Goal: Task Accomplishment & Management: Complete application form

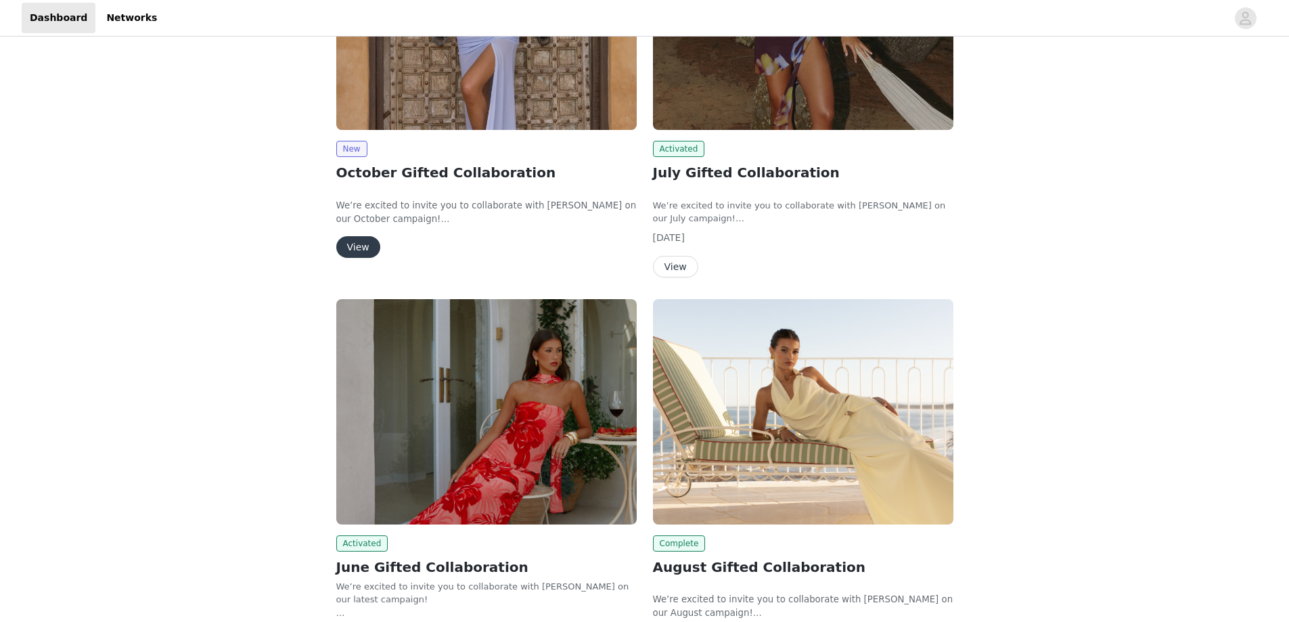
scroll to position [294, 0]
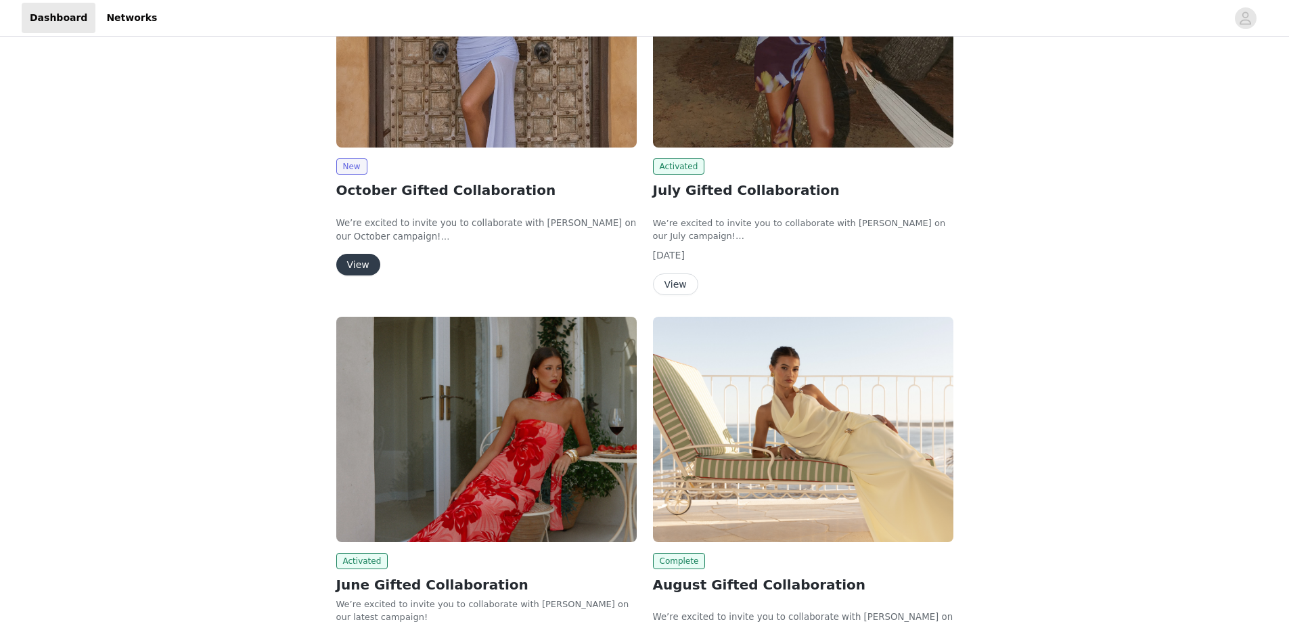
click at [364, 263] on button "View" at bounding box center [358, 265] width 44 height 22
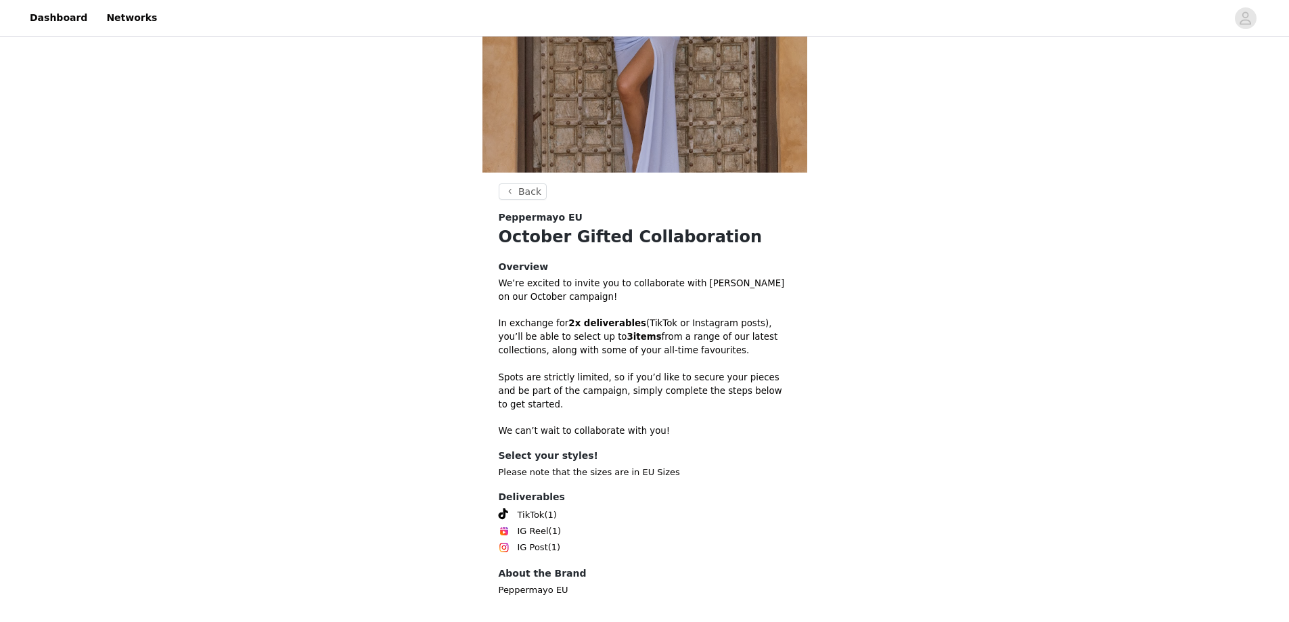
scroll to position [244, 0]
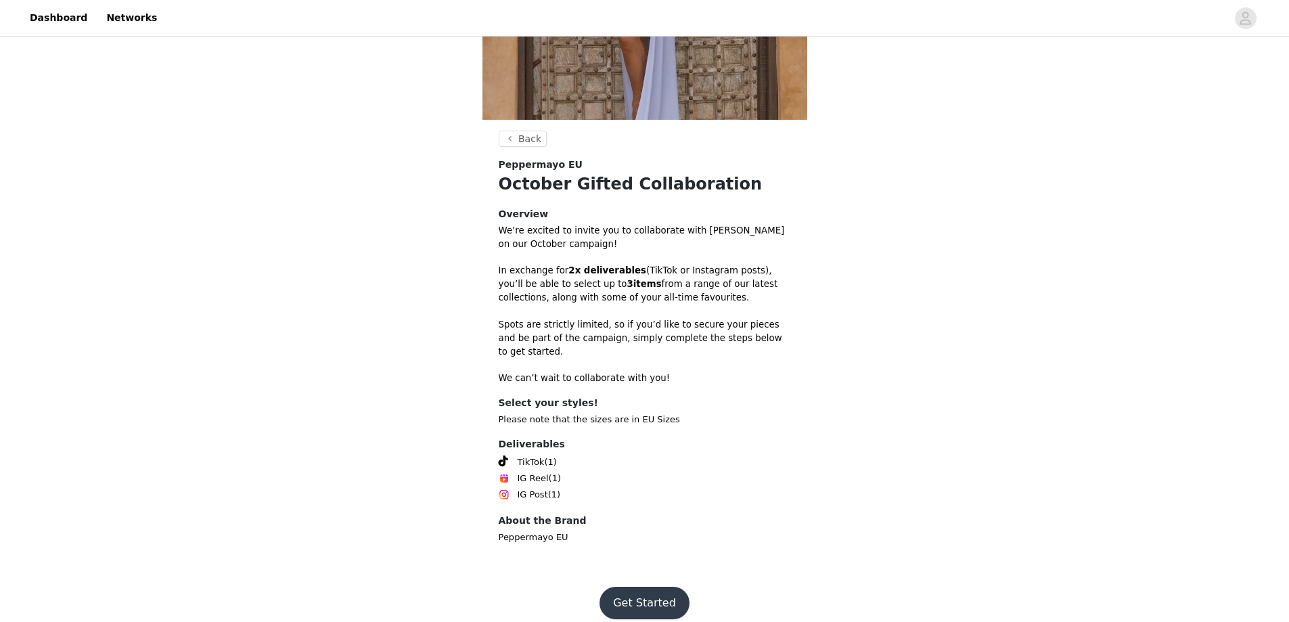
click at [643, 587] on button "Get Started" at bounding box center [645, 603] width 90 height 32
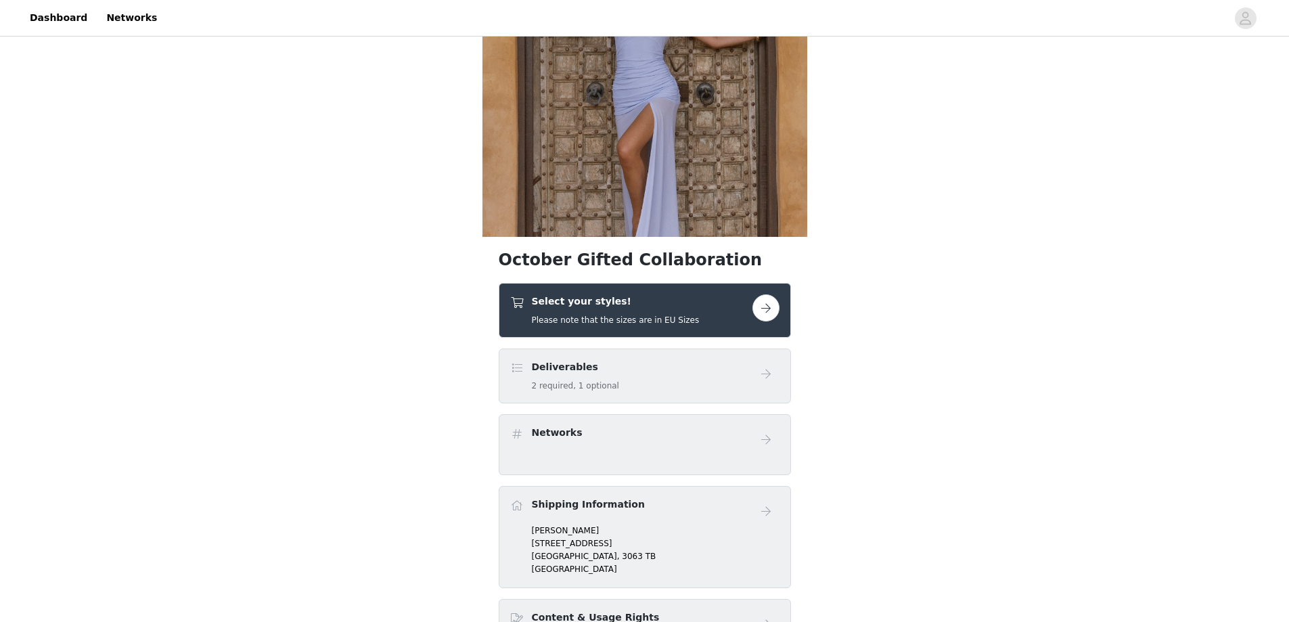
scroll to position [135, 0]
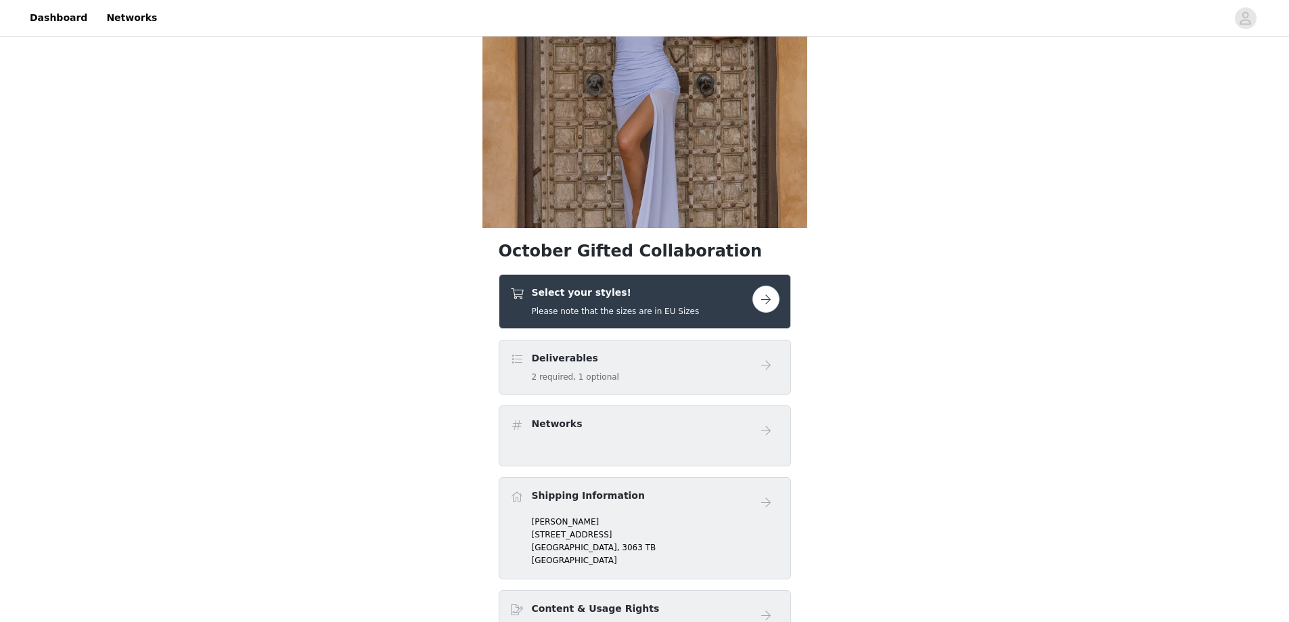
click at [762, 300] on button "button" at bounding box center [766, 299] width 27 height 27
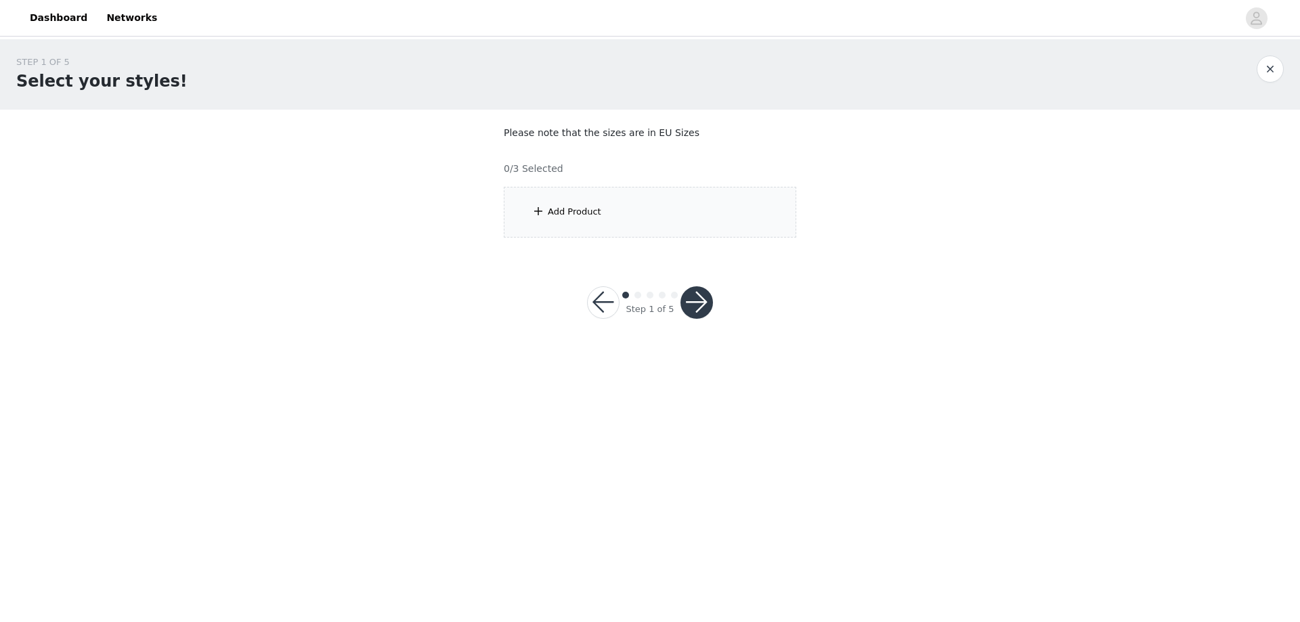
click at [623, 216] on div "Add Product" at bounding box center [650, 212] width 292 height 51
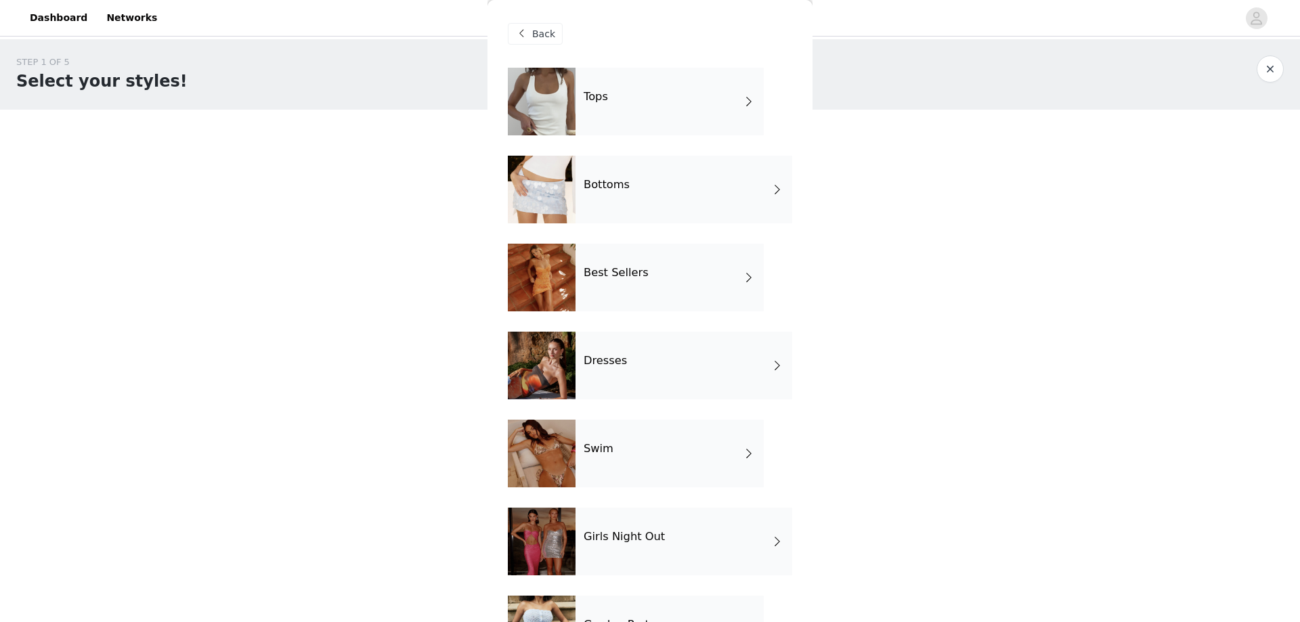
click at [608, 117] on div "Tops" at bounding box center [669, 102] width 188 height 68
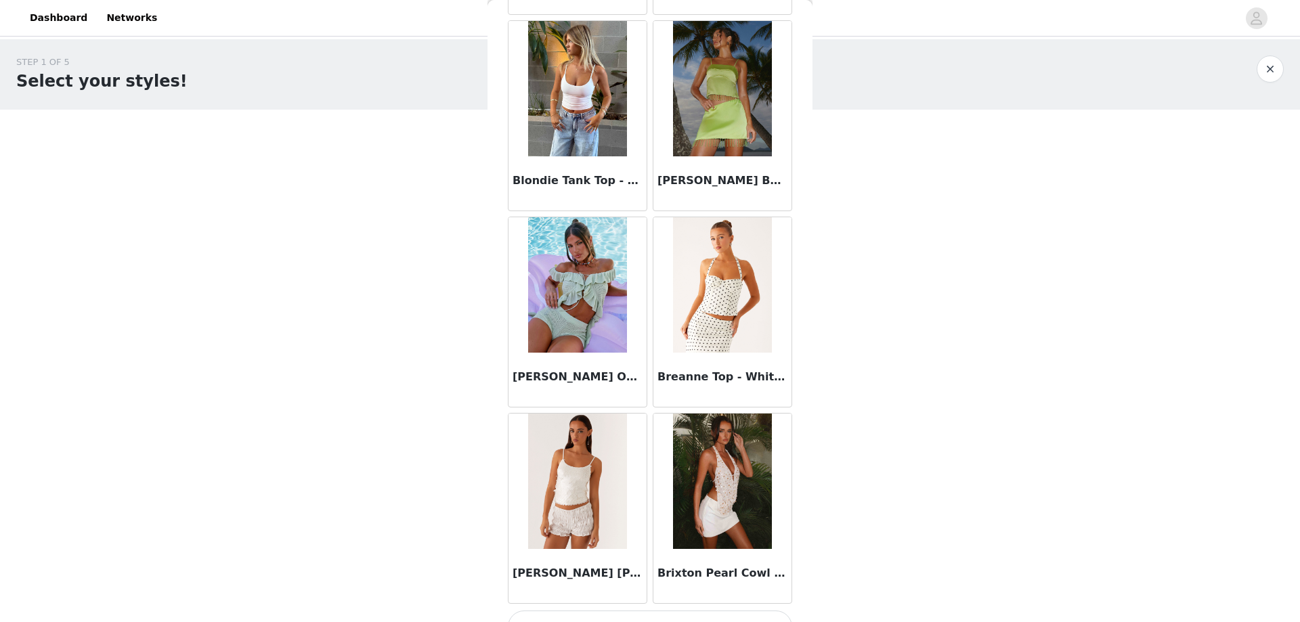
scroll to position [1449, 0]
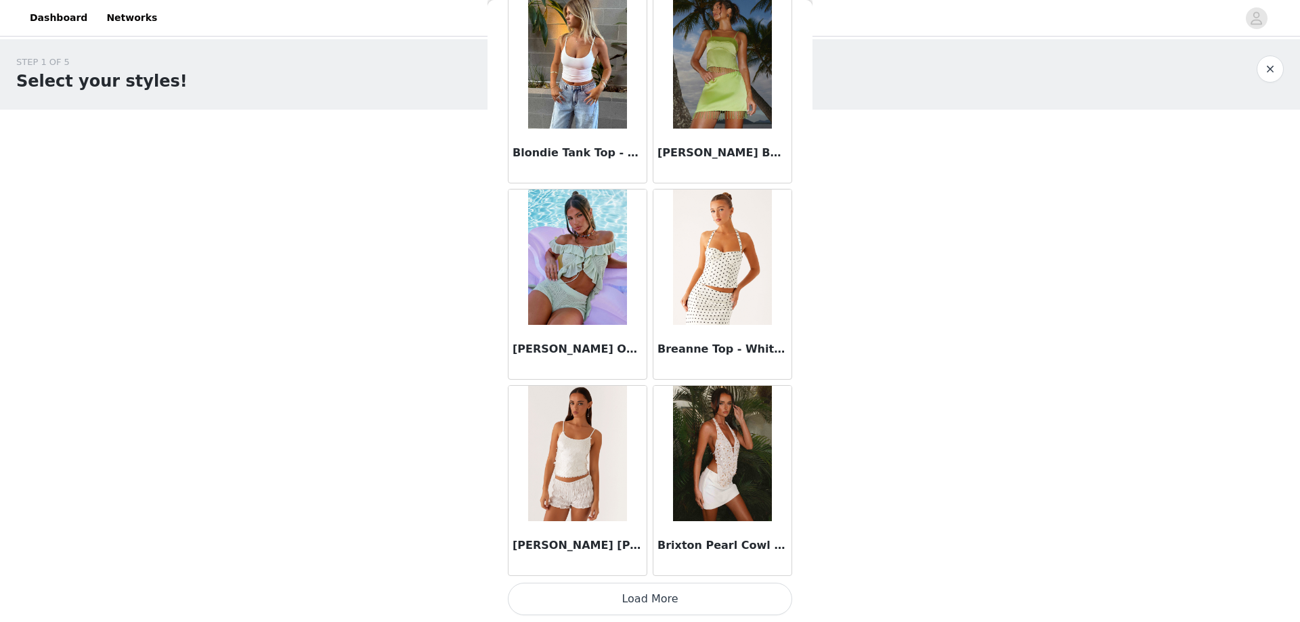
click at [617, 594] on button "Load More" at bounding box center [650, 599] width 284 height 32
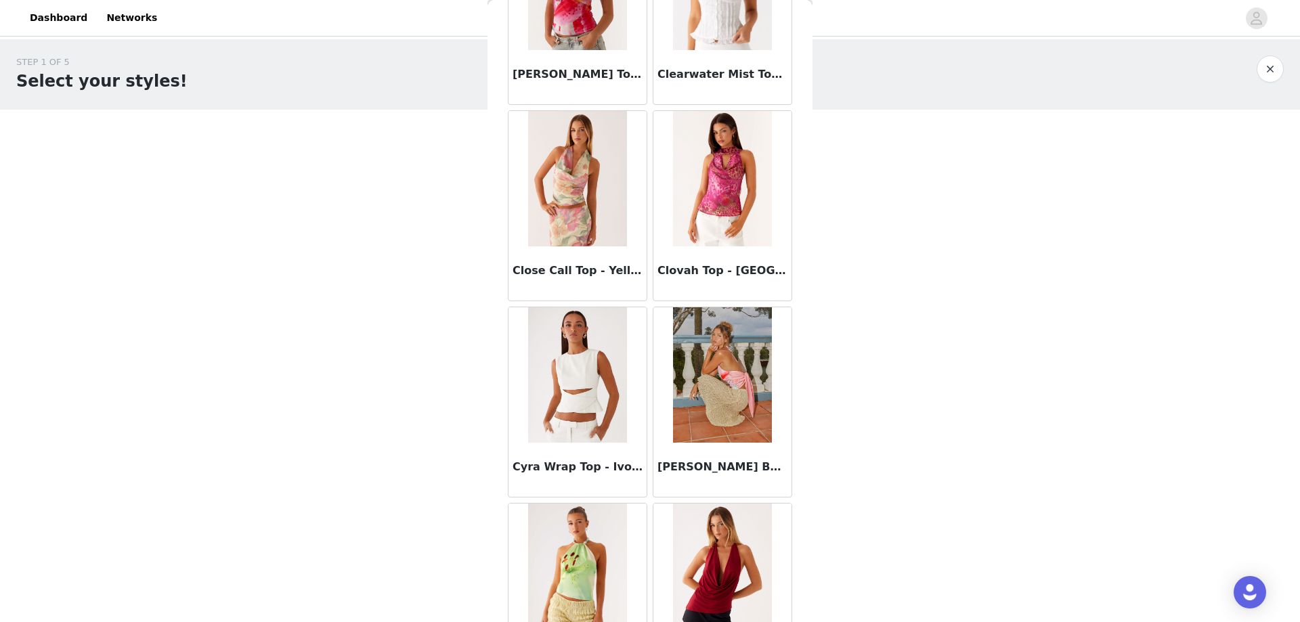
scroll to position [3412, 0]
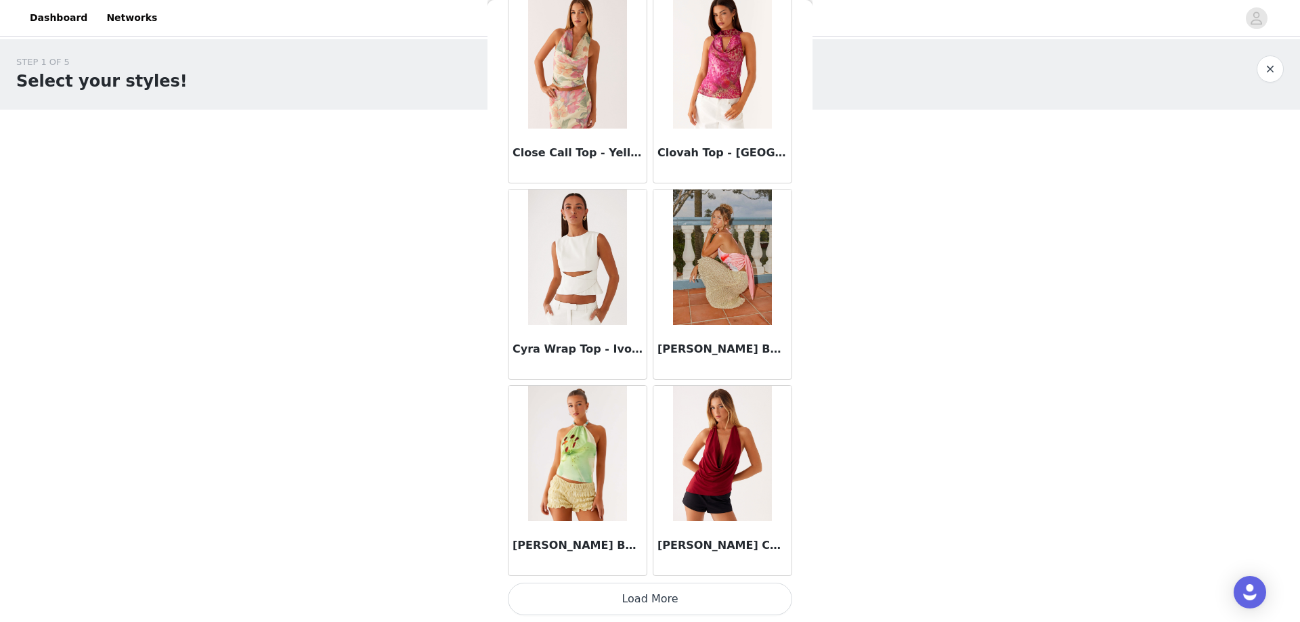
click at [619, 589] on button "Load More" at bounding box center [650, 599] width 284 height 32
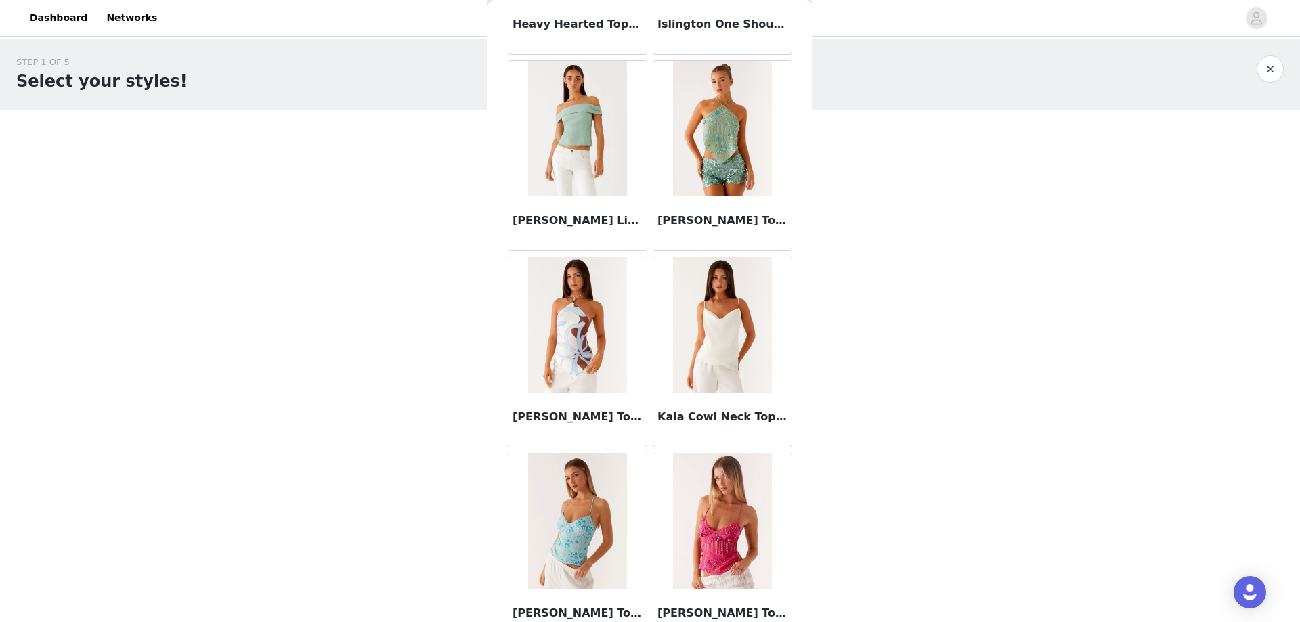
scroll to position [5375, 0]
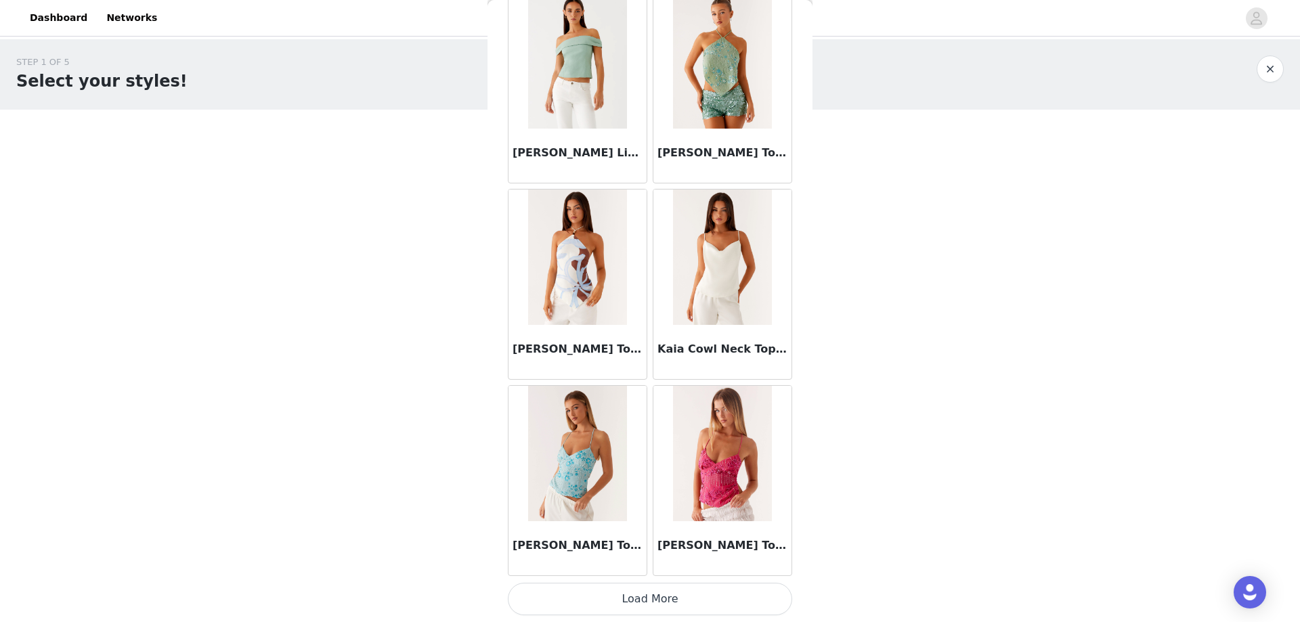
click at [651, 604] on button "Load More" at bounding box center [650, 599] width 284 height 32
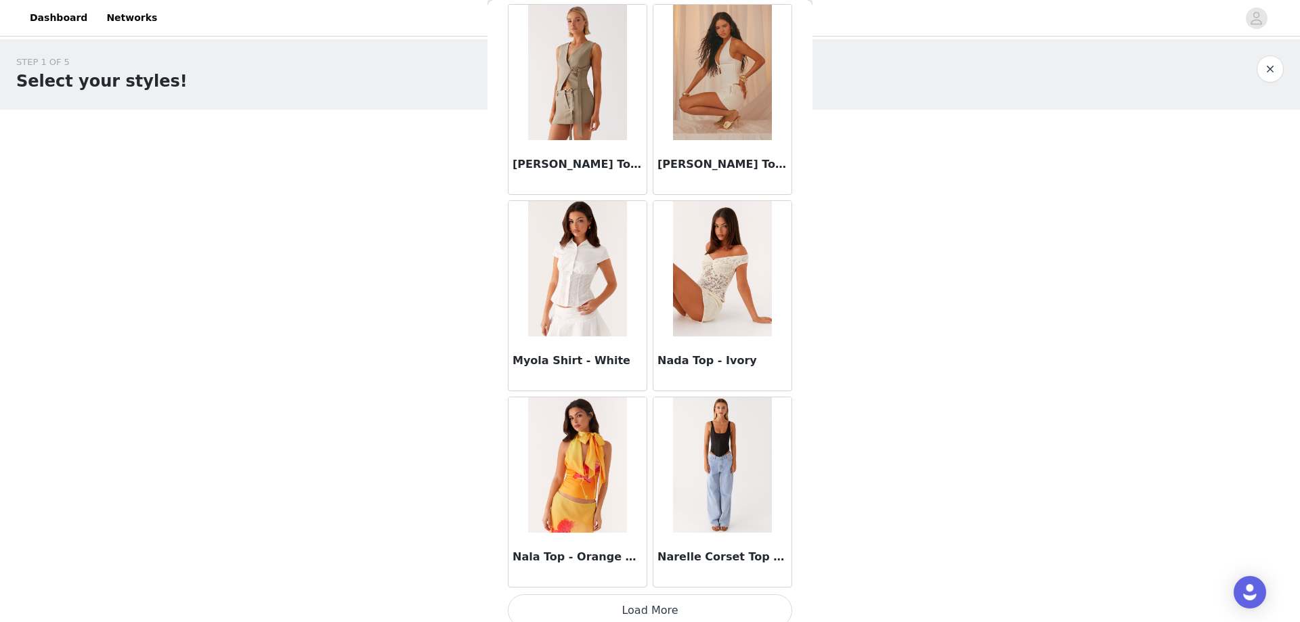
scroll to position [7338, 0]
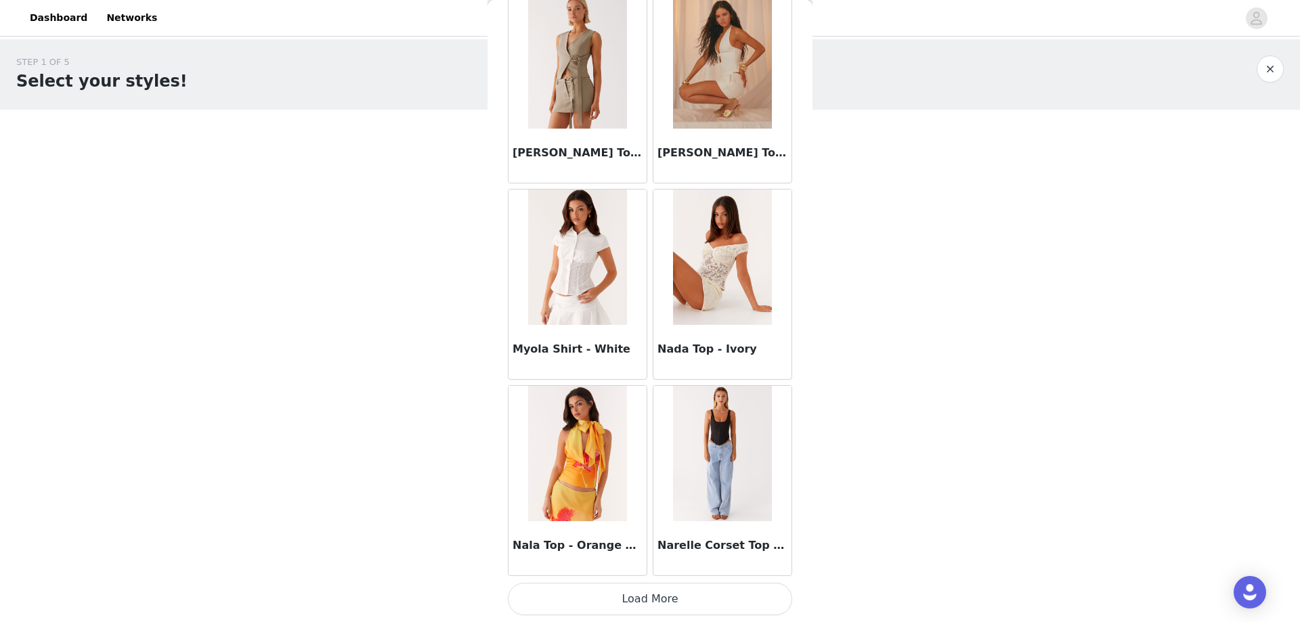
click at [721, 596] on button "Load More" at bounding box center [650, 599] width 284 height 32
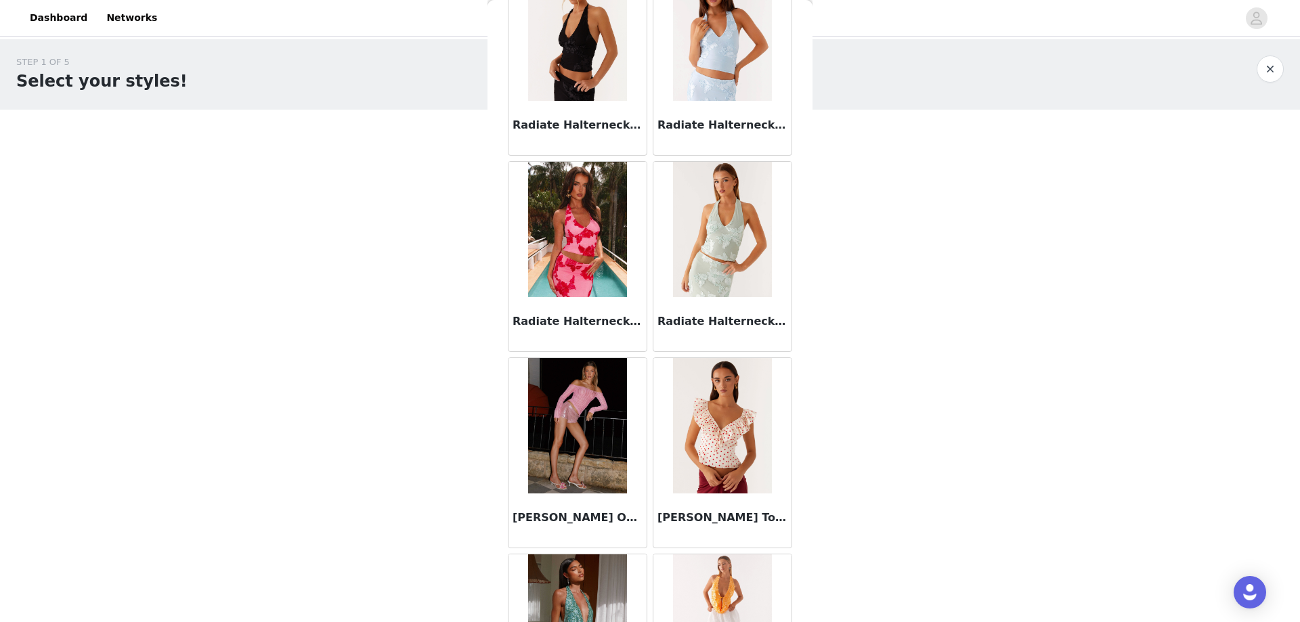
scroll to position [9301, 0]
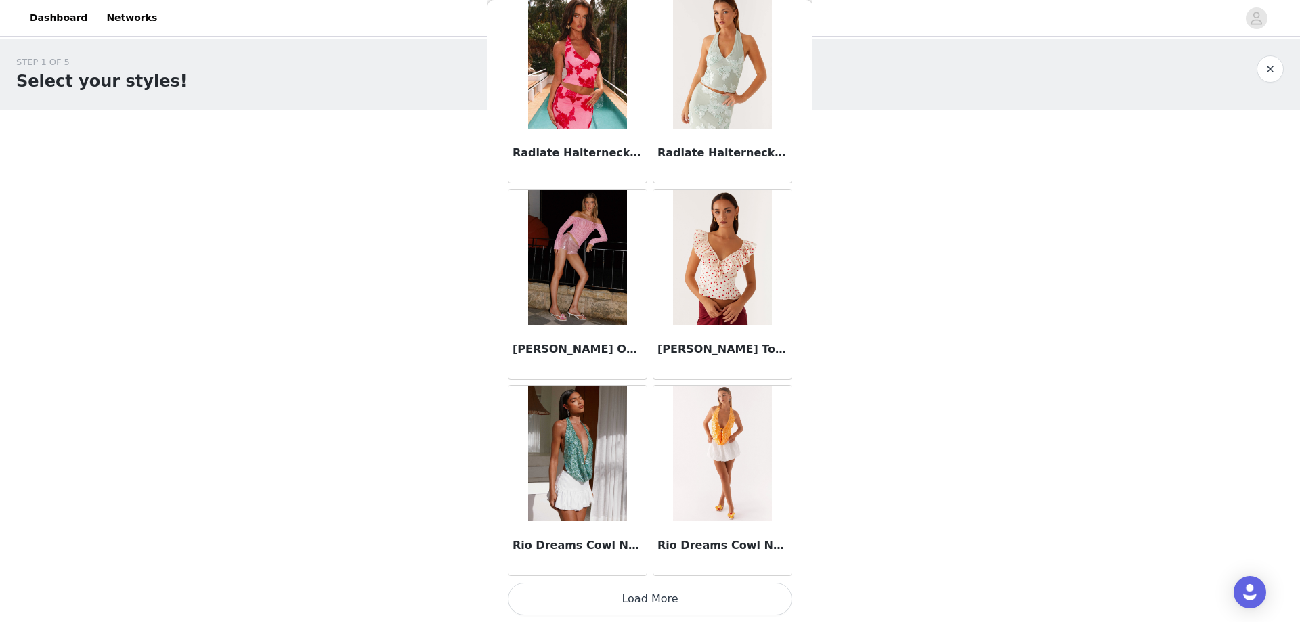
click at [709, 601] on button "Load More" at bounding box center [650, 599] width 284 height 32
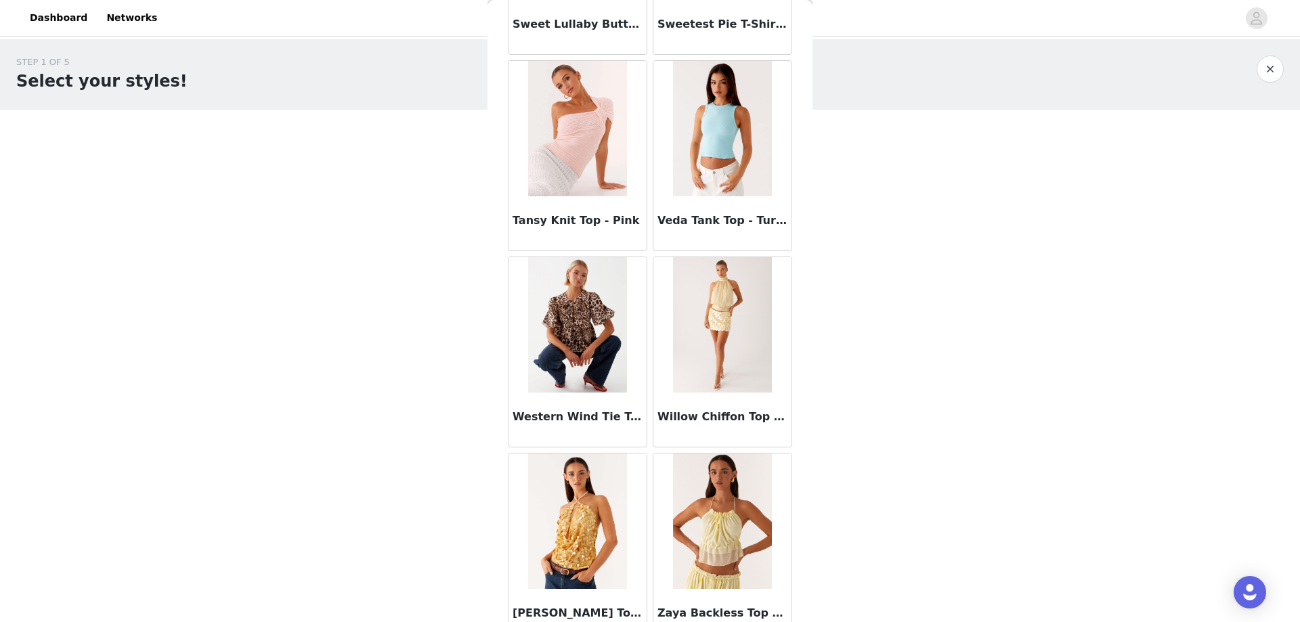
scroll to position [11264, 0]
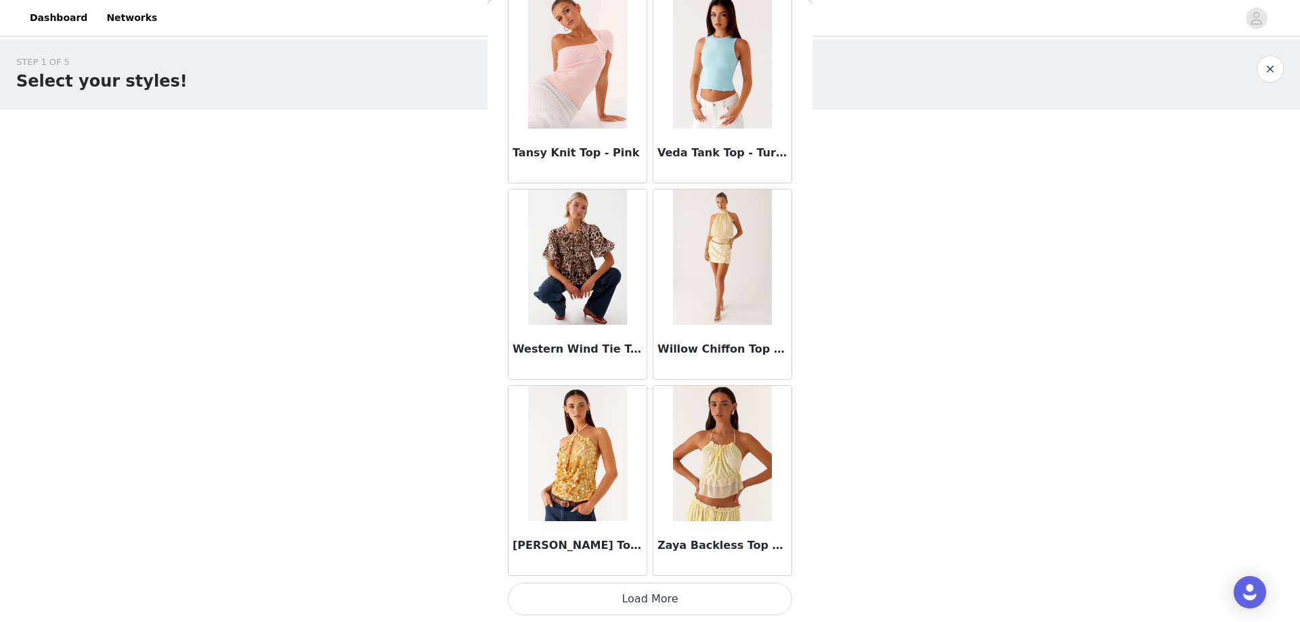
click at [684, 611] on button "Load More" at bounding box center [650, 599] width 284 height 32
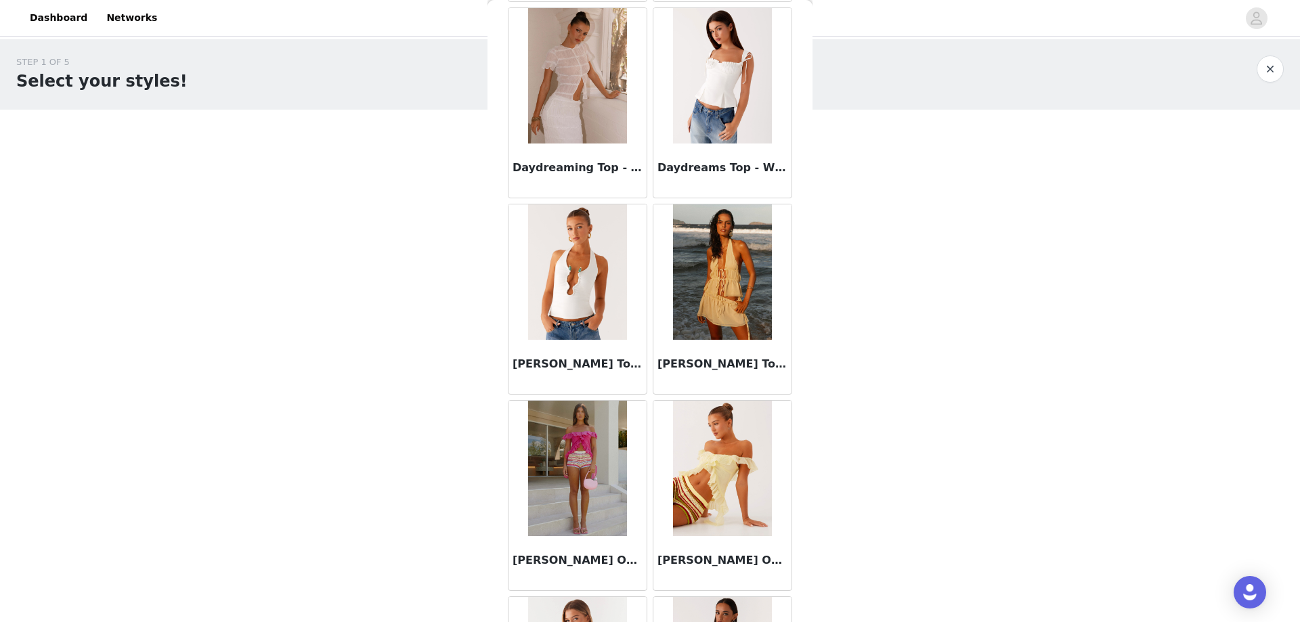
scroll to position [0, 0]
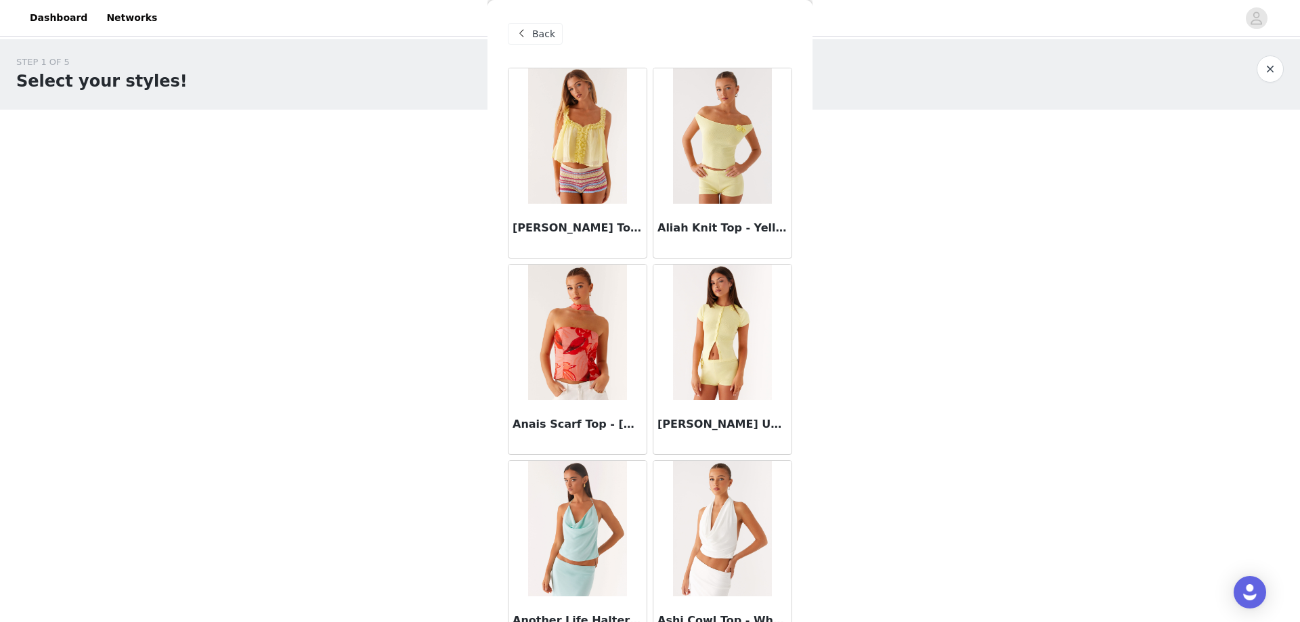
click at [553, 32] on div "Back" at bounding box center [535, 34] width 55 height 22
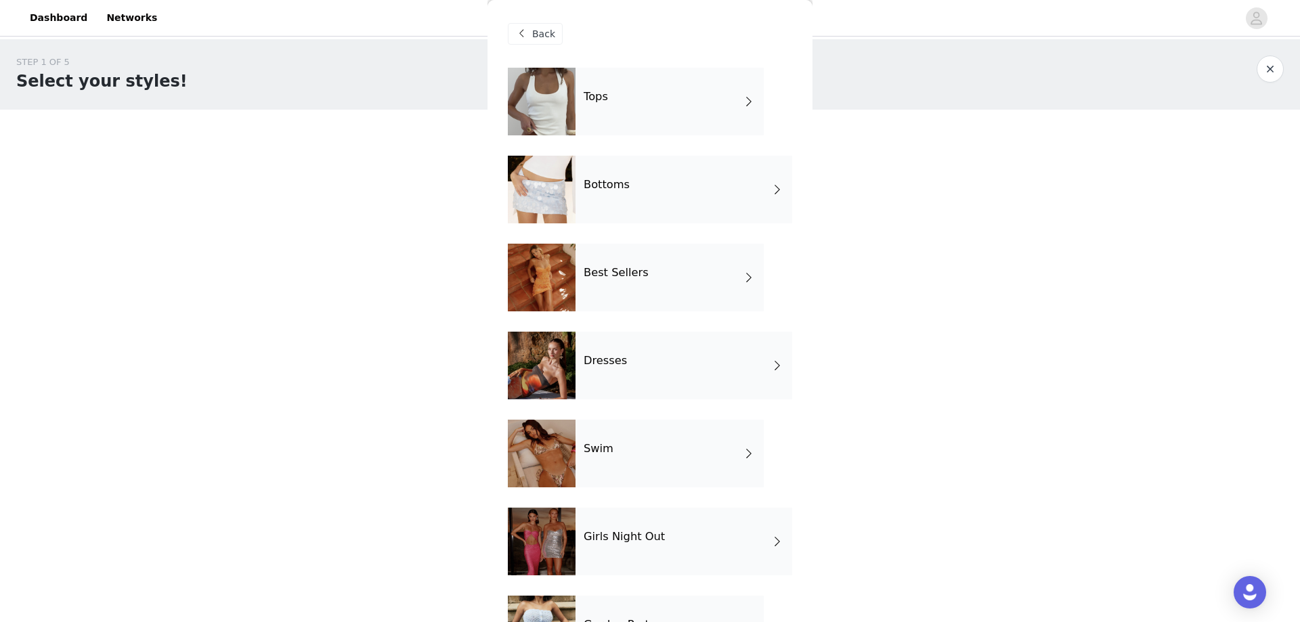
click at [688, 189] on div "Bottoms" at bounding box center [683, 190] width 217 height 68
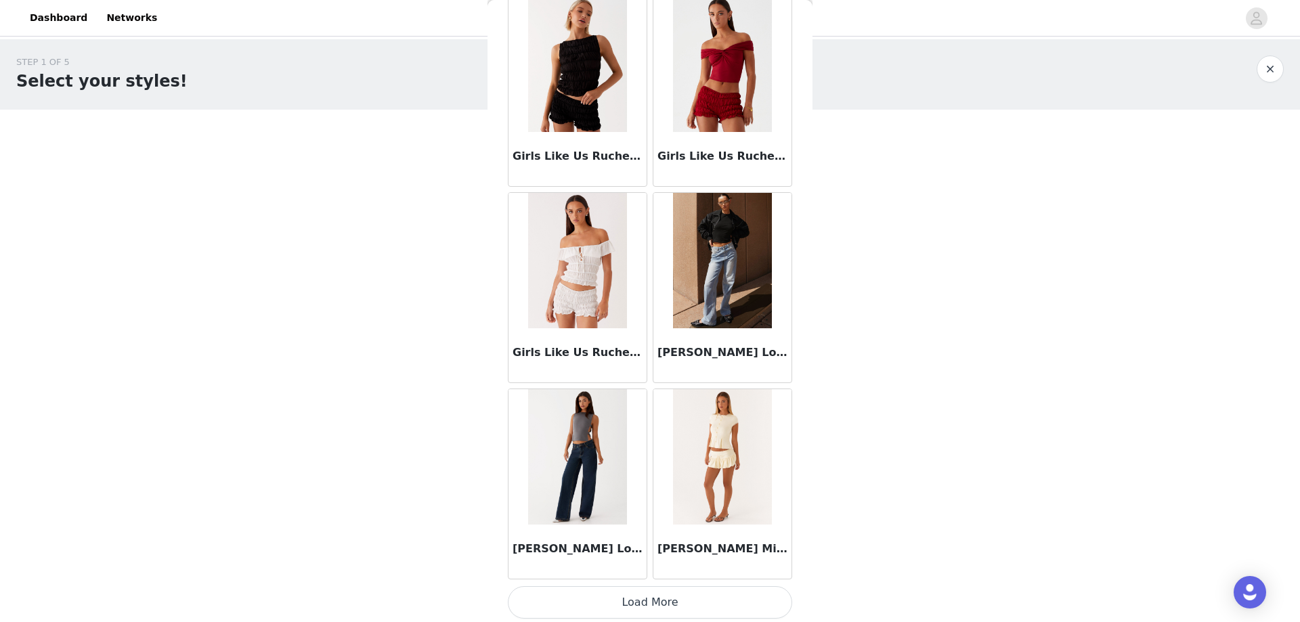
scroll to position [1449, 0]
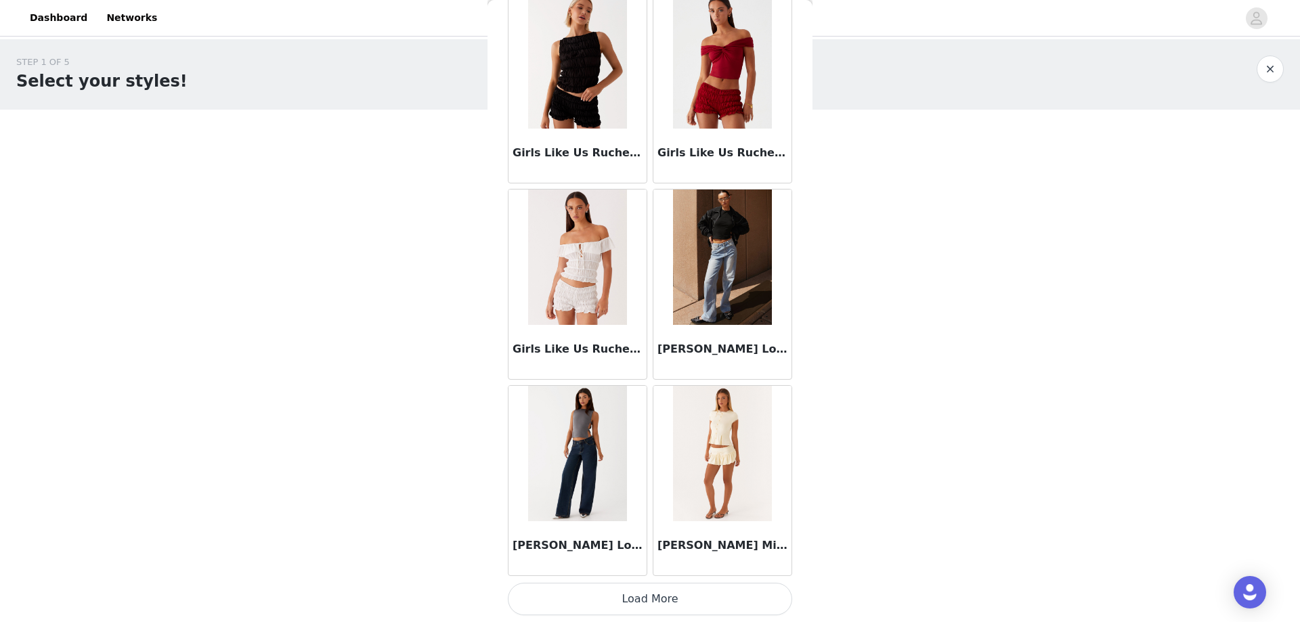
click at [706, 591] on button "Load More" at bounding box center [650, 599] width 284 height 32
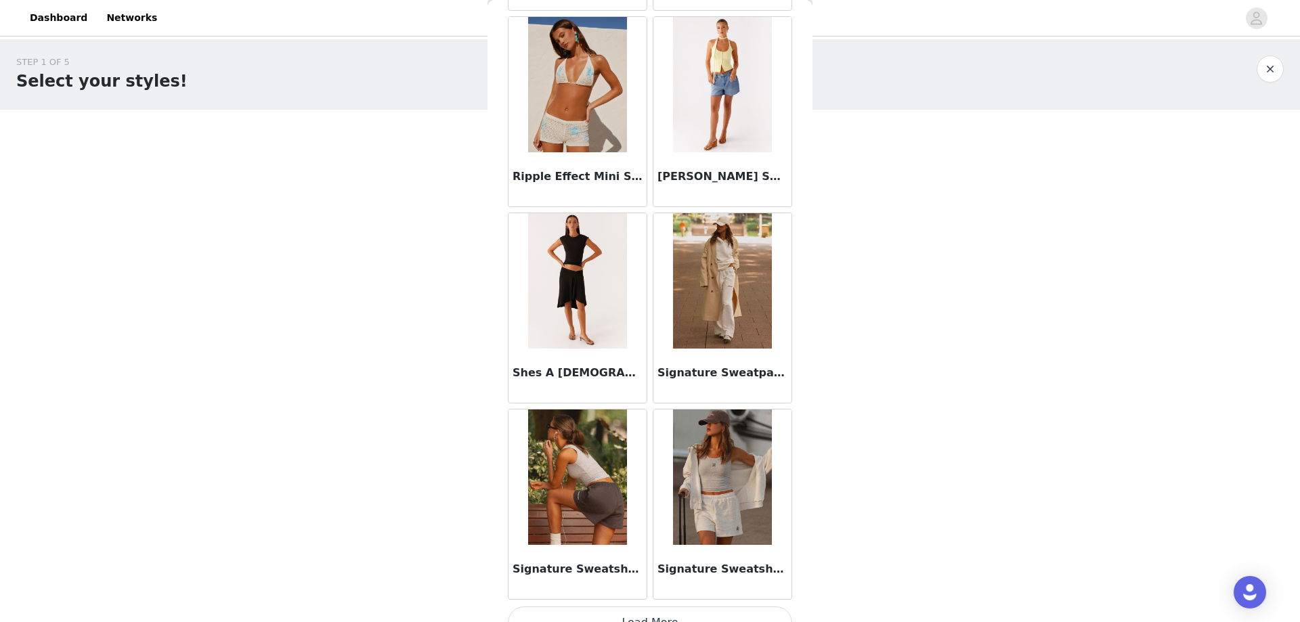
scroll to position [3412, 0]
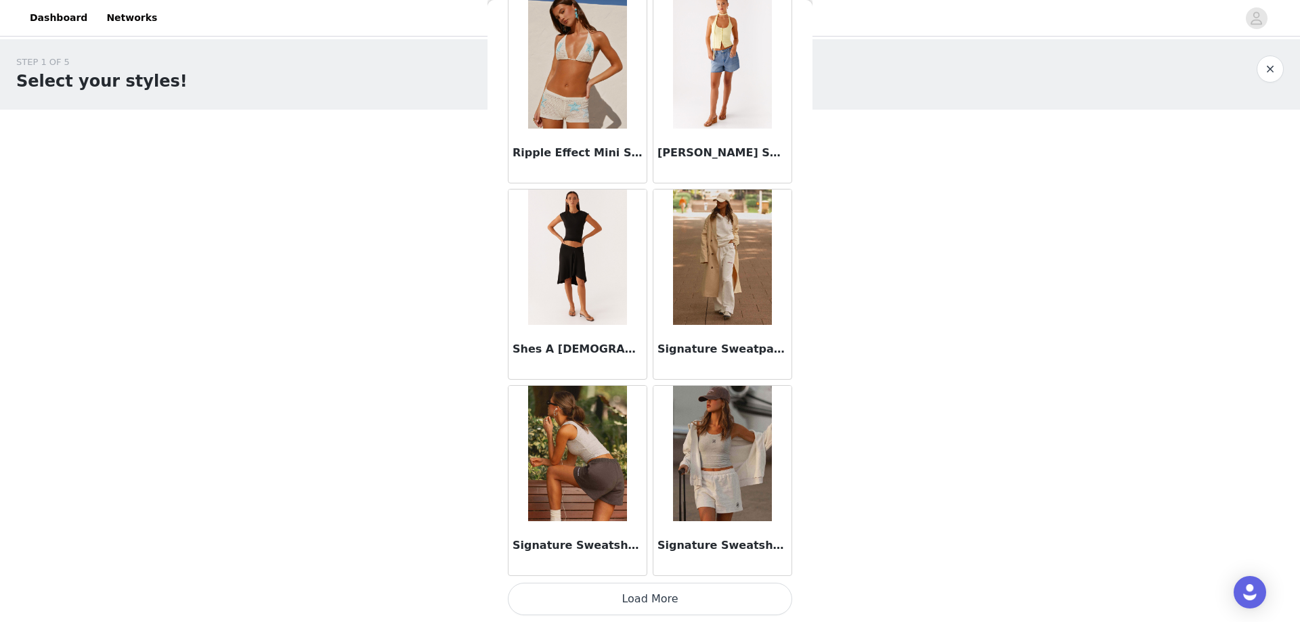
click at [650, 607] on button "Load More" at bounding box center [650, 599] width 284 height 32
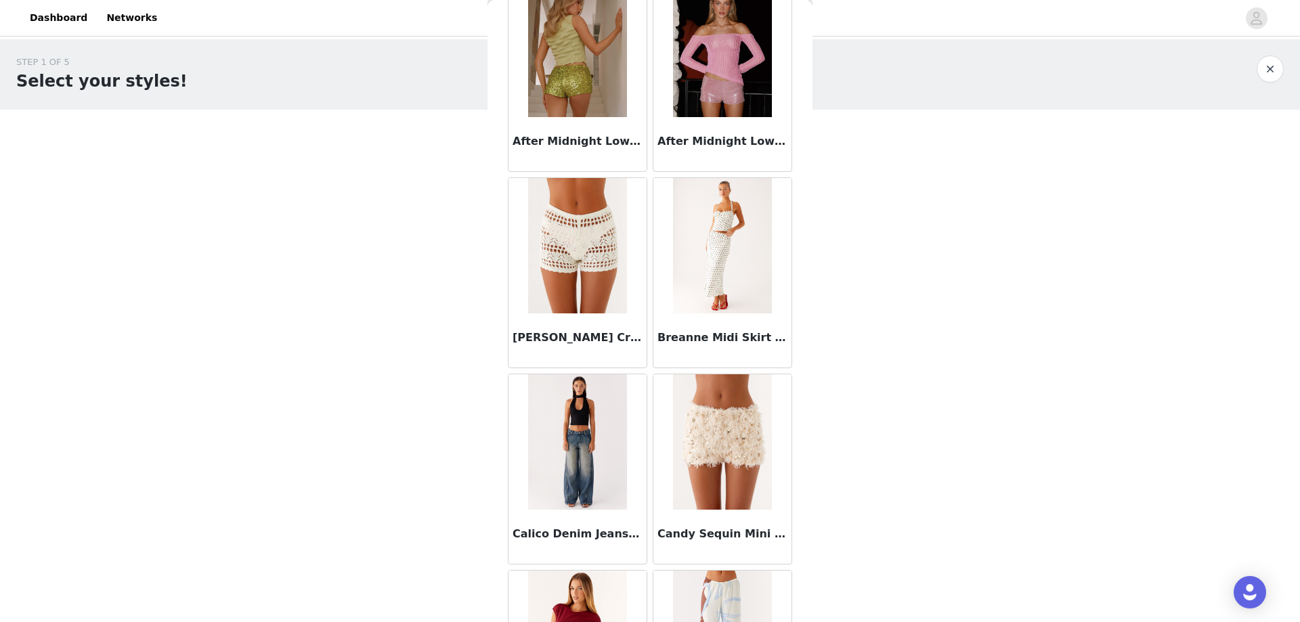
scroll to position [0, 0]
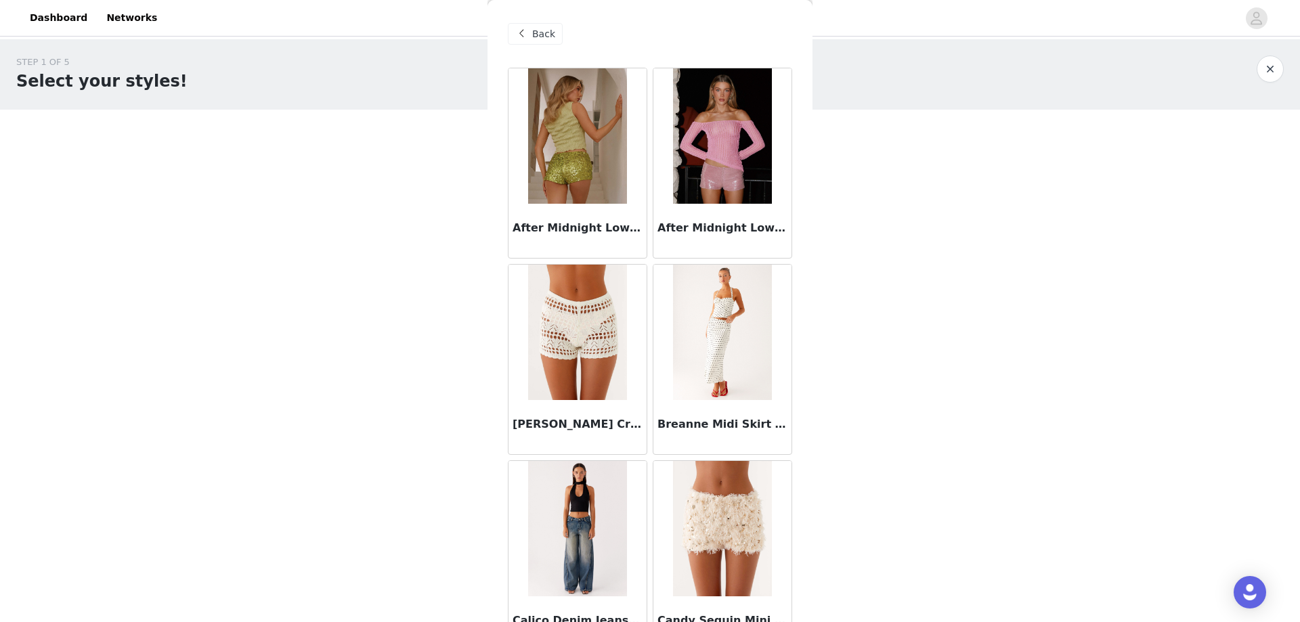
click at [552, 37] on div "Back" at bounding box center [535, 34] width 55 height 22
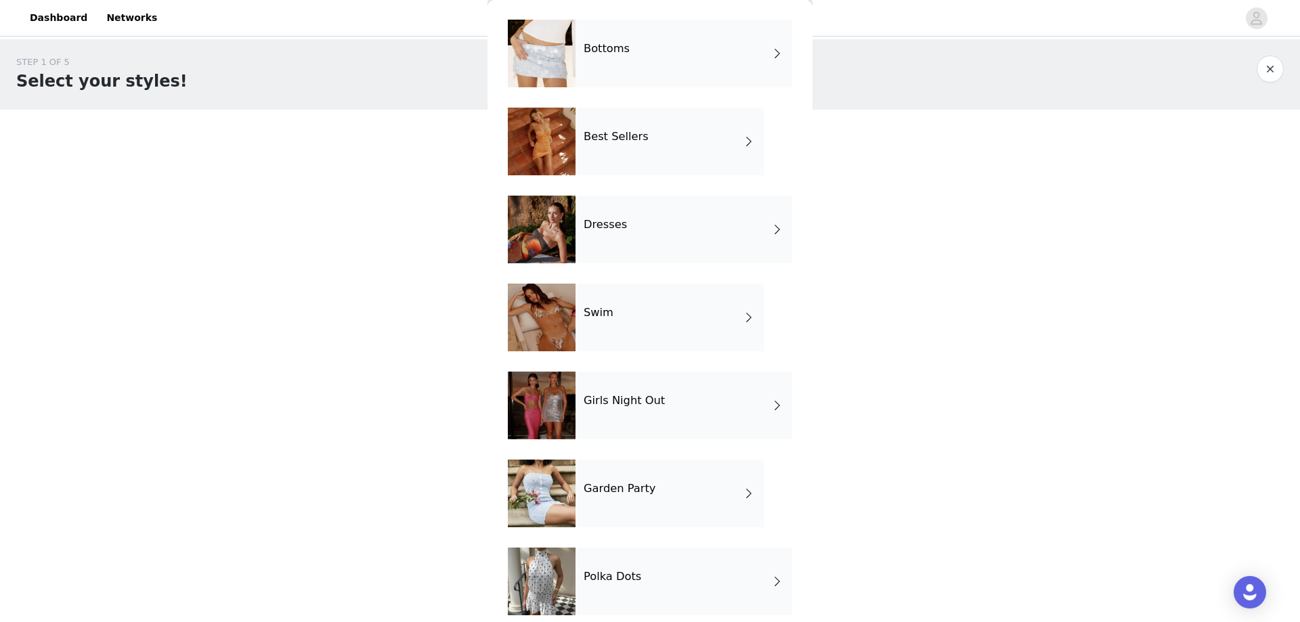
scroll to position [150, 0]
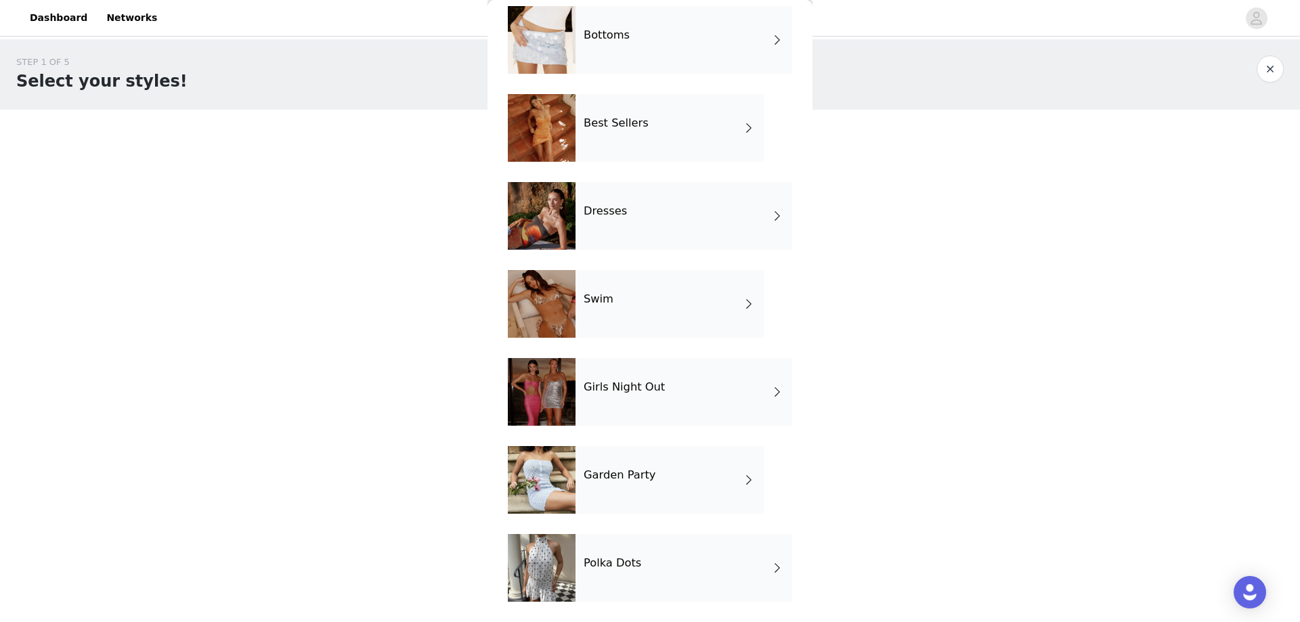
click at [657, 558] on div "Polka Dots" at bounding box center [683, 568] width 217 height 68
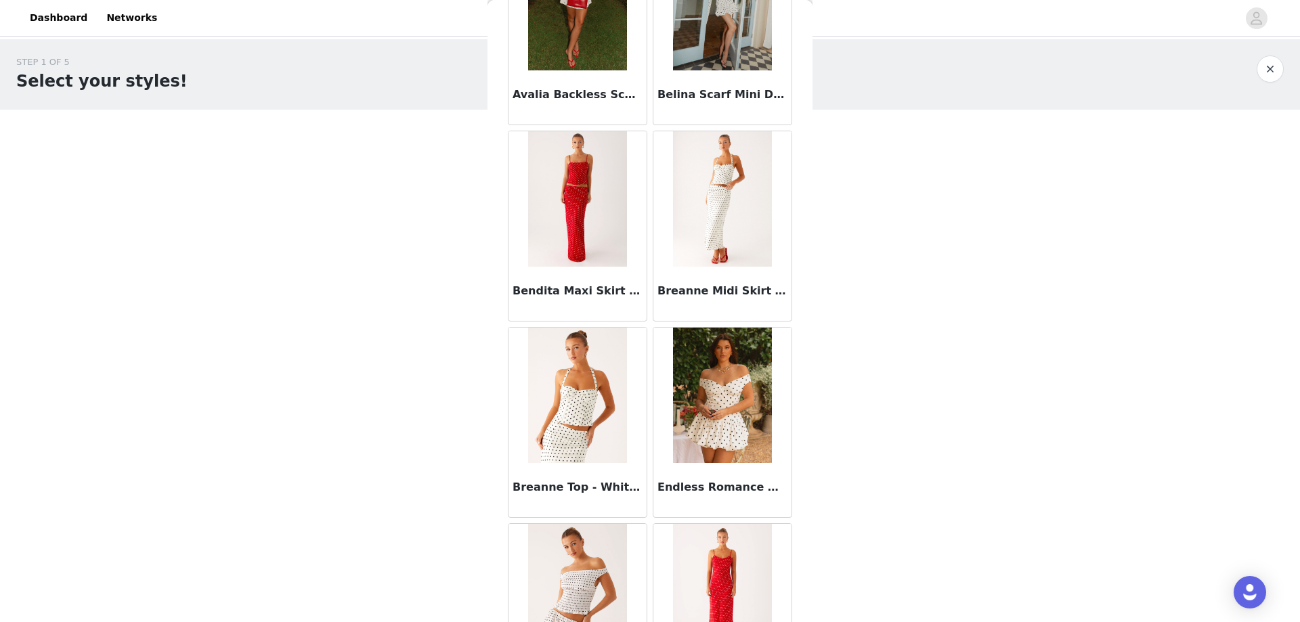
scroll to position [0, 0]
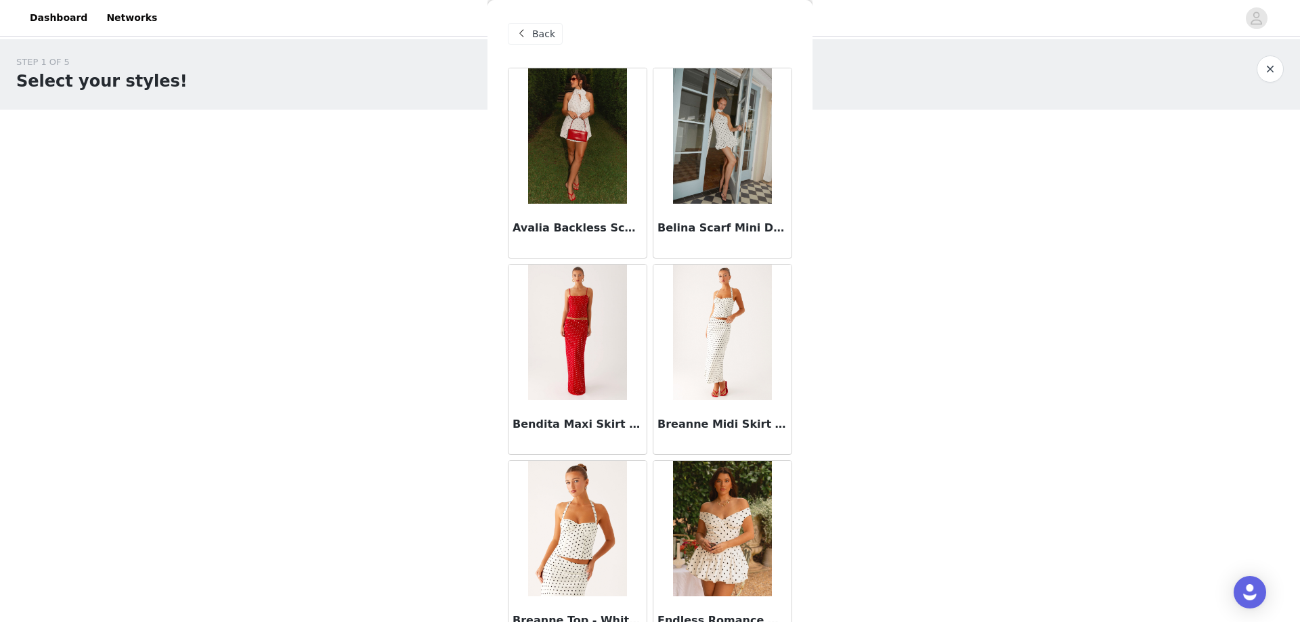
click at [544, 35] on span "Back" at bounding box center [543, 34] width 23 height 14
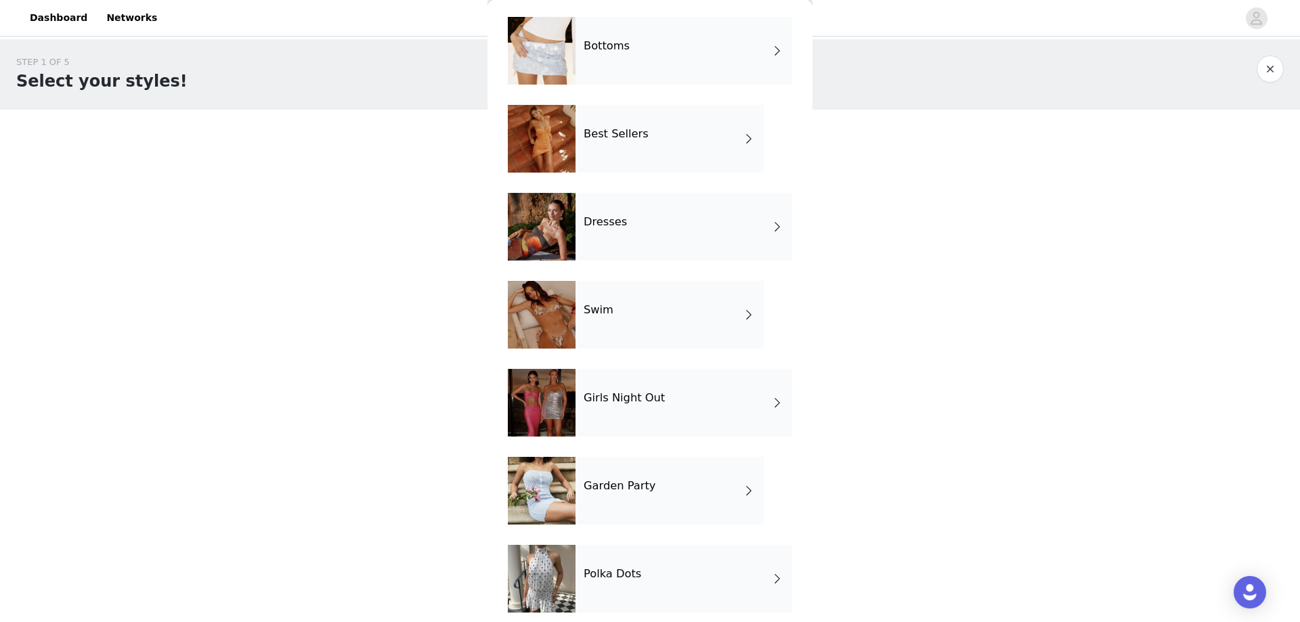
scroll to position [150, 0]
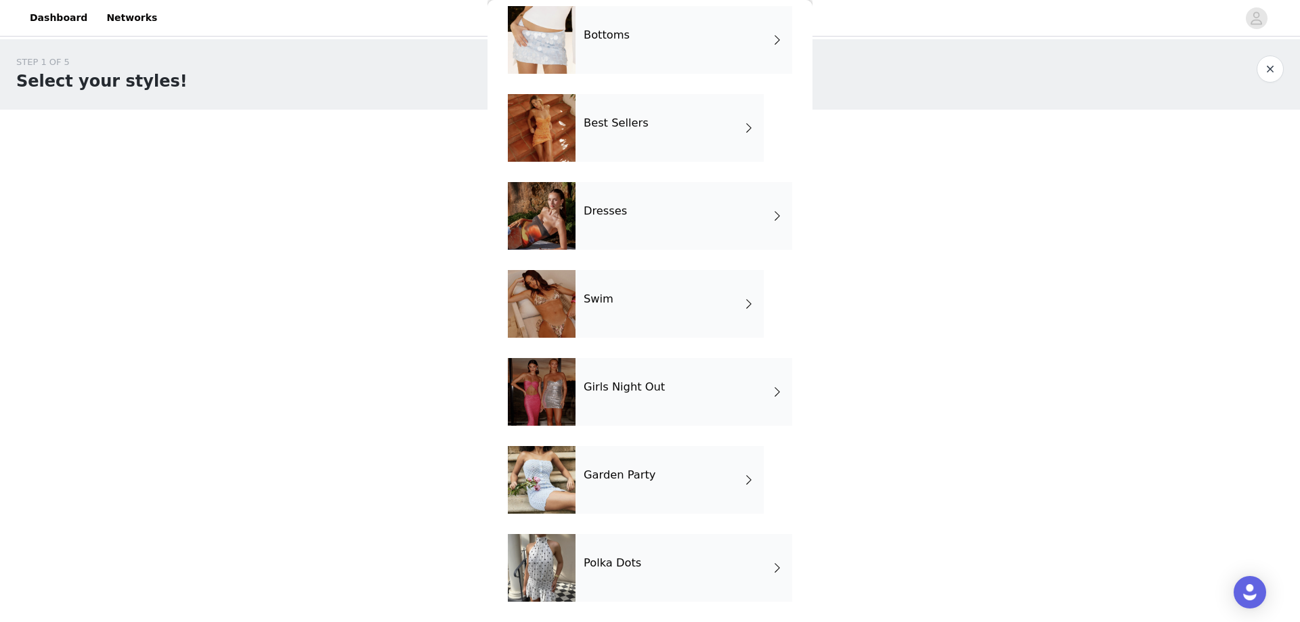
click at [630, 470] on h4 "Garden Party" at bounding box center [619, 475] width 72 height 12
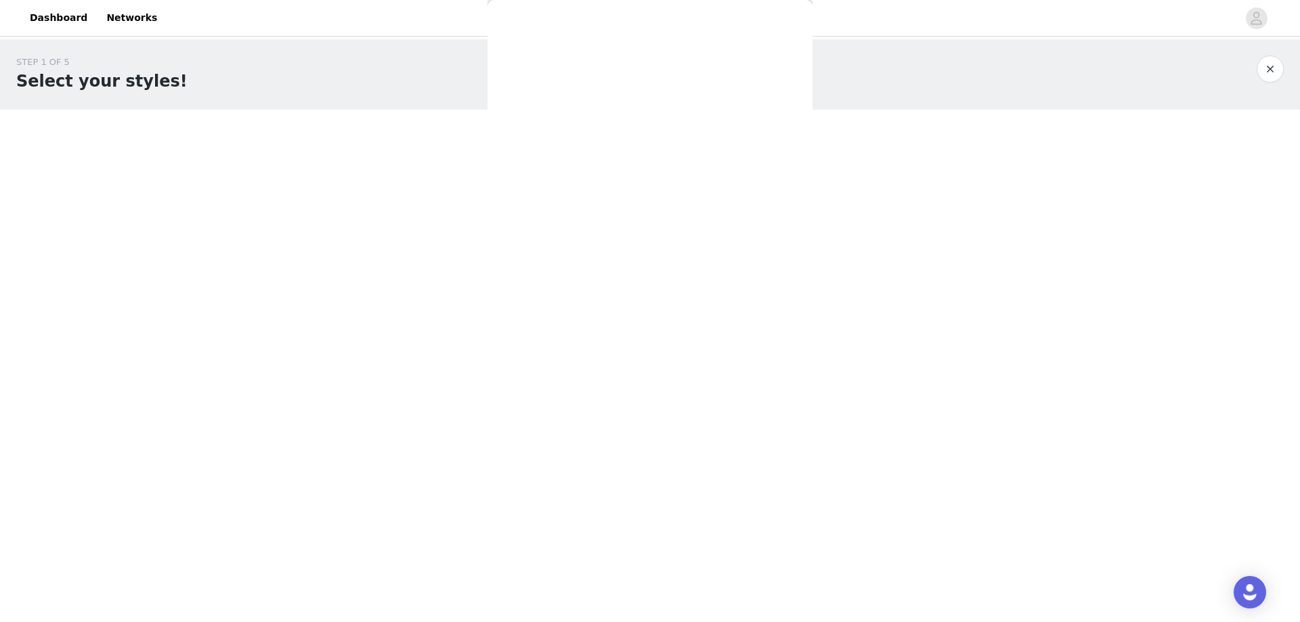
scroll to position [0, 0]
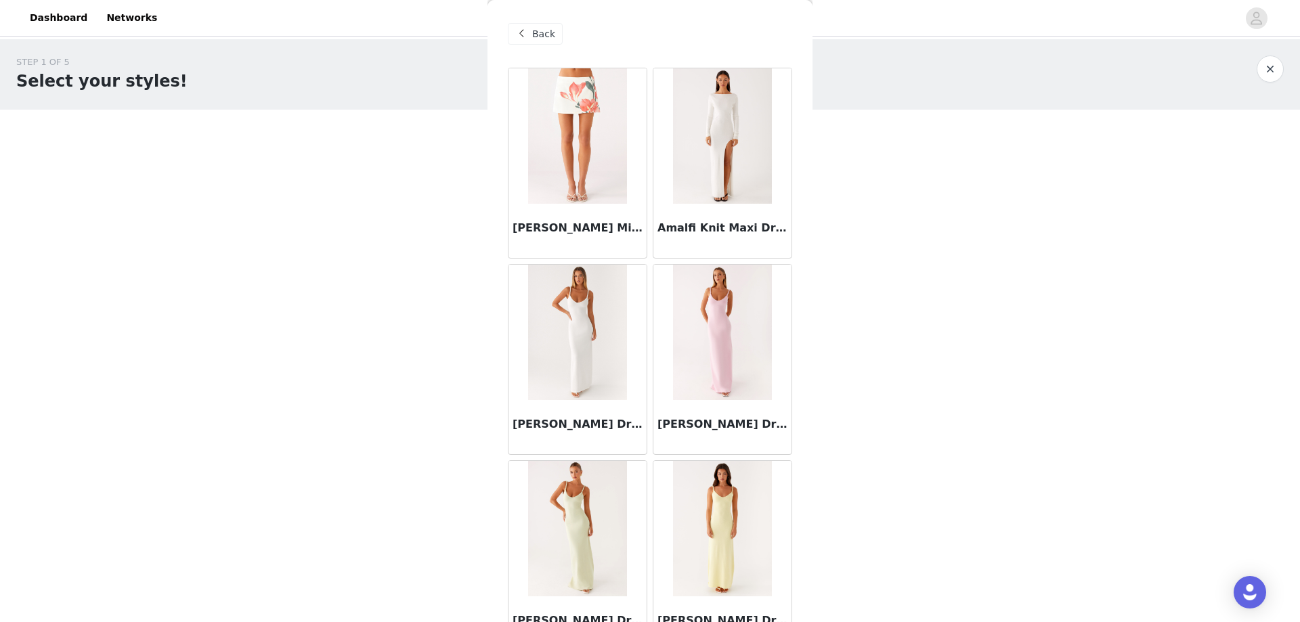
click at [541, 27] on span "Back" at bounding box center [543, 34] width 23 height 14
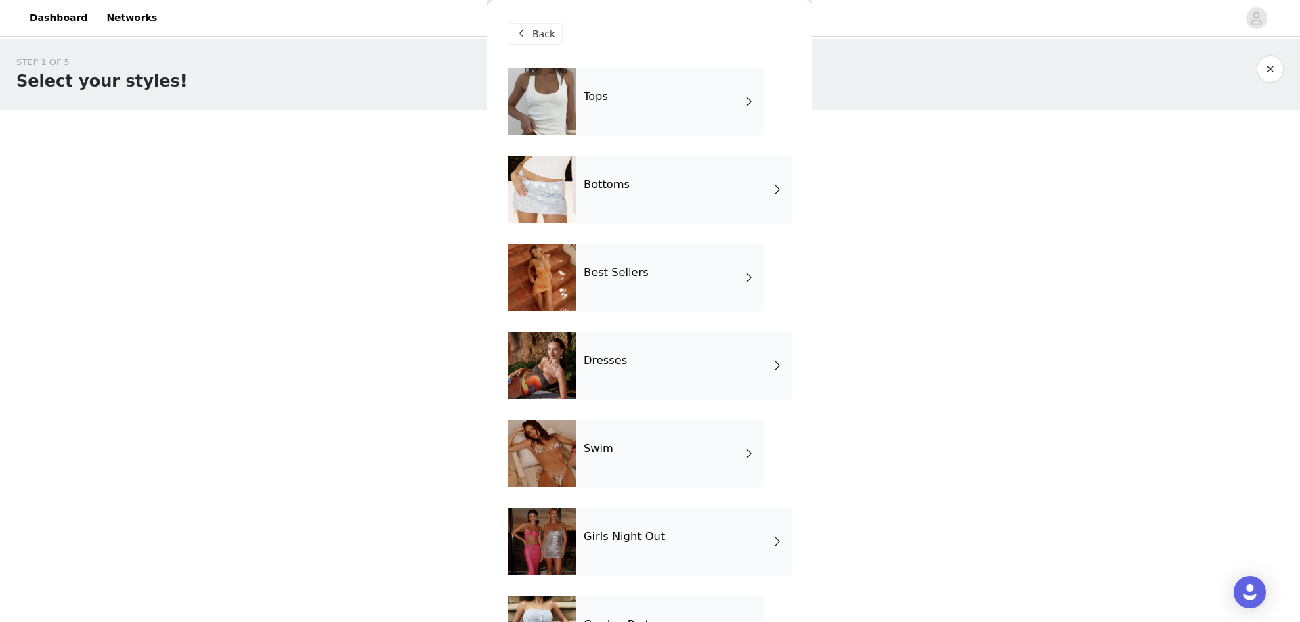
click at [669, 278] on div "Best Sellers" at bounding box center [669, 278] width 188 height 68
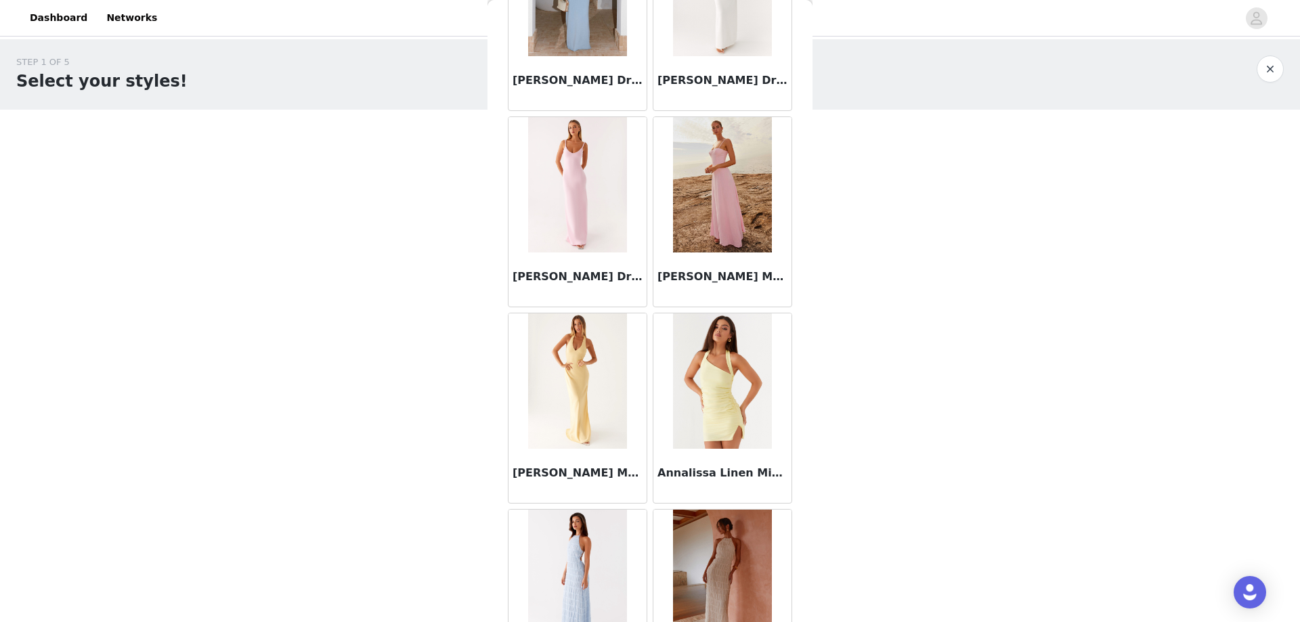
scroll to position [1449, 0]
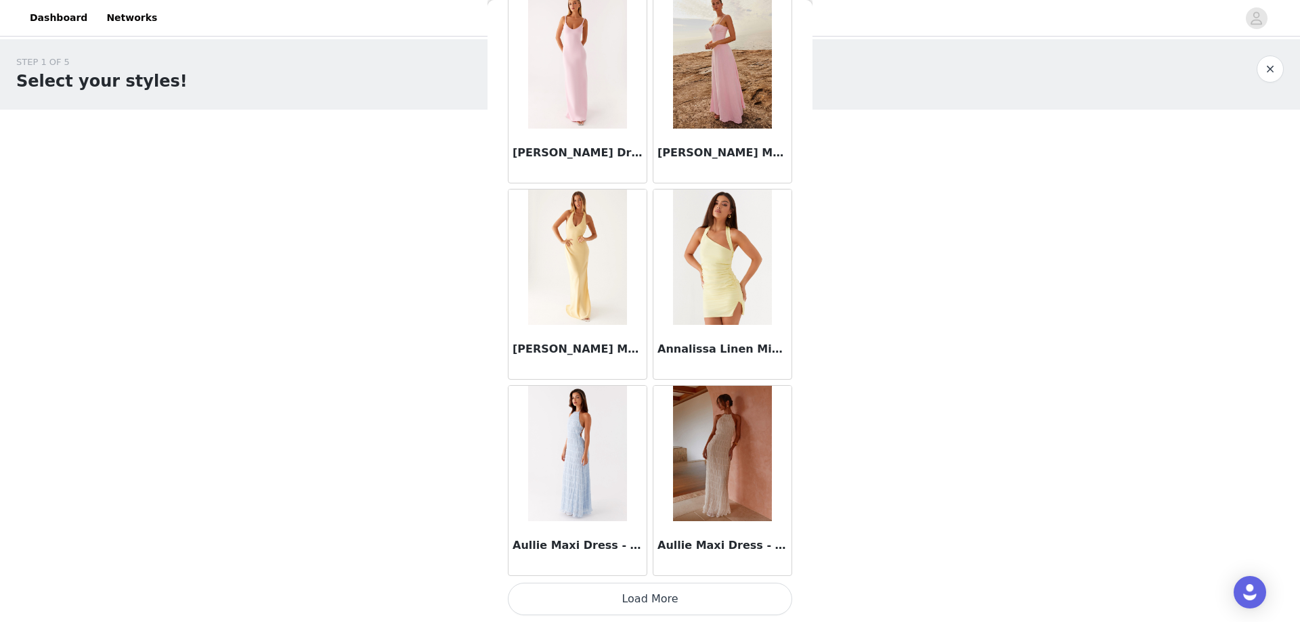
click at [646, 608] on button "Load More" at bounding box center [650, 599] width 284 height 32
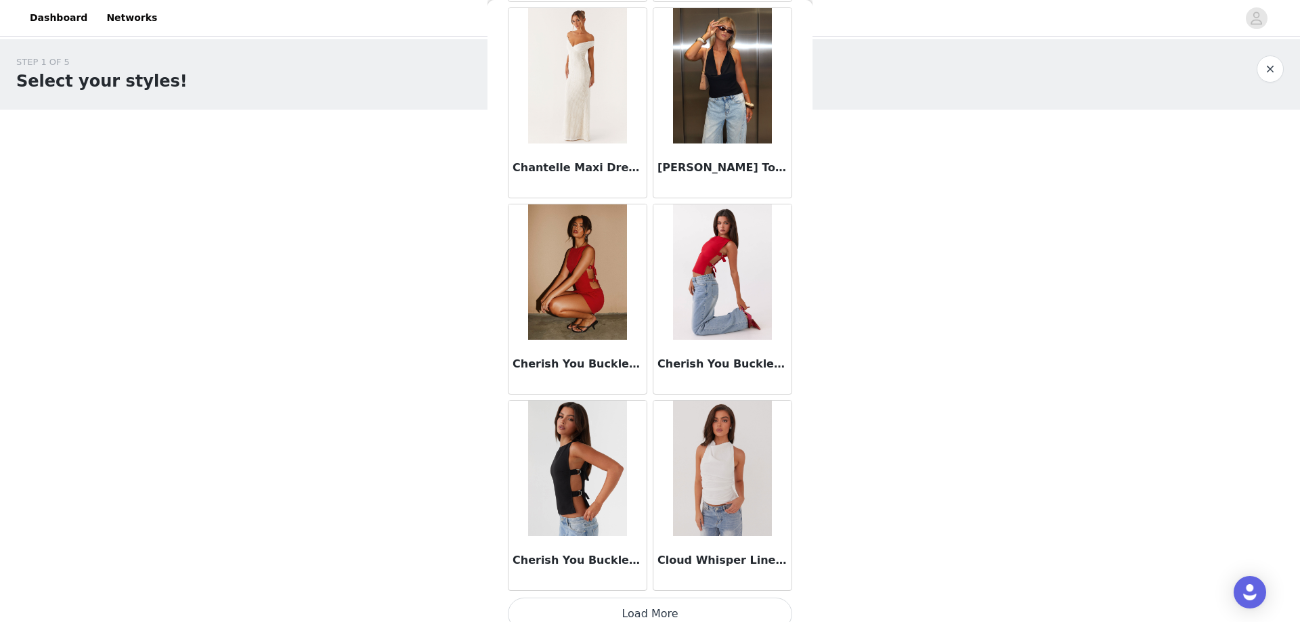
scroll to position [3412, 0]
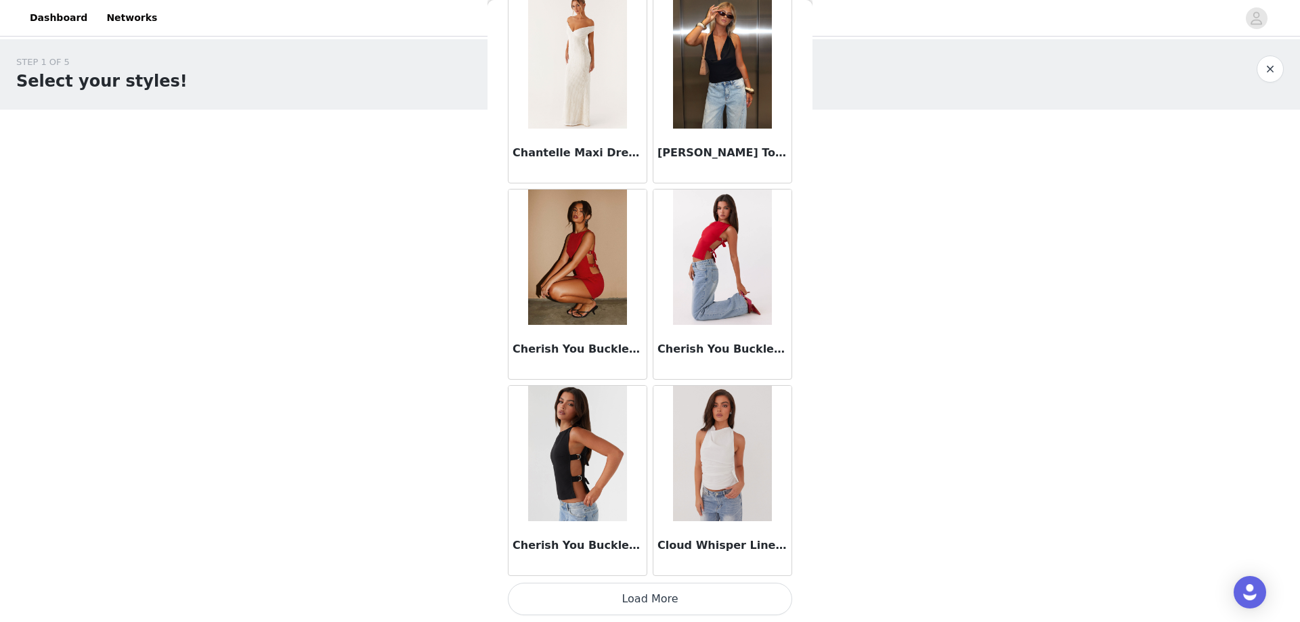
click at [676, 592] on button "Load More" at bounding box center [650, 599] width 284 height 32
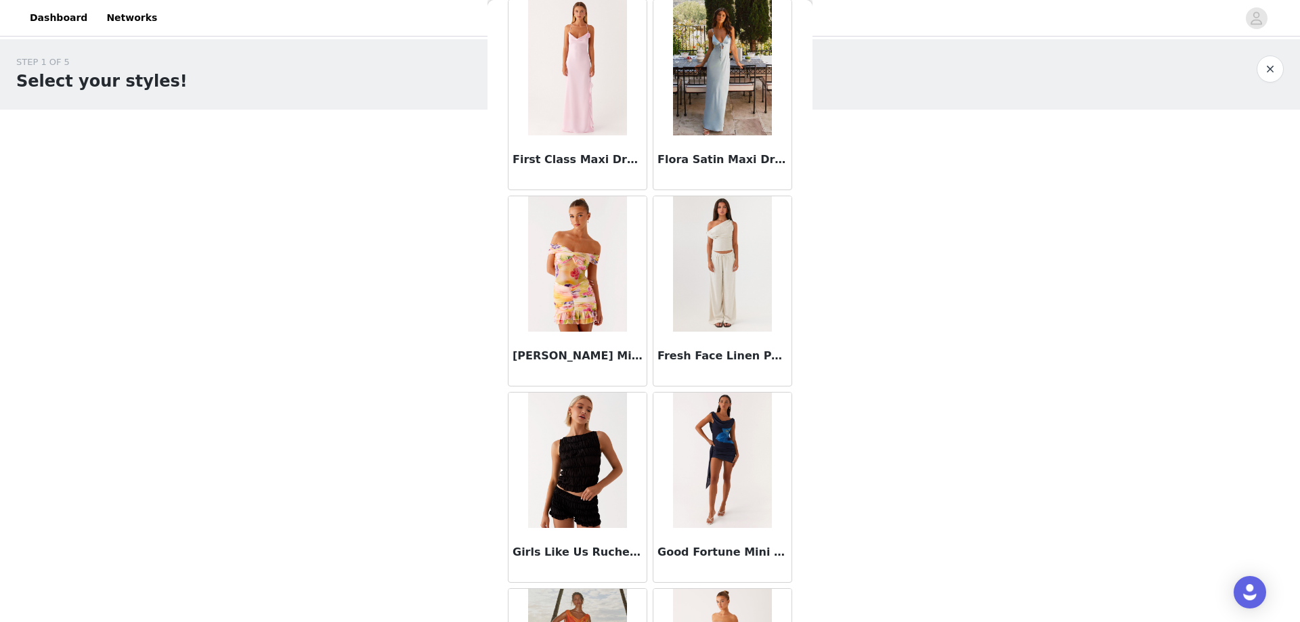
scroll to position [5375, 0]
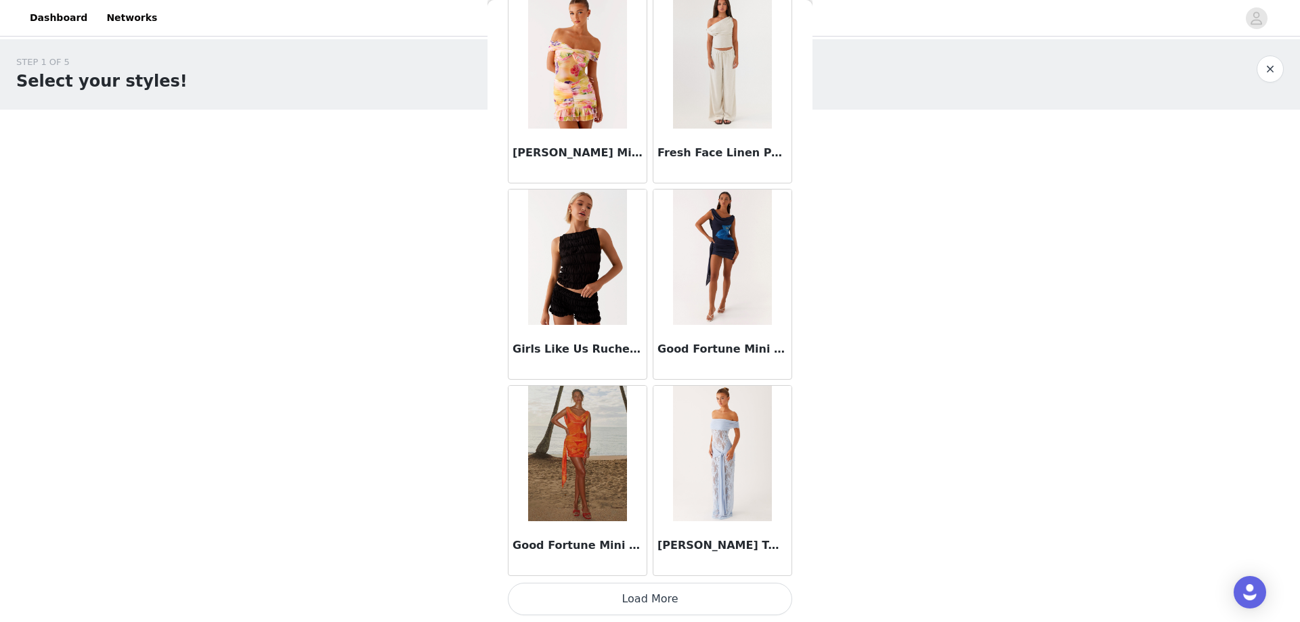
click at [629, 607] on button "Load More" at bounding box center [650, 599] width 284 height 32
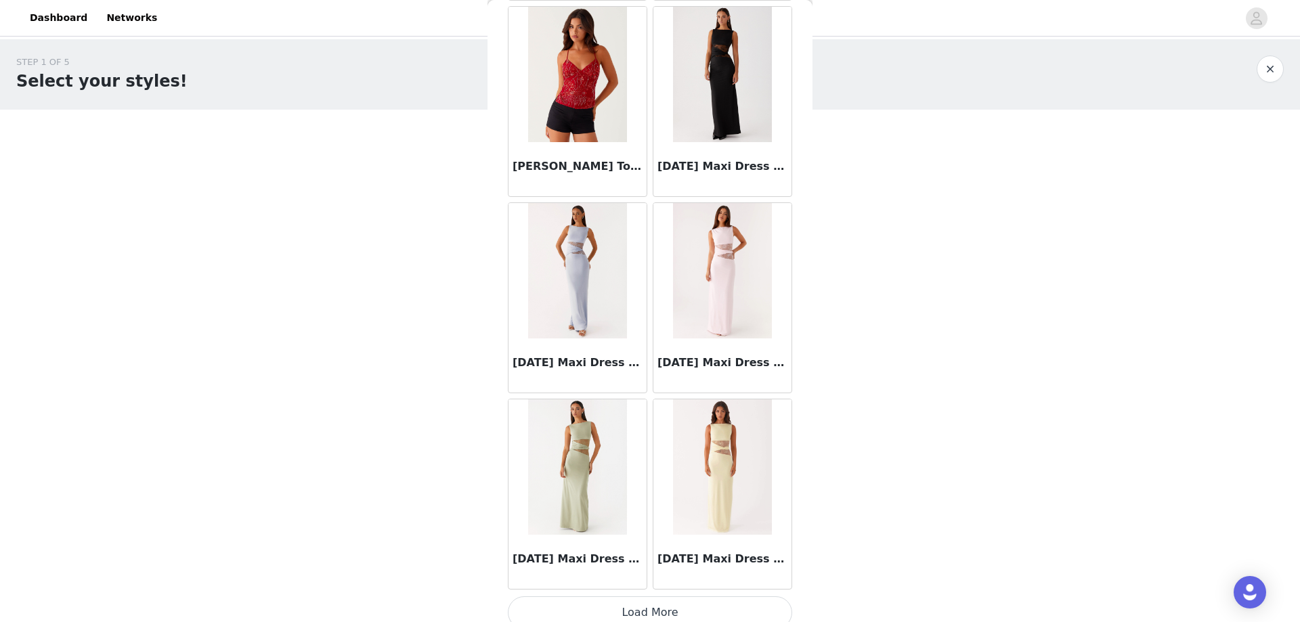
scroll to position [7338, 0]
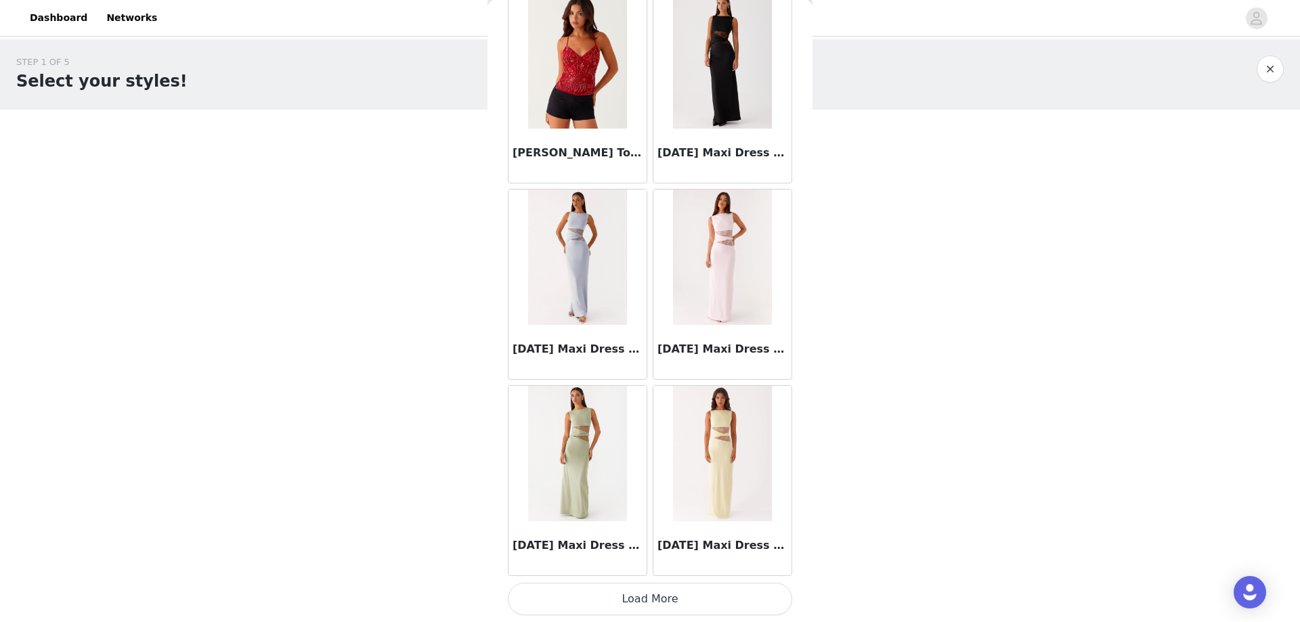
click at [638, 615] on button "Load More" at bounding box center [650, 599] width 284 height 32
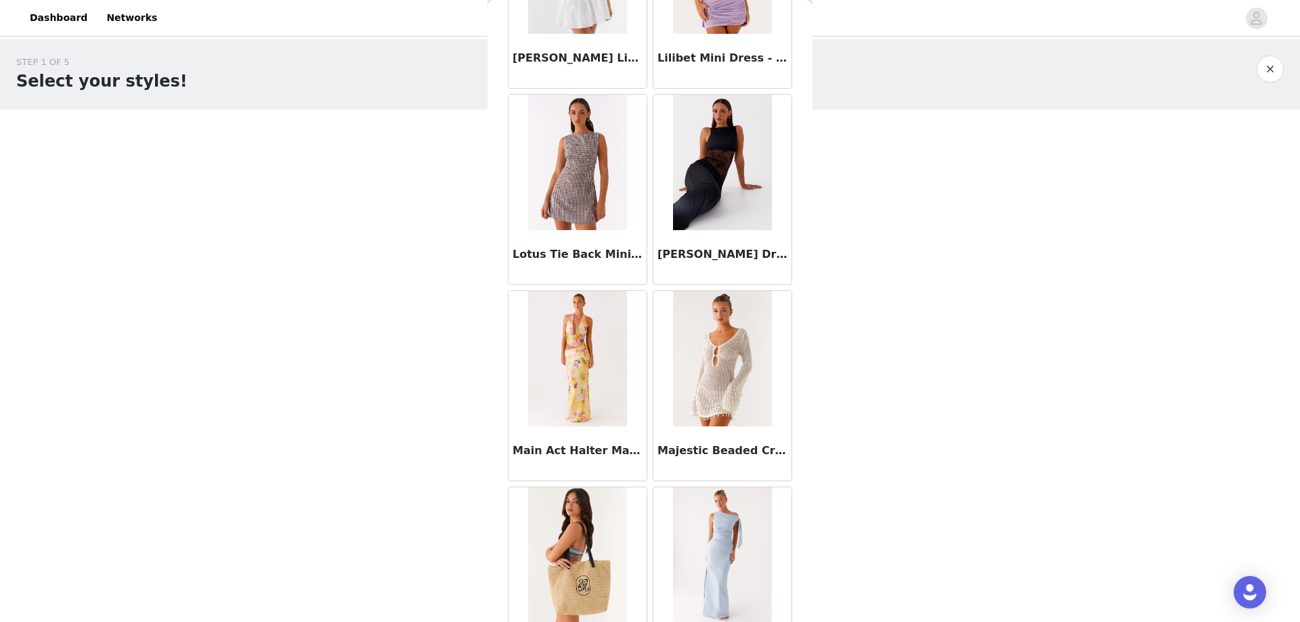
scroll to position [8556, 0]
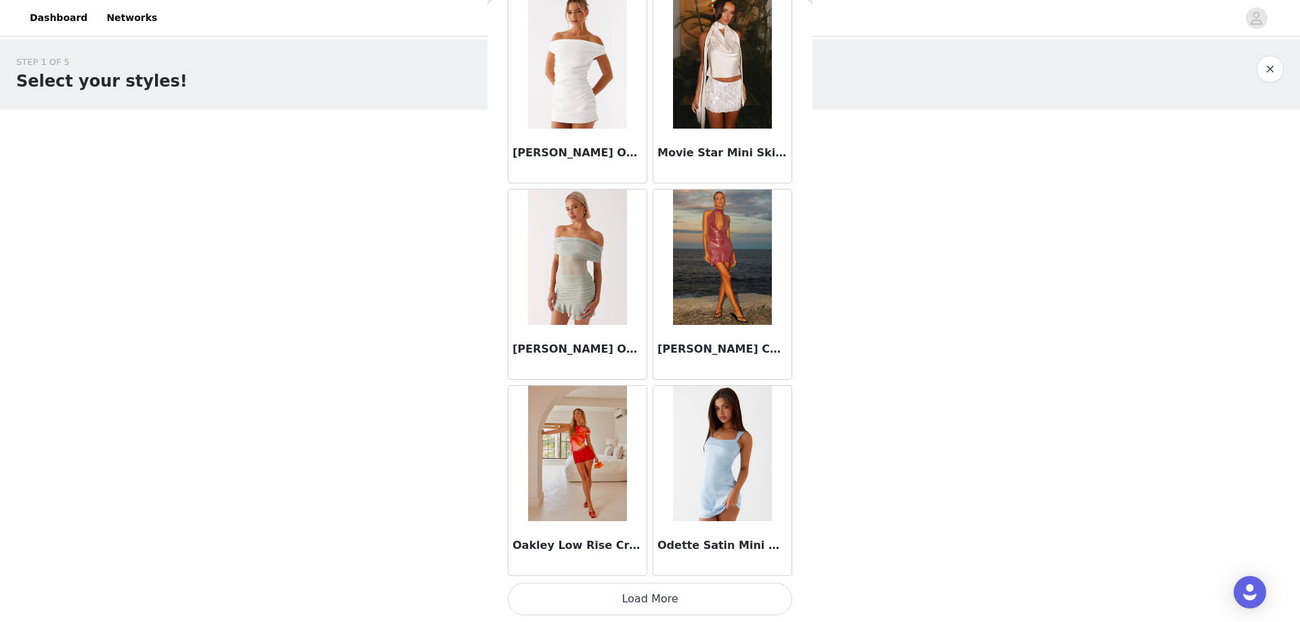
click at [646, 604] on button "Load More" at bounding box center [650, 599] width 284 height 32
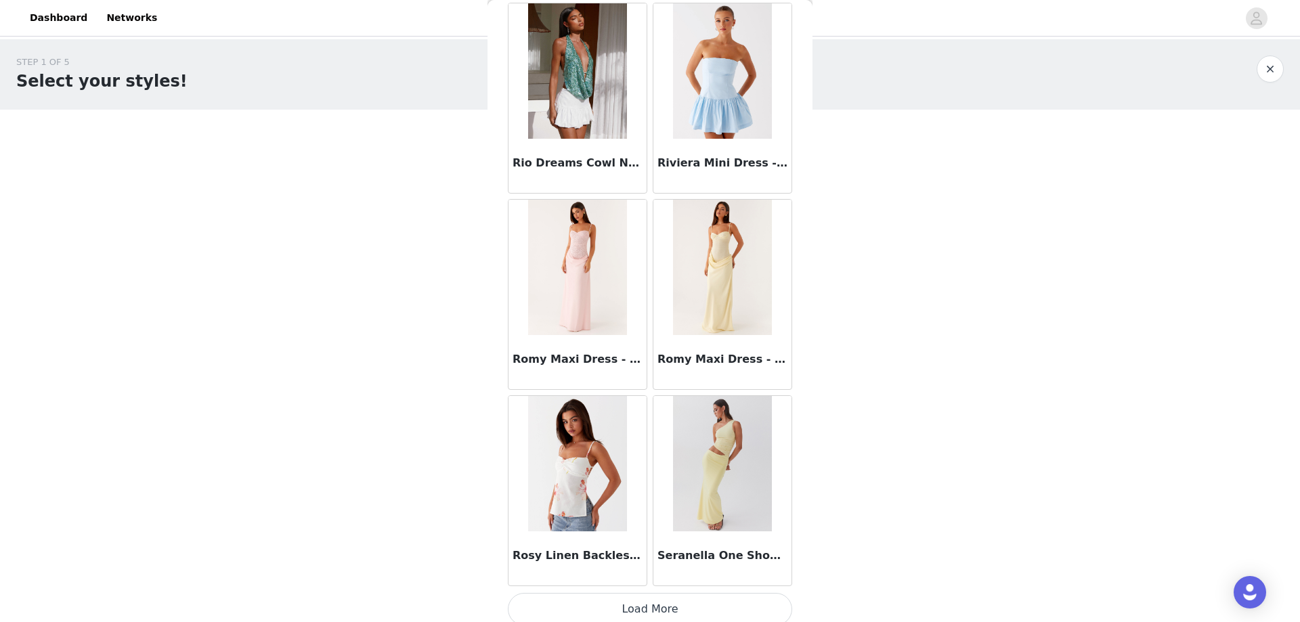
scroll to position [11264, 0]
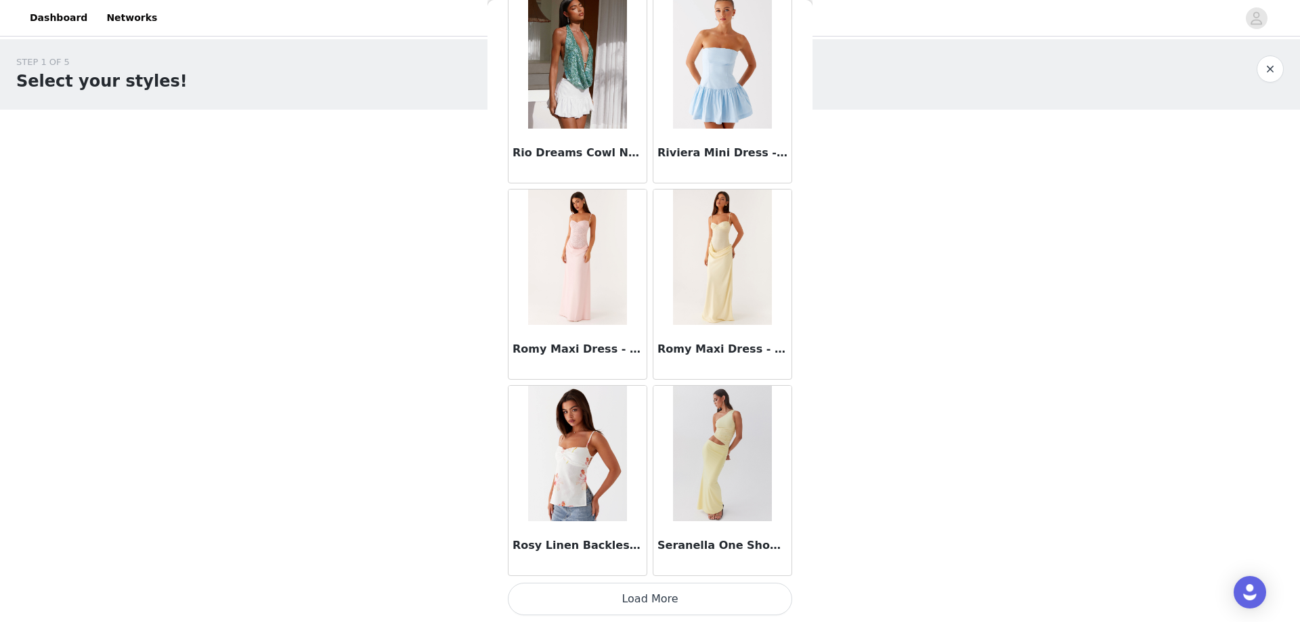
click at [661, 609] on button "Load More" at bounding box center [650, 599] width 284 height 32
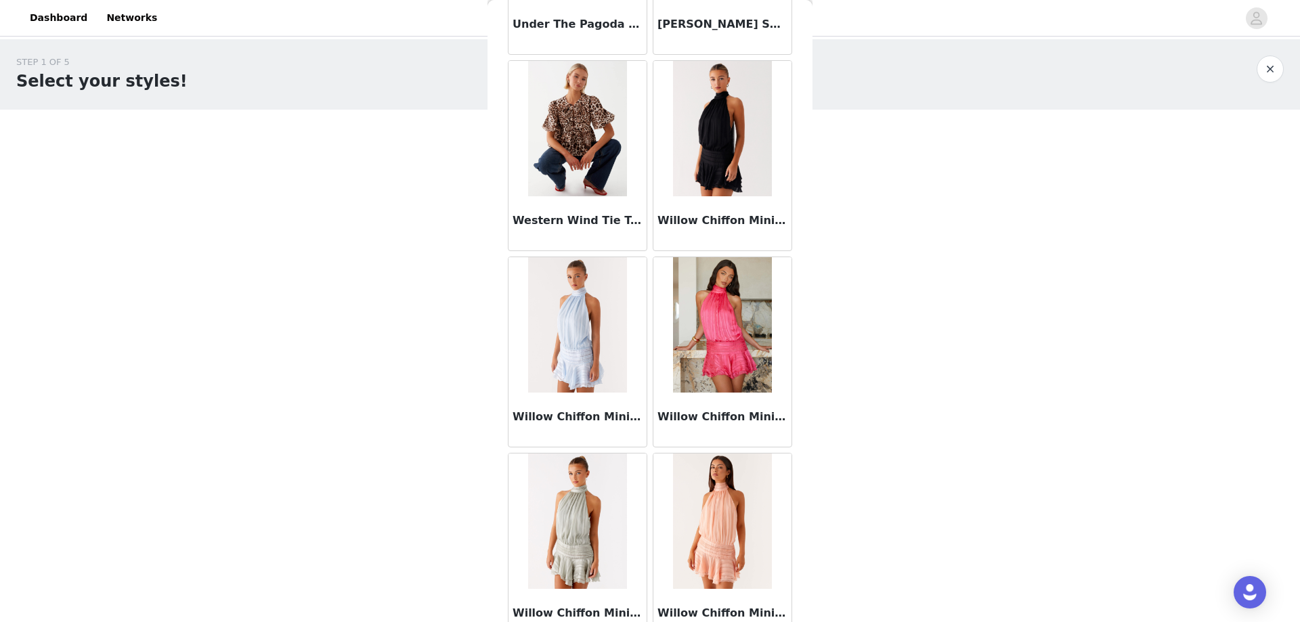
scroll to position [13227, 0]
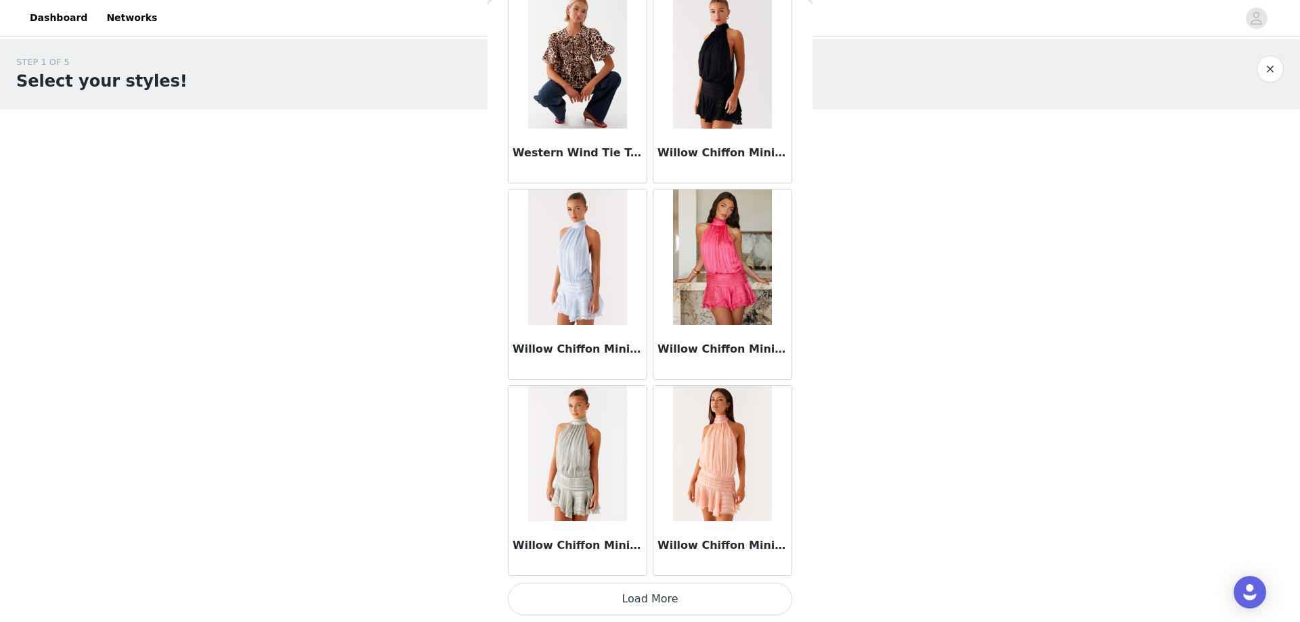
click at [653, 598] on button "Load More" at bounding box center [650, 599] width 284 height 32
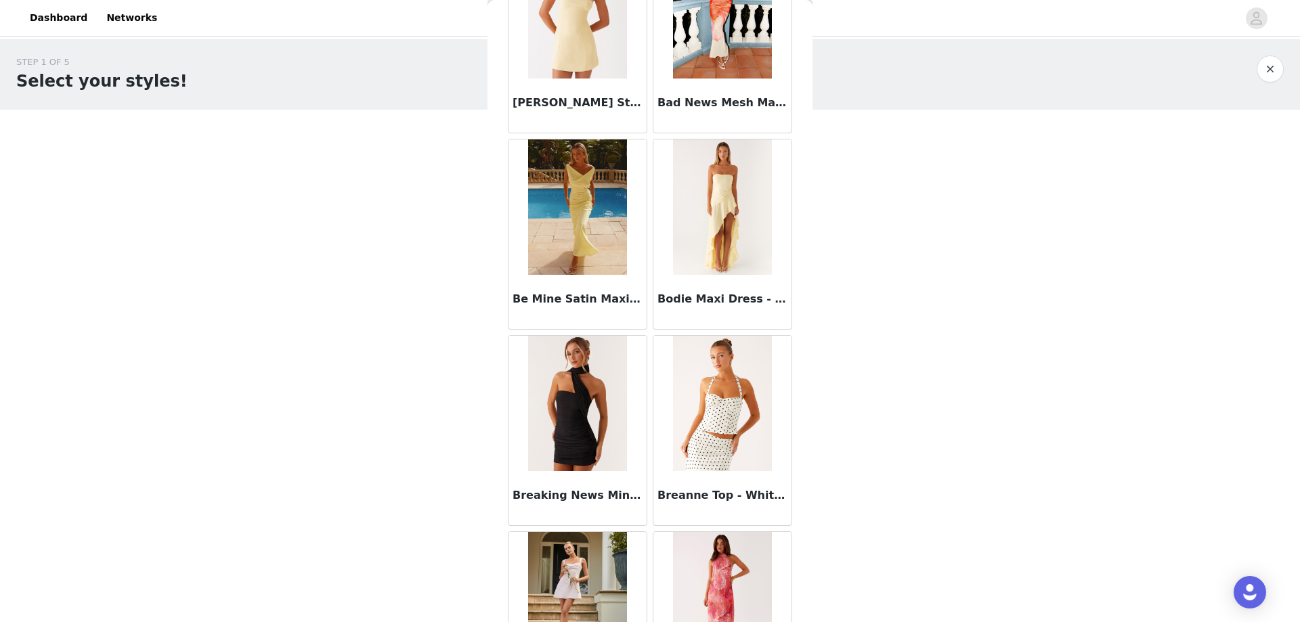
scroll to position [0, 0]
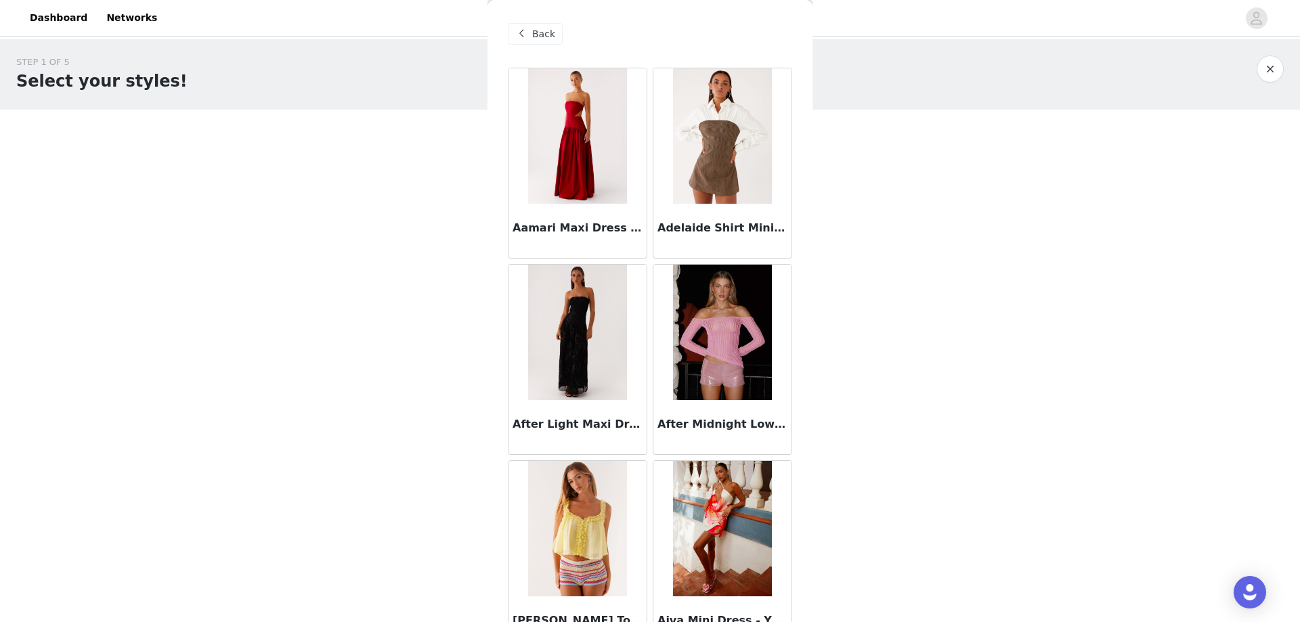
click at [552, 35] on div "Back" at bounding box center [535, 34] width 55 height 22
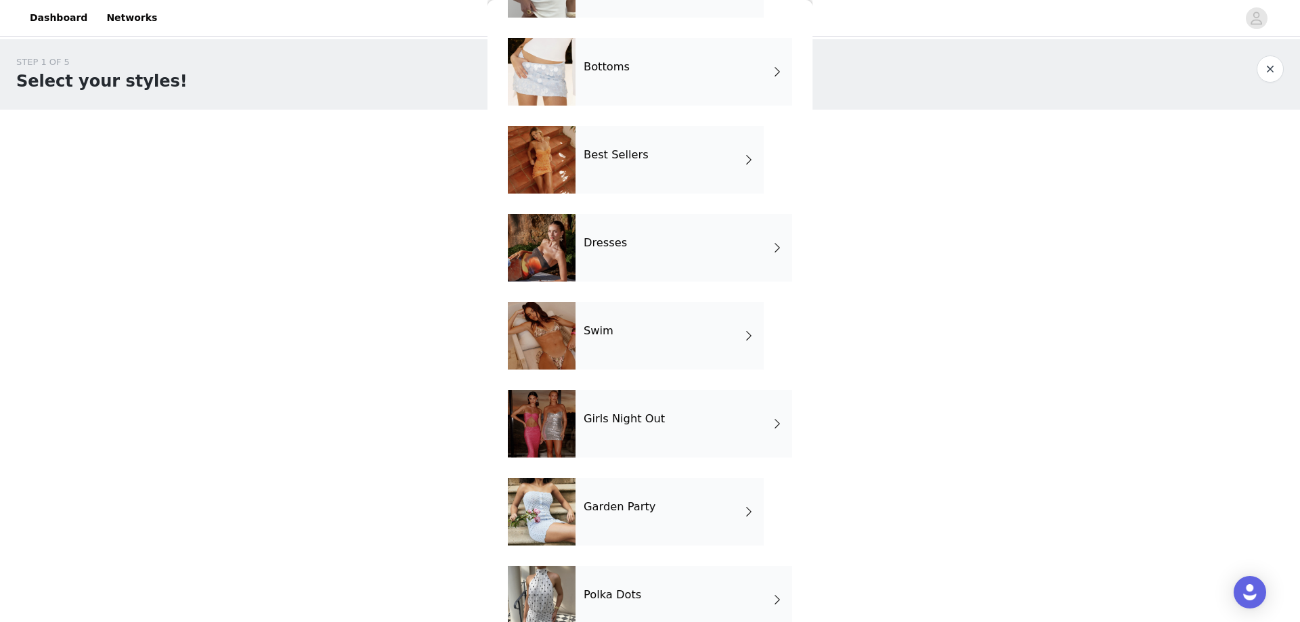
scroll to position [150, 0]
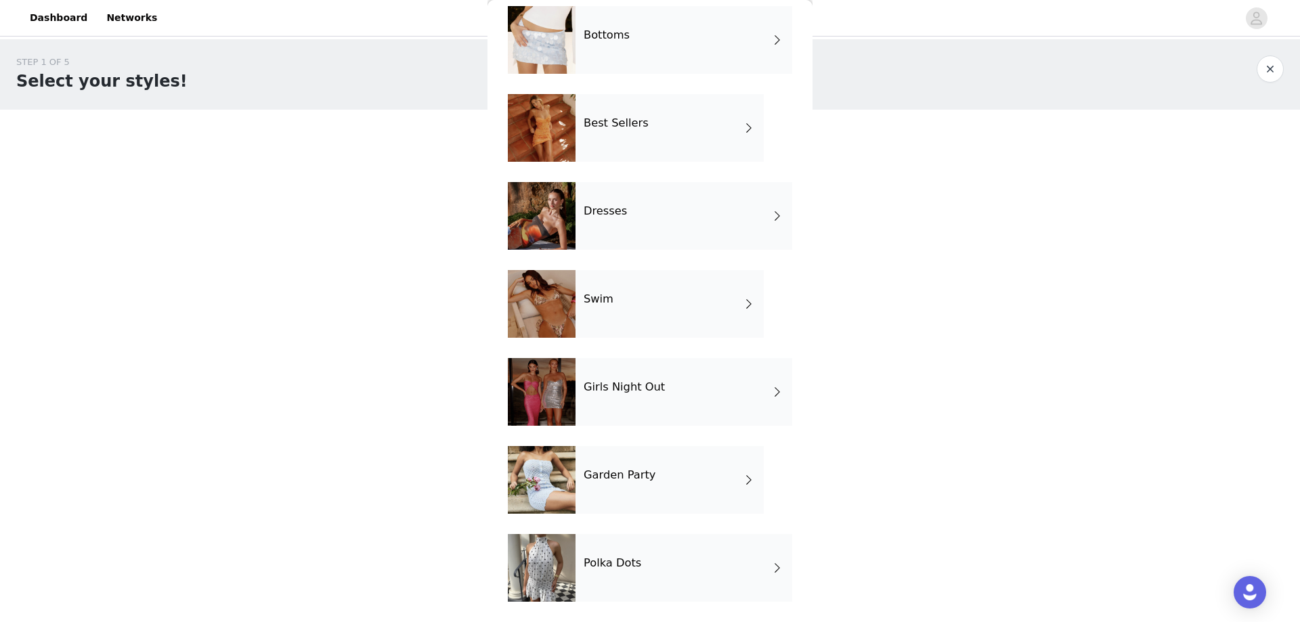
click at [673, 393] on div "Girls Night Out" at bounding box center [683, 392] width 217 height 68
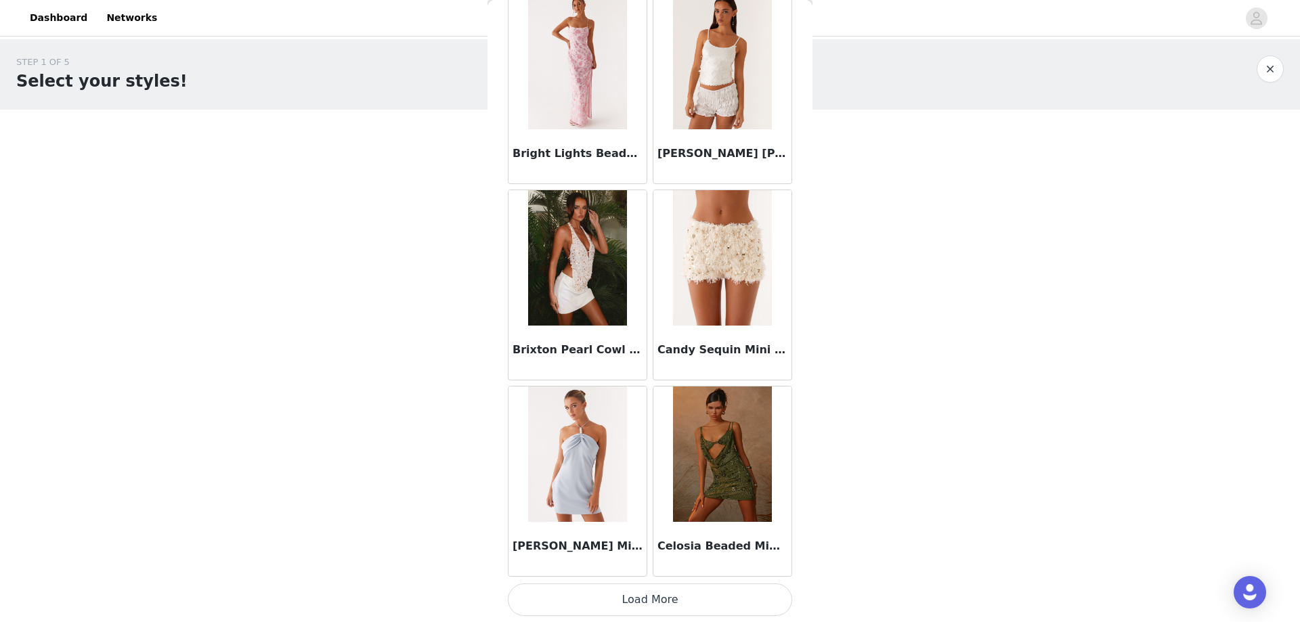
scroll to position [1449, 0]
click at [700, 589] on button "Load More" at bounding box center [650, 599] width 284 height 32
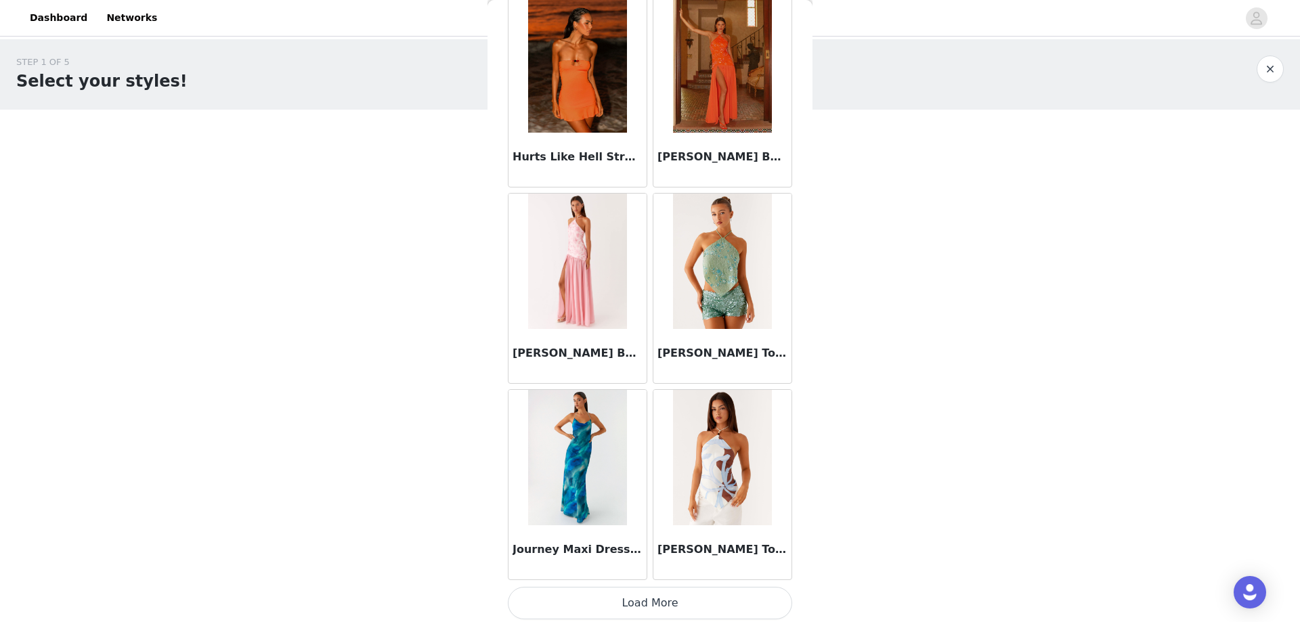
scroll to position [3412, 0]
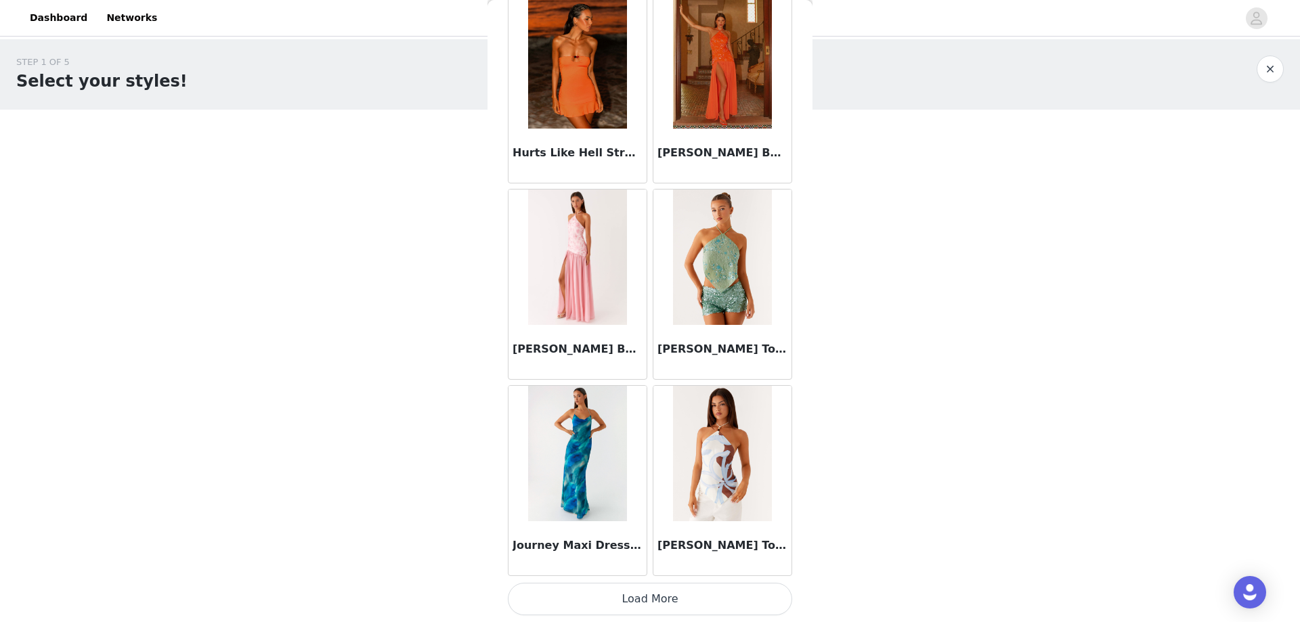
click at [682, 594] on button "Load More" at bounding box center [650, 599] width 284 height 32
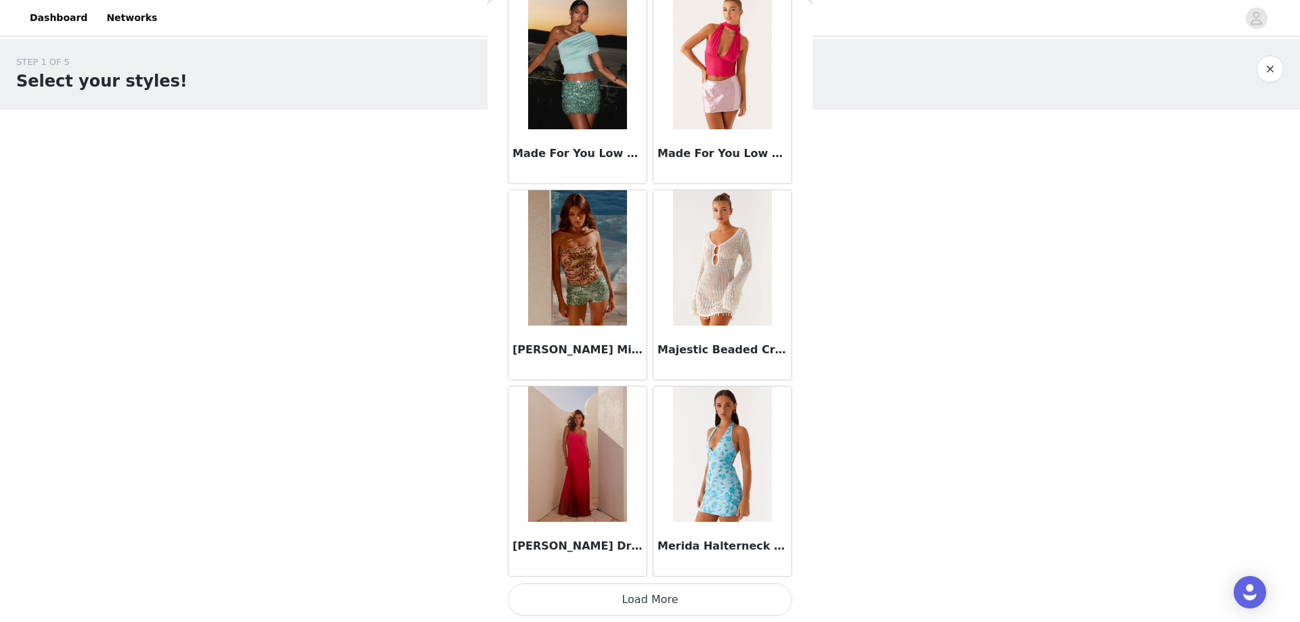
scroll to position [5375, 0]
click at [696, 585] on button "Load More" at bounding box center [650, 599] width 284 height 32
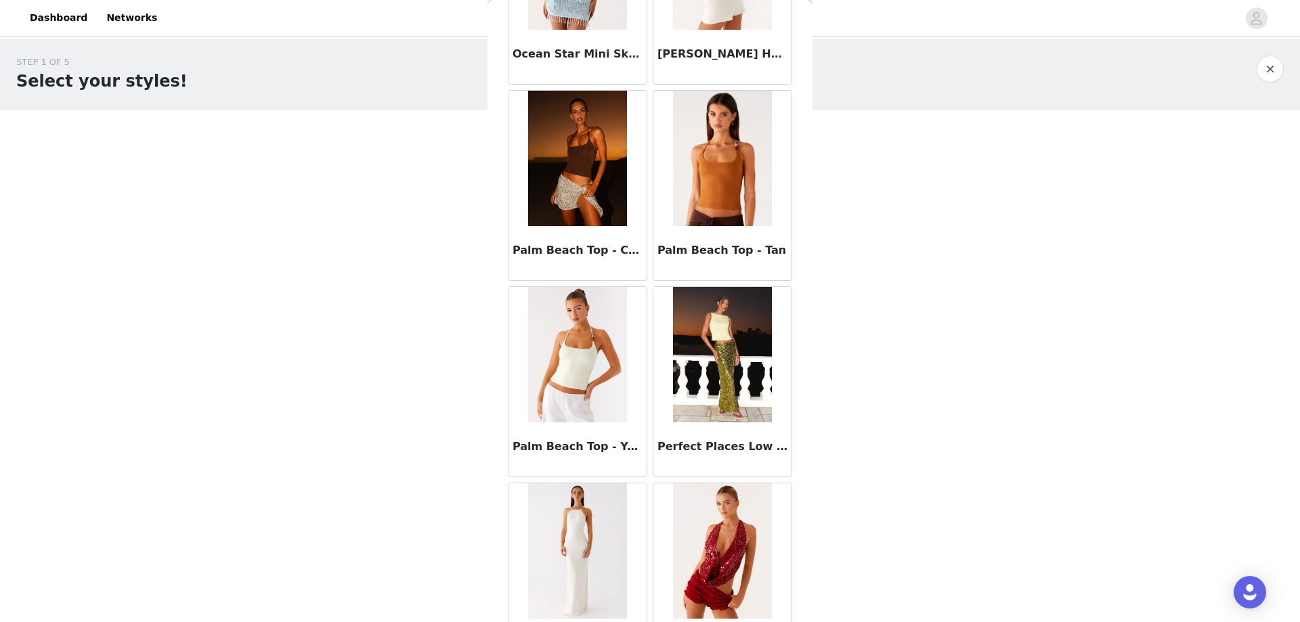
scroll to position [7338, 0]
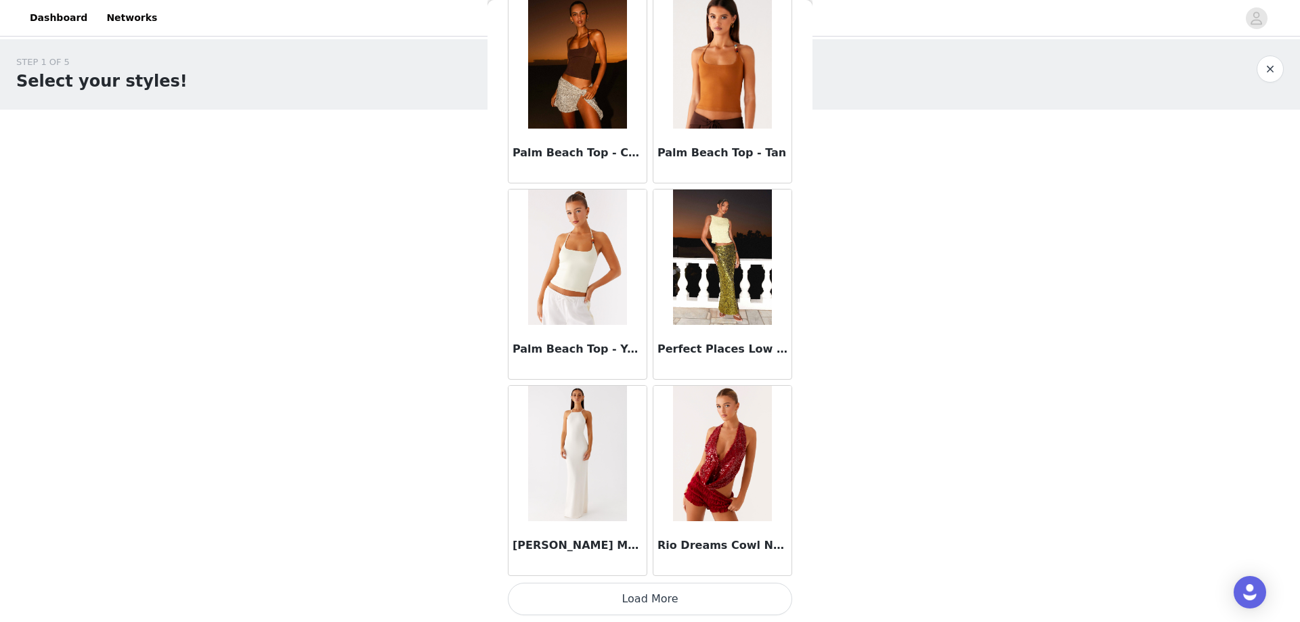
click at [636, 597] on button "Load More" at bounding box center [650, 599] width 284 height 32
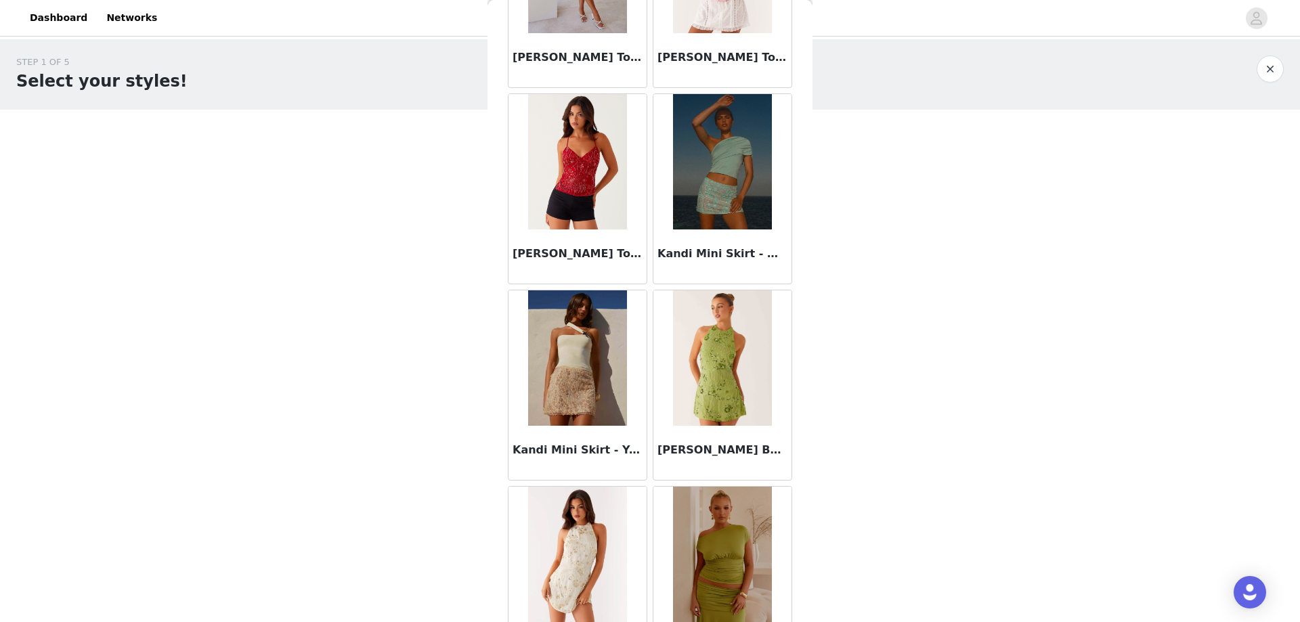
scroll to position [0, 0]
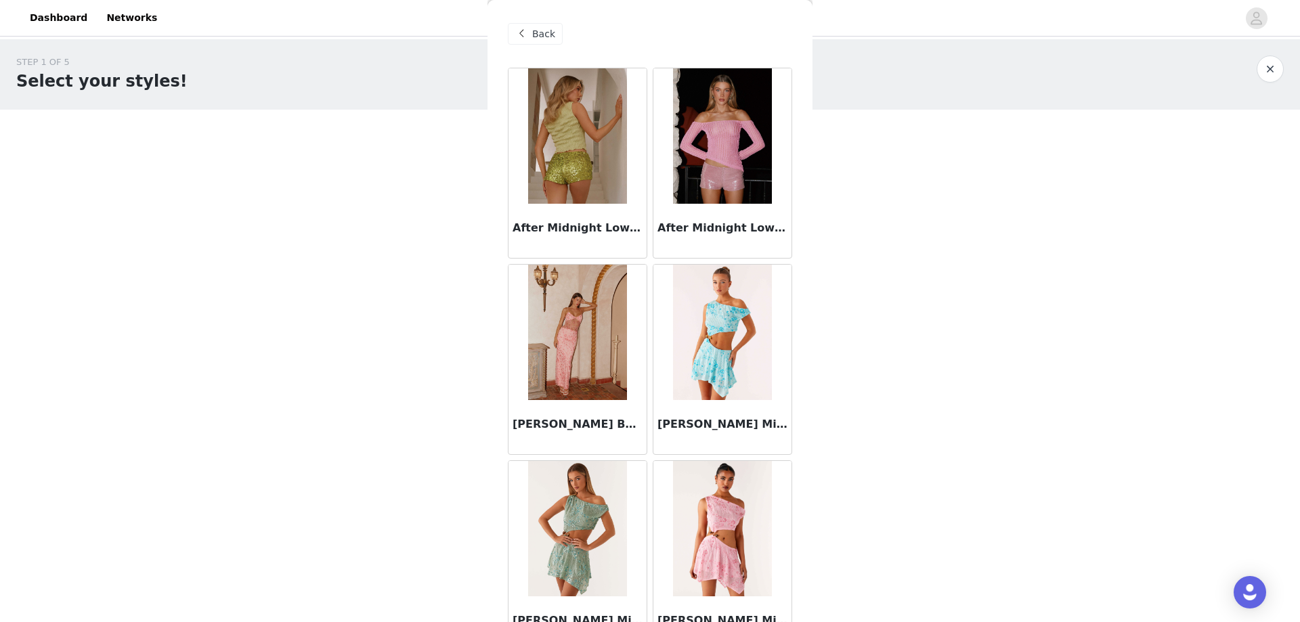
click at [545, 32] on span "Back" at bounding box center [543, 34] width 23 height 14
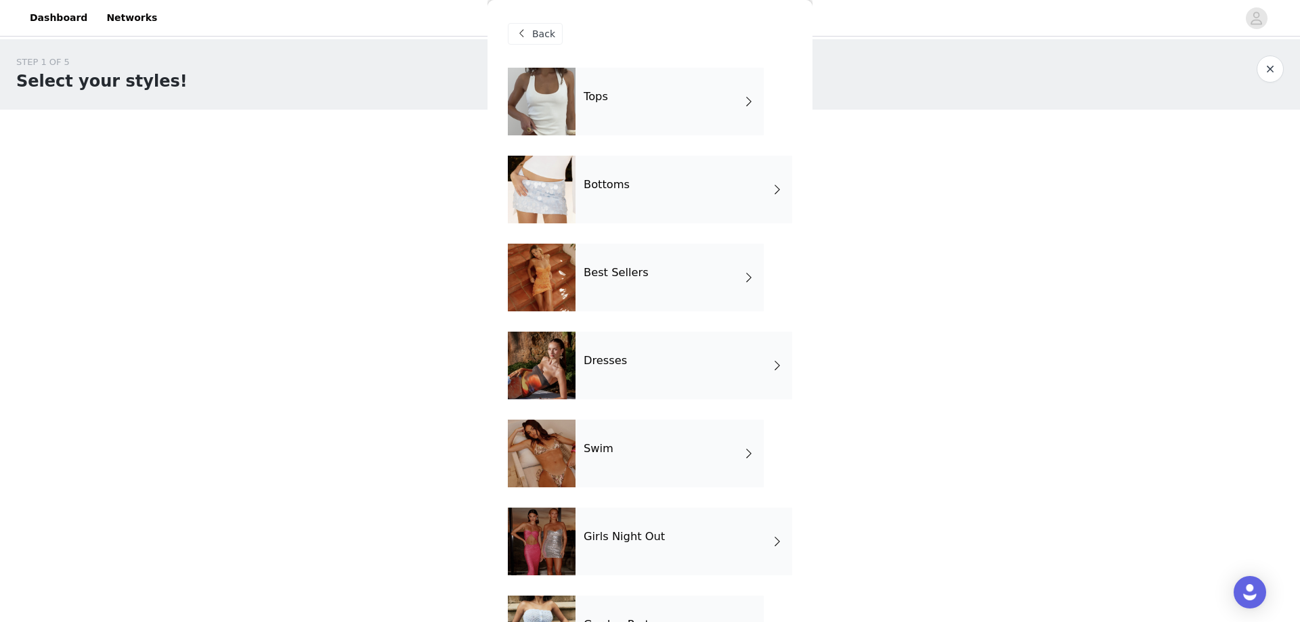
click at [681, 118] on div "Tops" at bounding box center [669, 102] width 188 height 68
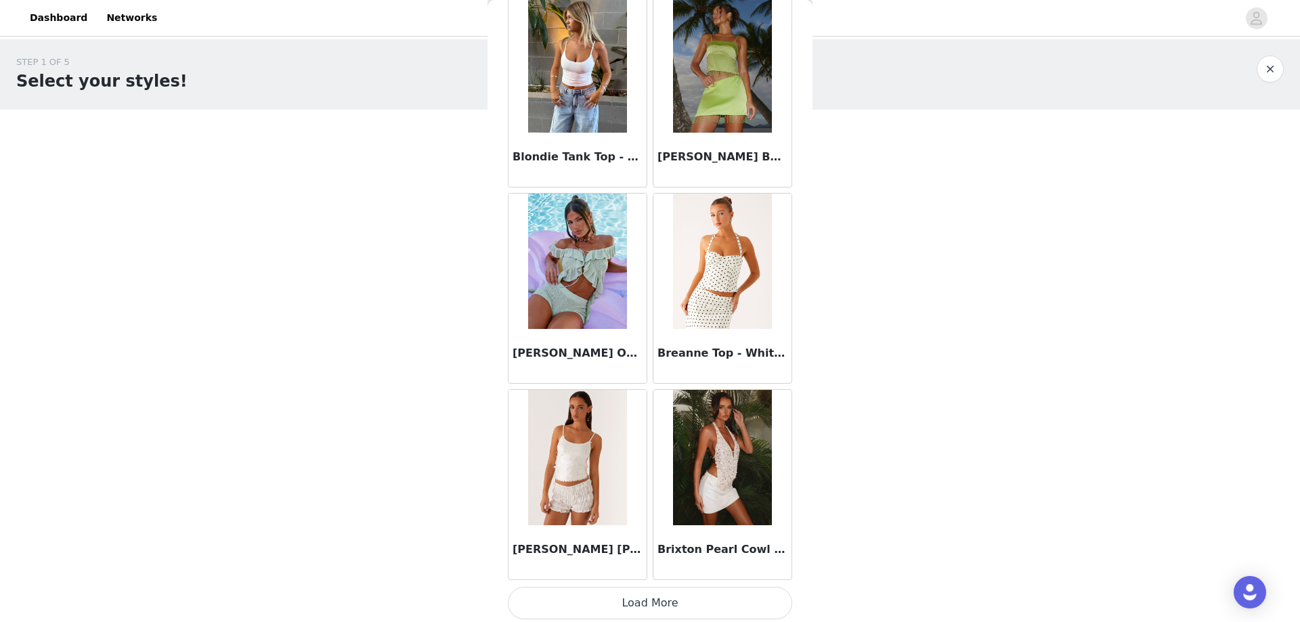
scroll to position [1449, 0]
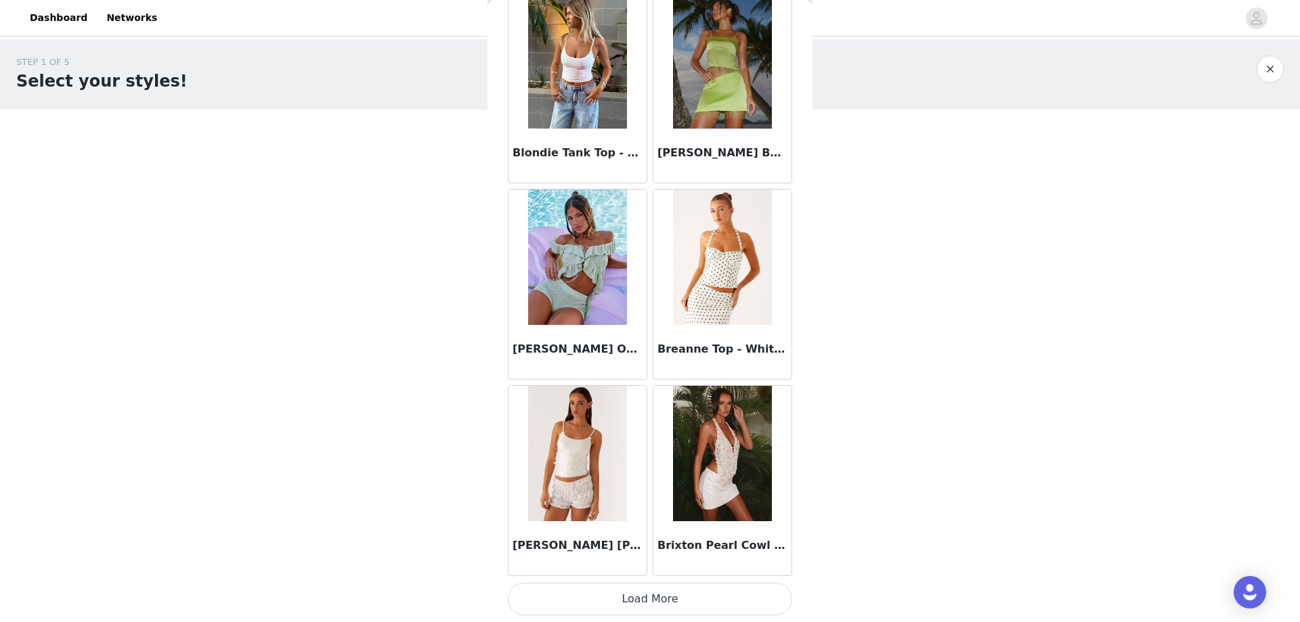
click at [644, 606] on button "Load More" at bounding box center [650, 599] width 284 height 32
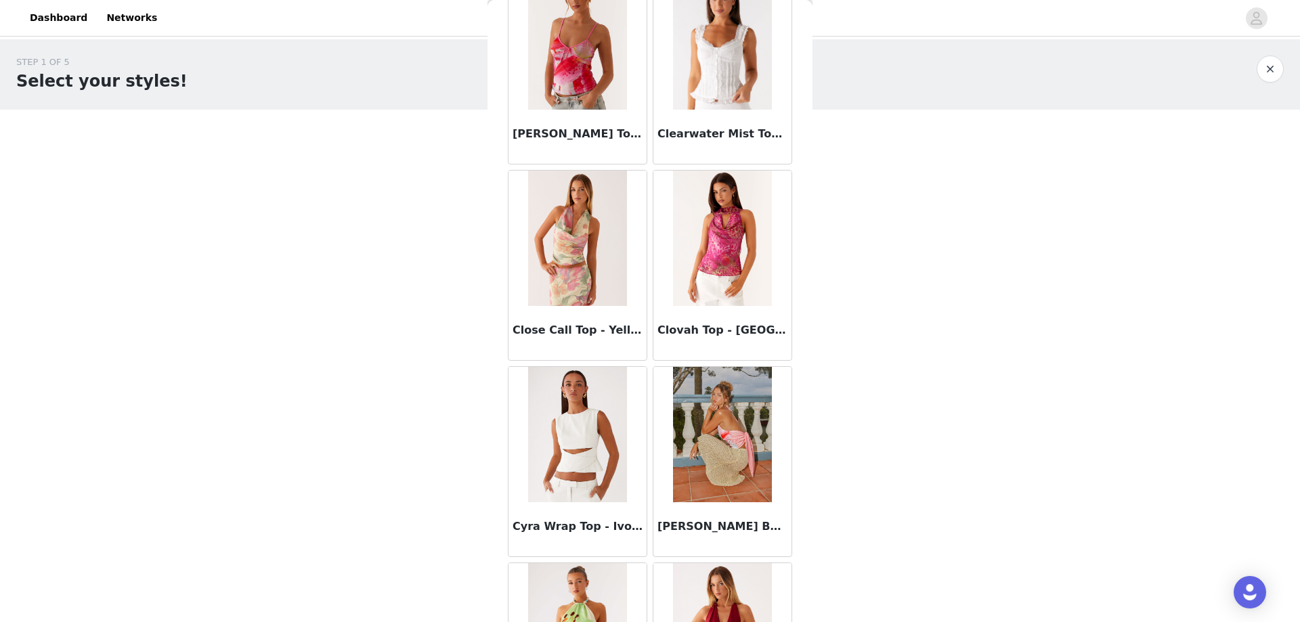
scroll to position [3412, 0]
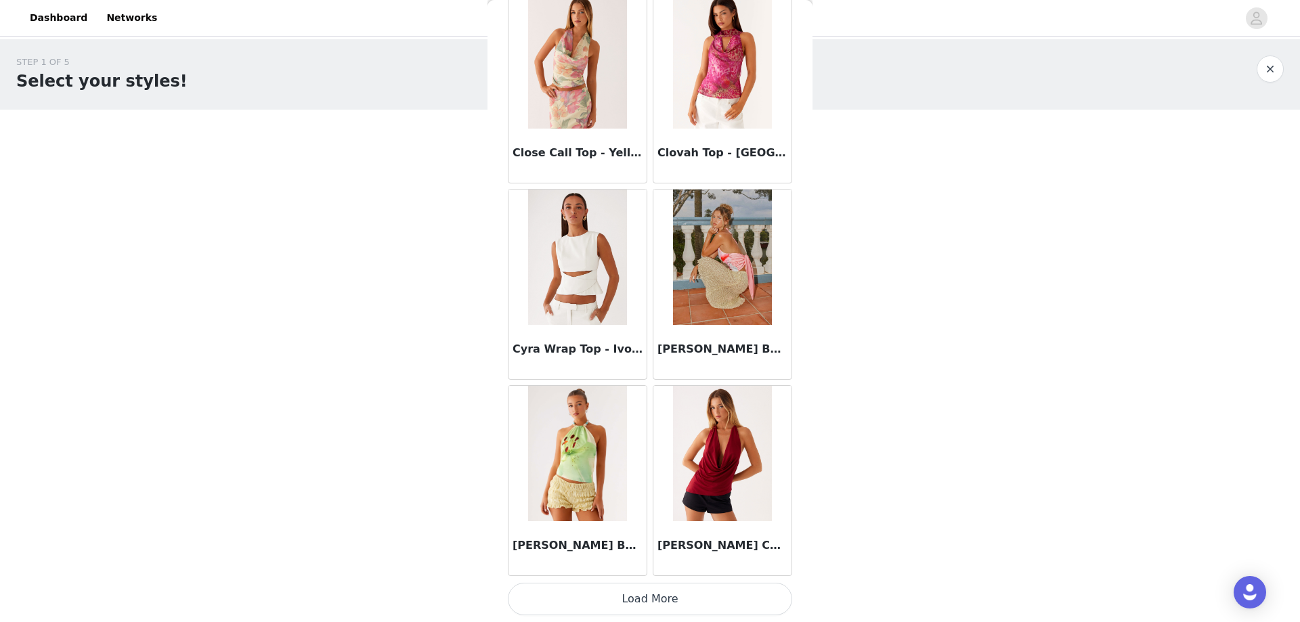
click at [635, 602] on button "Load More" at bounding box center [650, 599] width 284 height 32
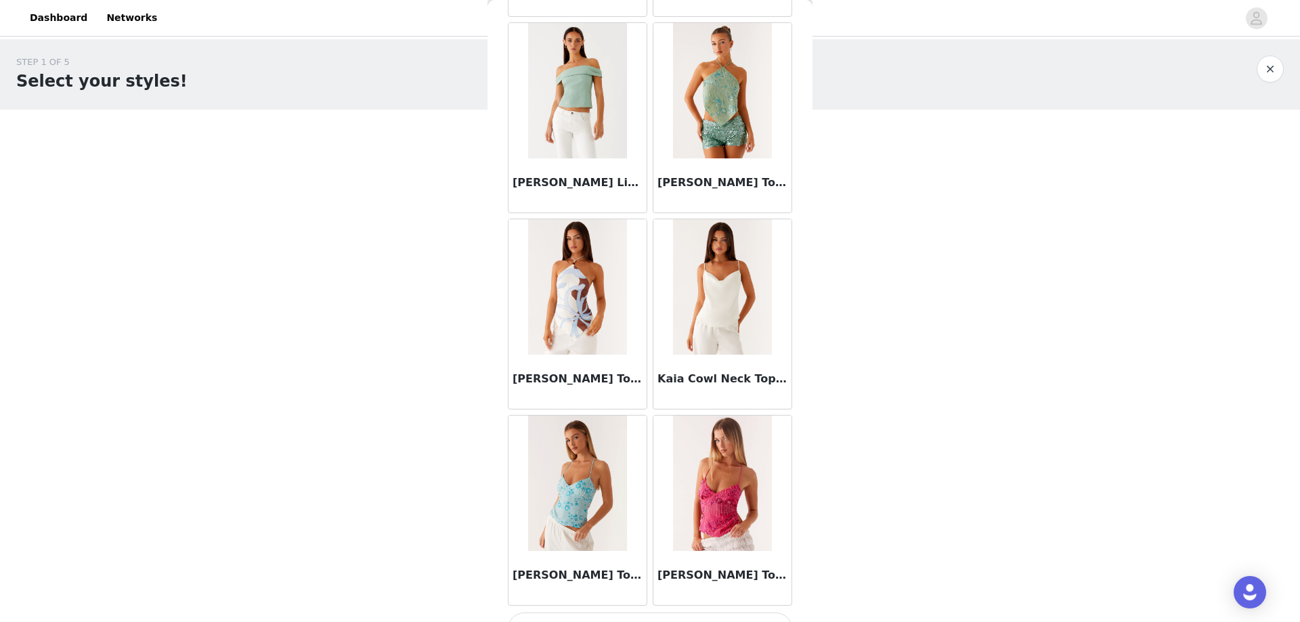
scroll to position [5375, 0]
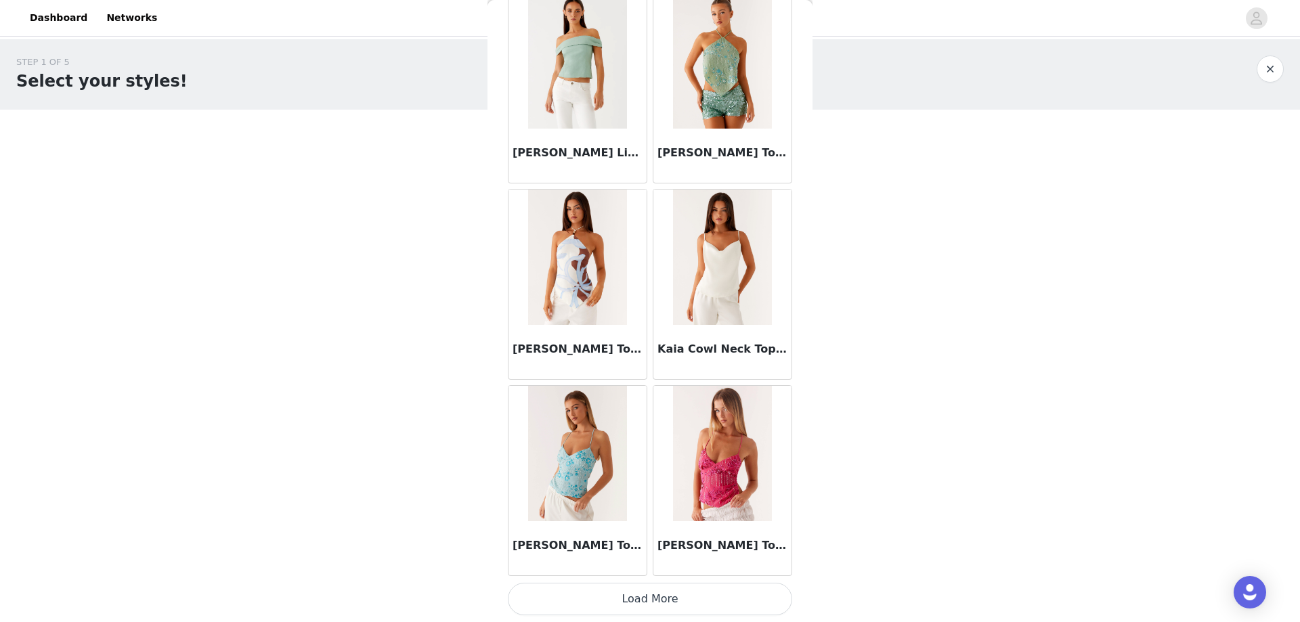
click at [652, 602] on button "Load More" at bounding box center [650, 599] width 284 height 32
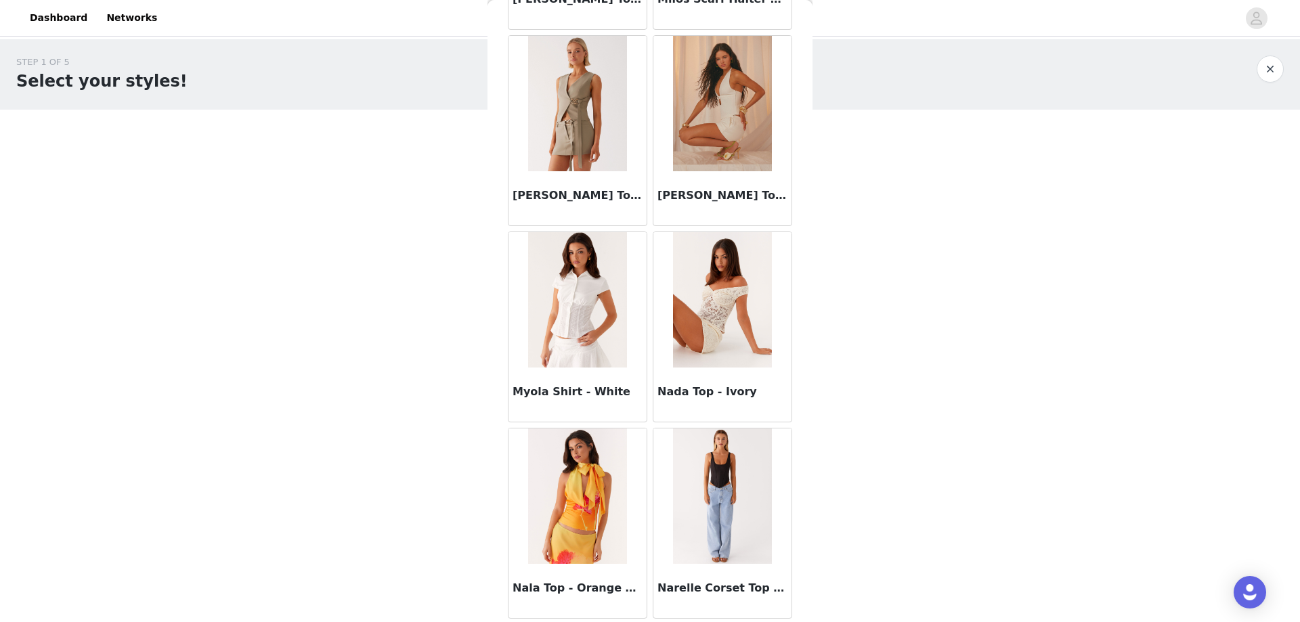
scroll to position [7338, 0]
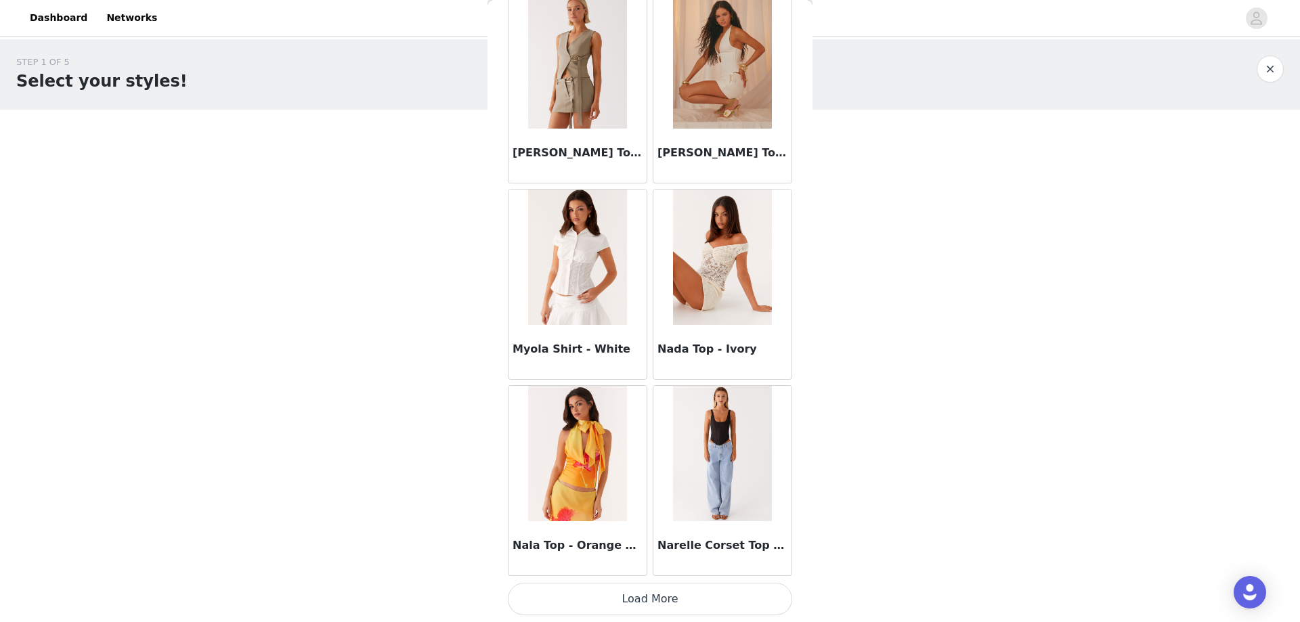
click at [706, 592] on button "Load More" at bounding box center [650, 599] width 284 height 32
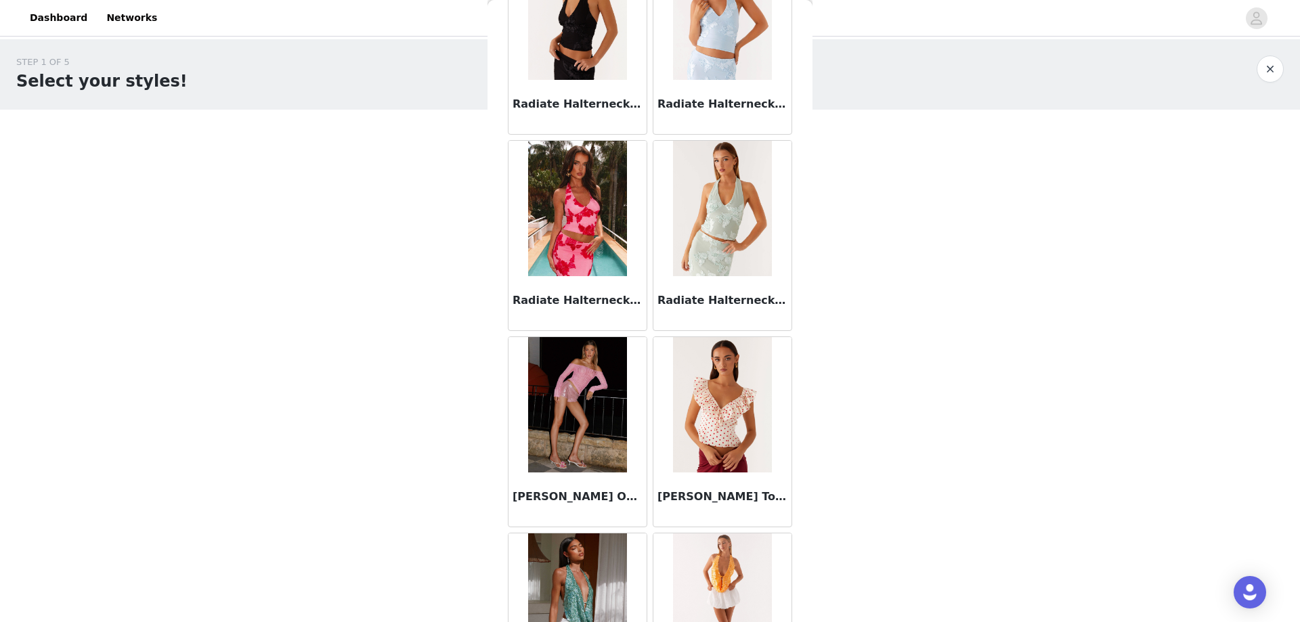
scroll to position [9301, 0]
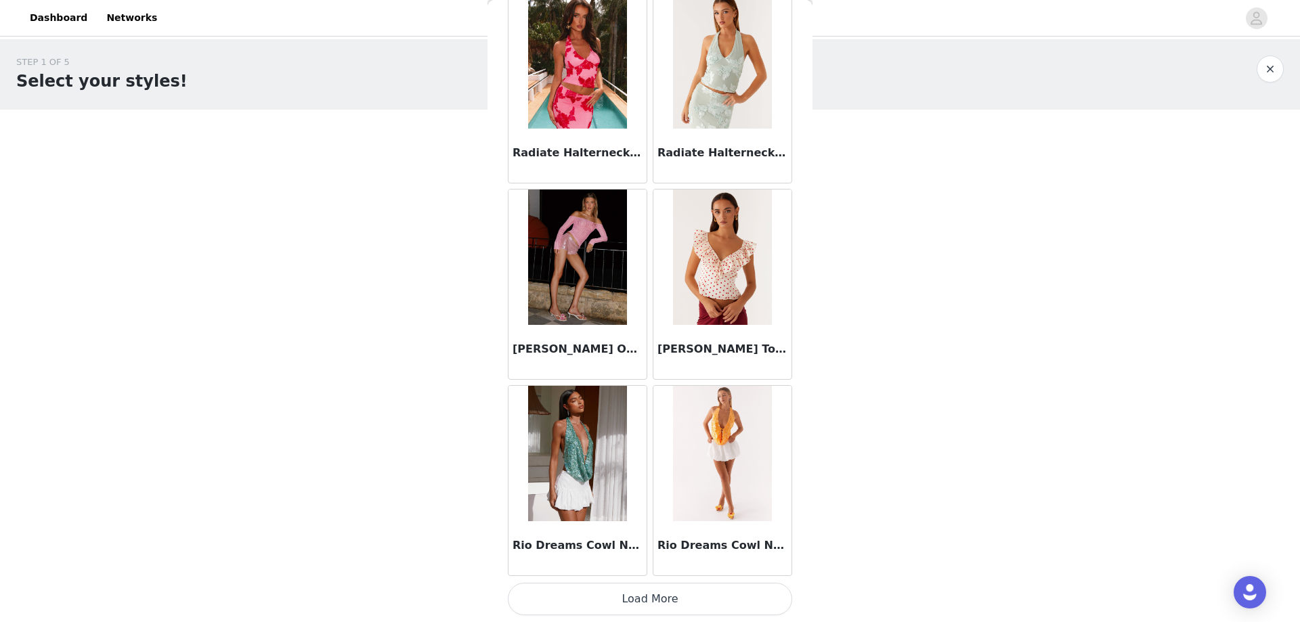
click at [713, 604] on button "Load More" at bounding box center [650, 599] width 284 height 32
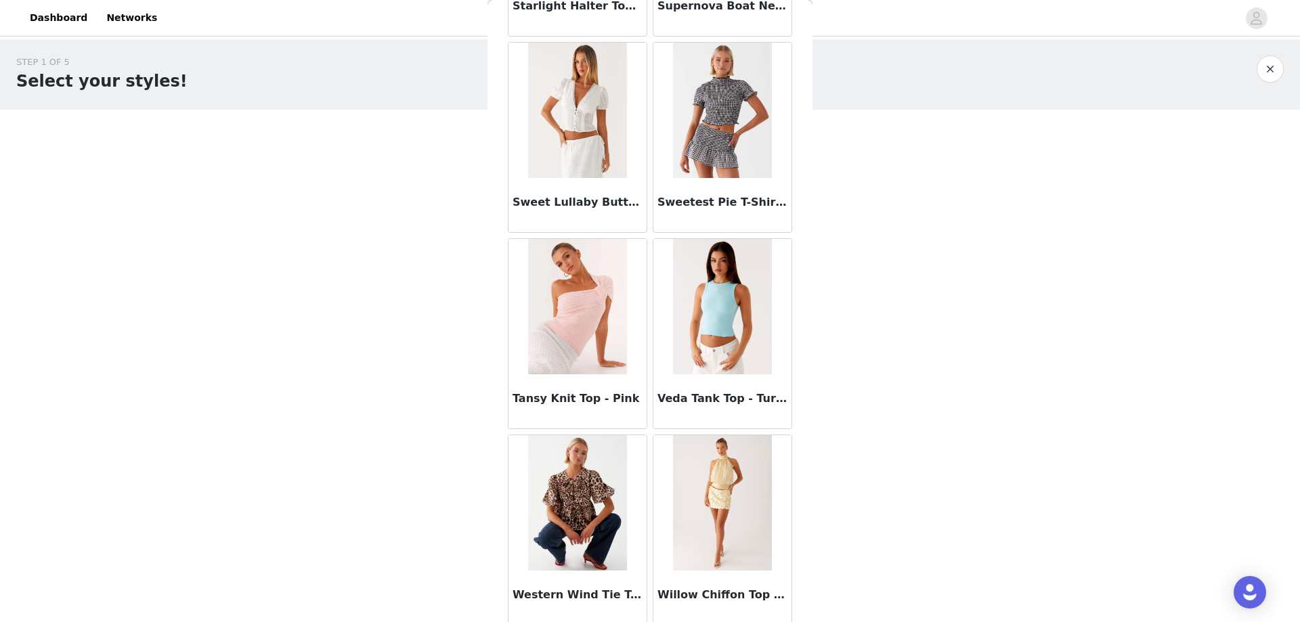
scroll to position [11264, 0]
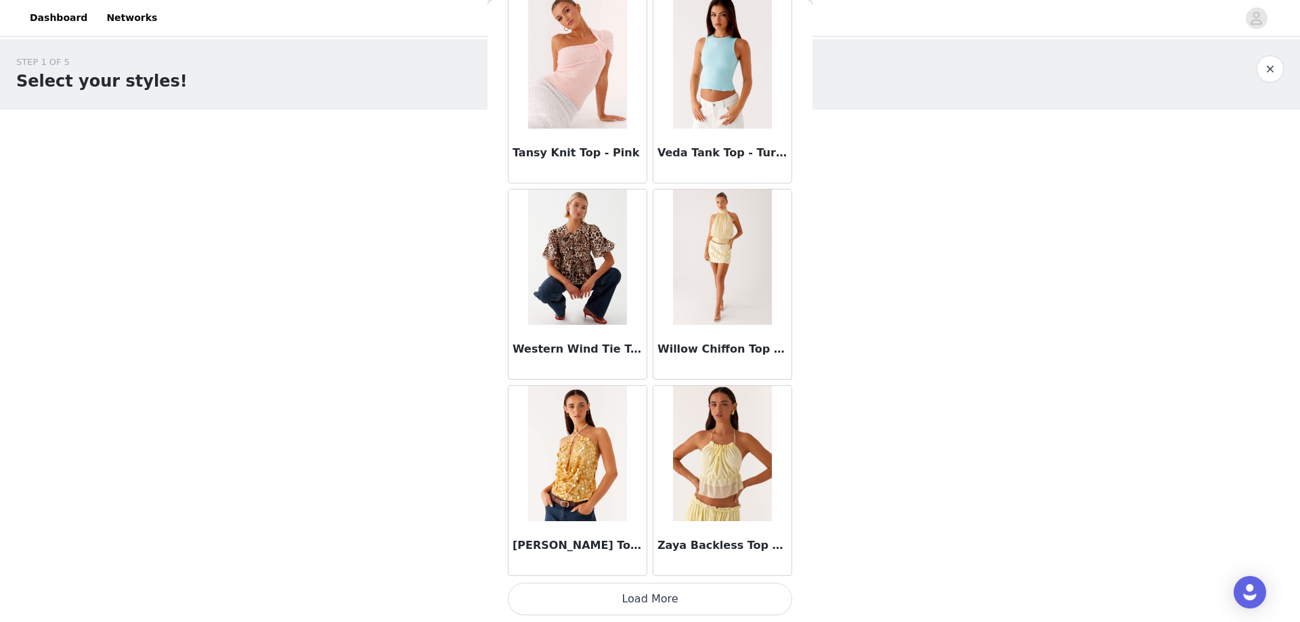
click at [709, 593] on button "Load More" at bounding box center [650, 599] width 284 height 32
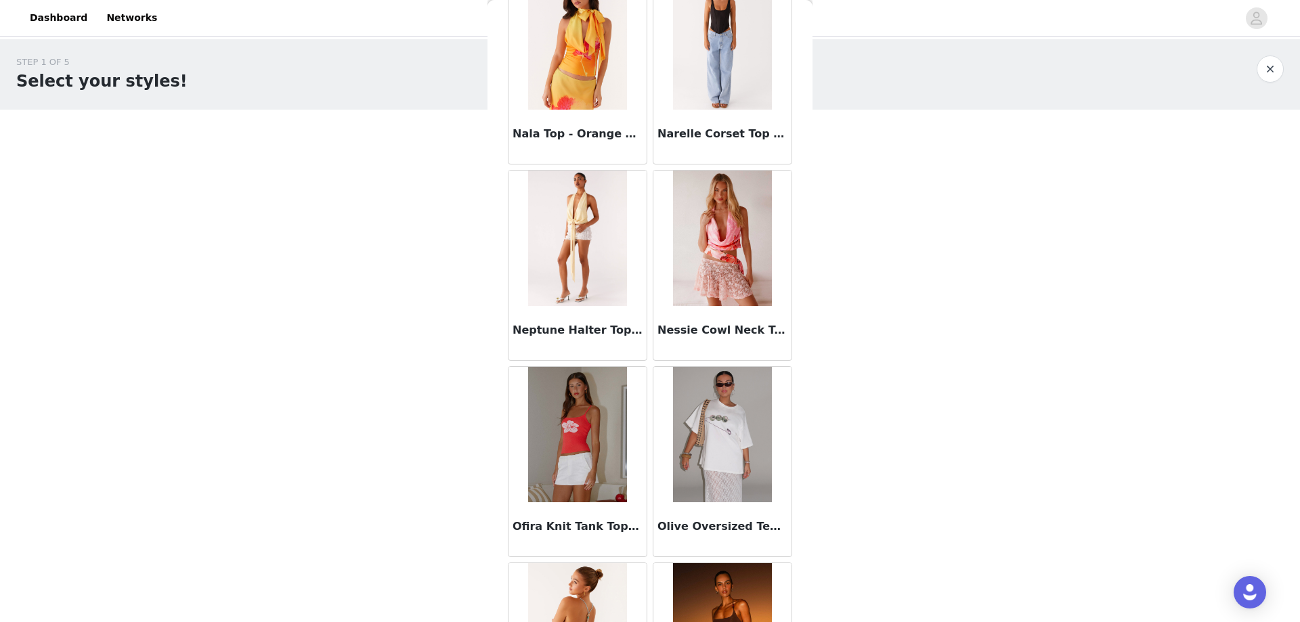
scroll to position [7748, 0]
click at [676, 435] on img at bounding box center [722, 435] width 98 height 135
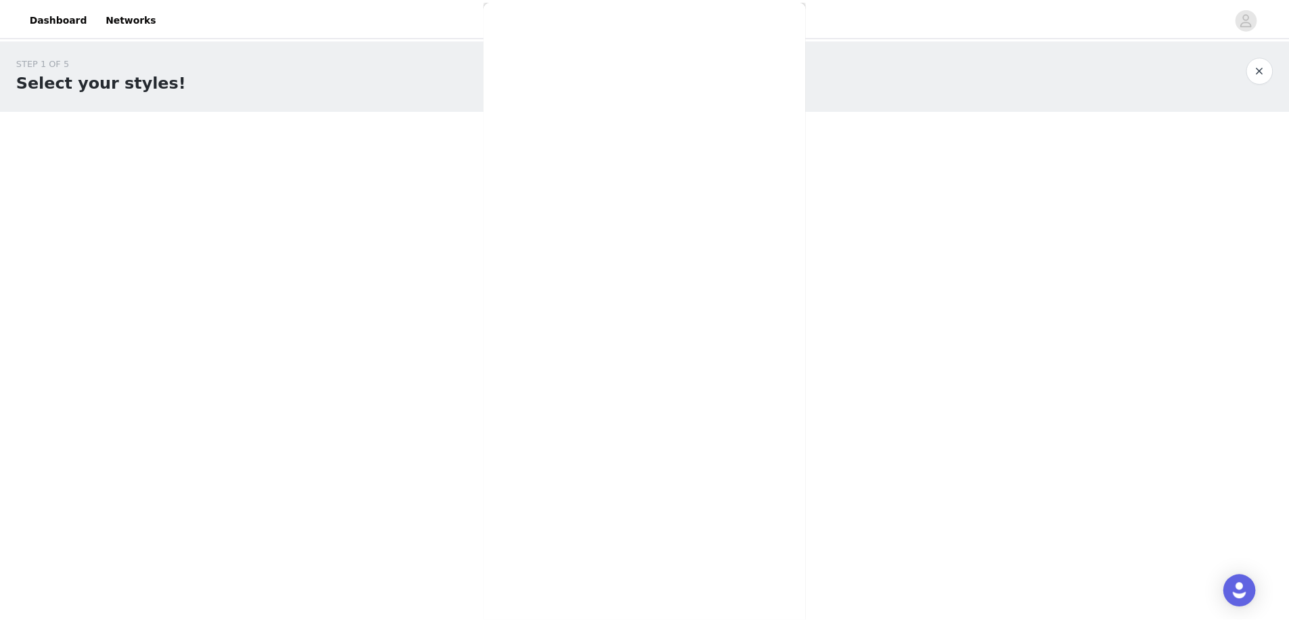
scroll to position [0, 0]
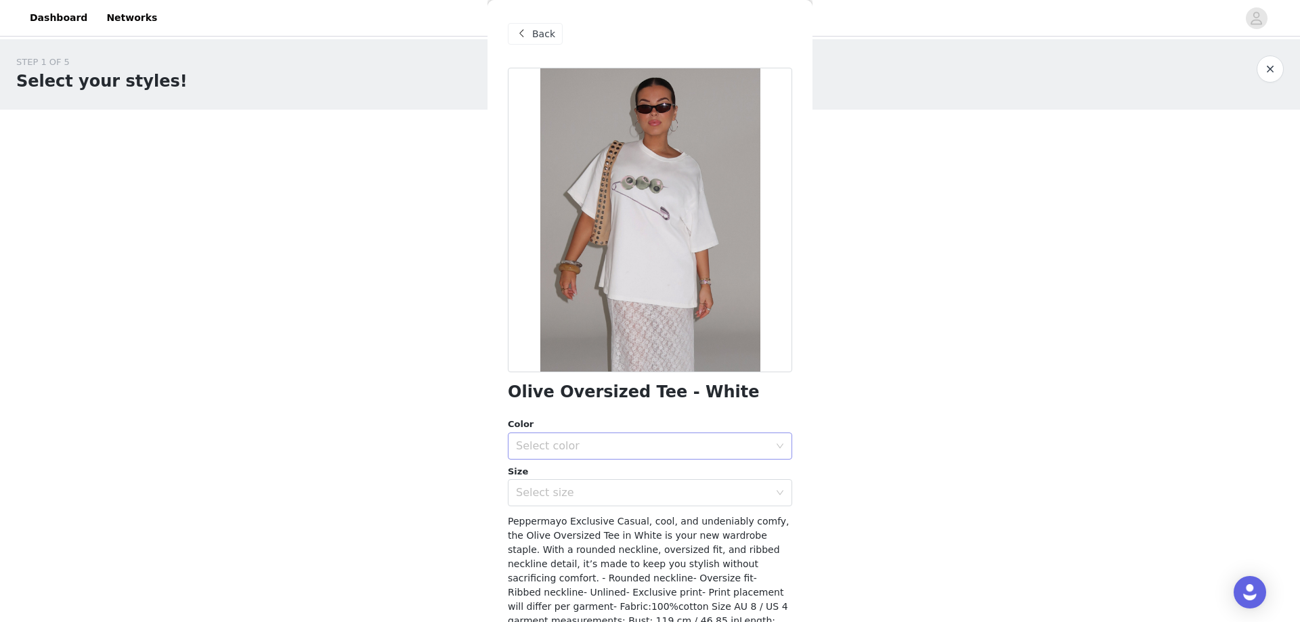
click at [671, 453] on div "Select color" at bounding box center [645, 446] width 259 height 26
click at [667, 473] on li "White" at bounding box center [645, 476] width 274 height 22
click at [667, 495] on div "Select size" at bounding box center [642, 493] width 253 height 14
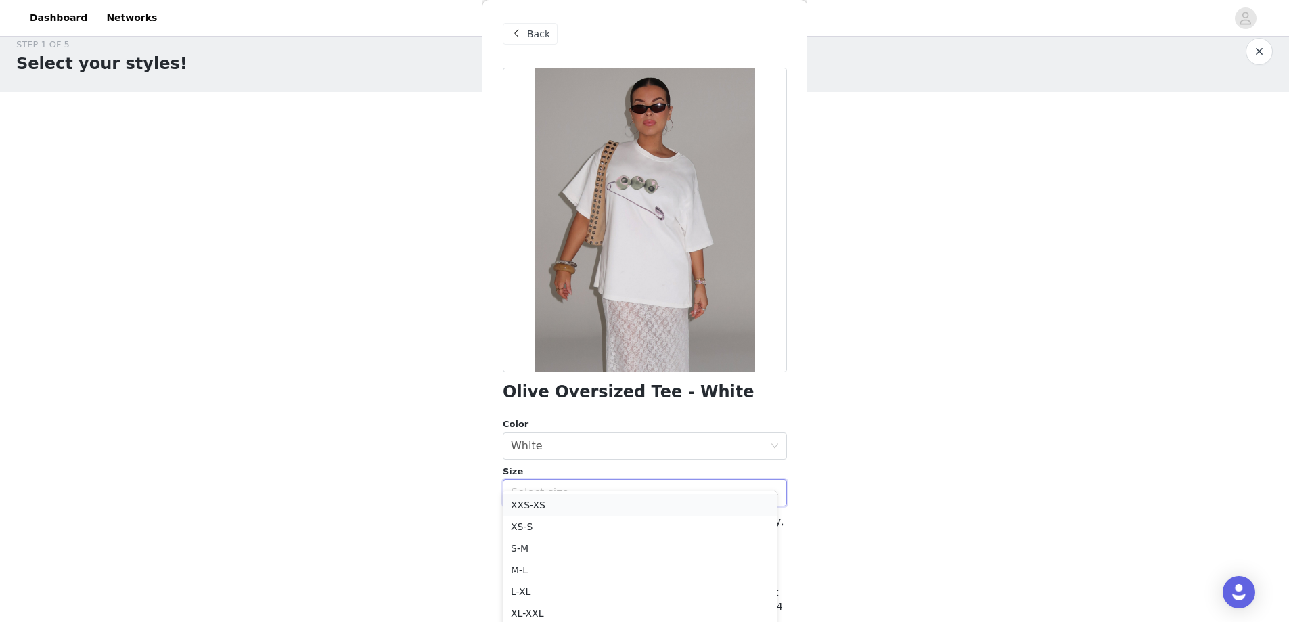
scroll to position [22, 0]
click at [657, 535] on li "S-M" at bounding box center [640, 544] width 274 height 22
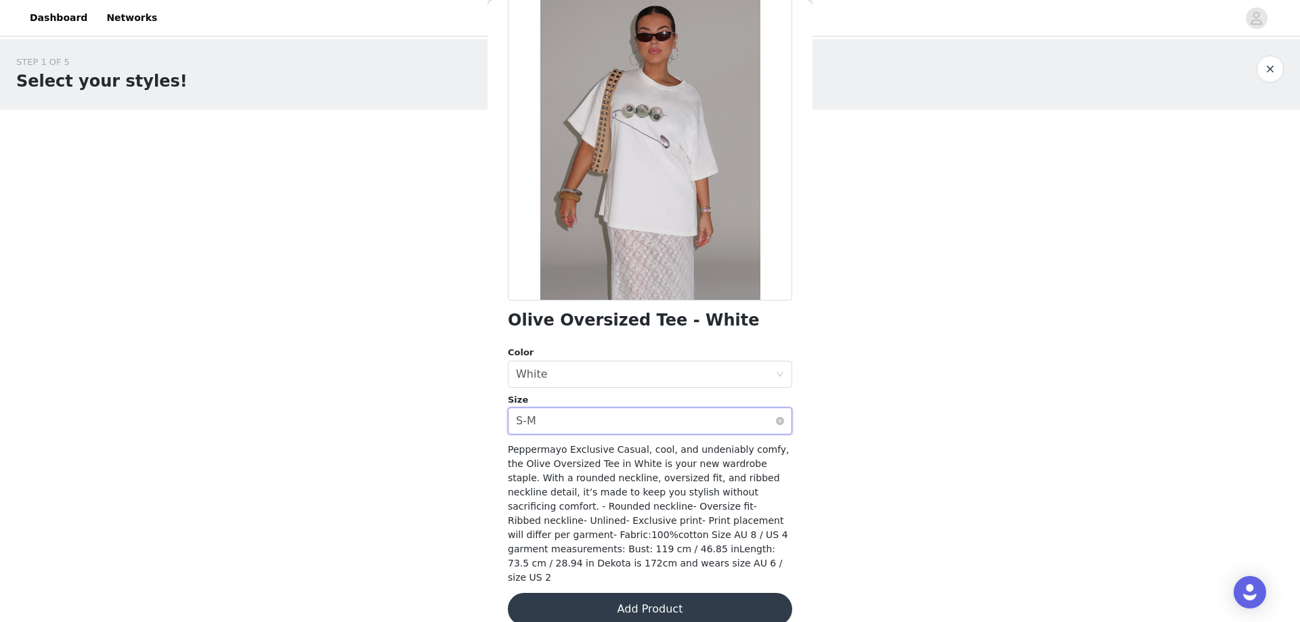
scroll to position [77, 0]
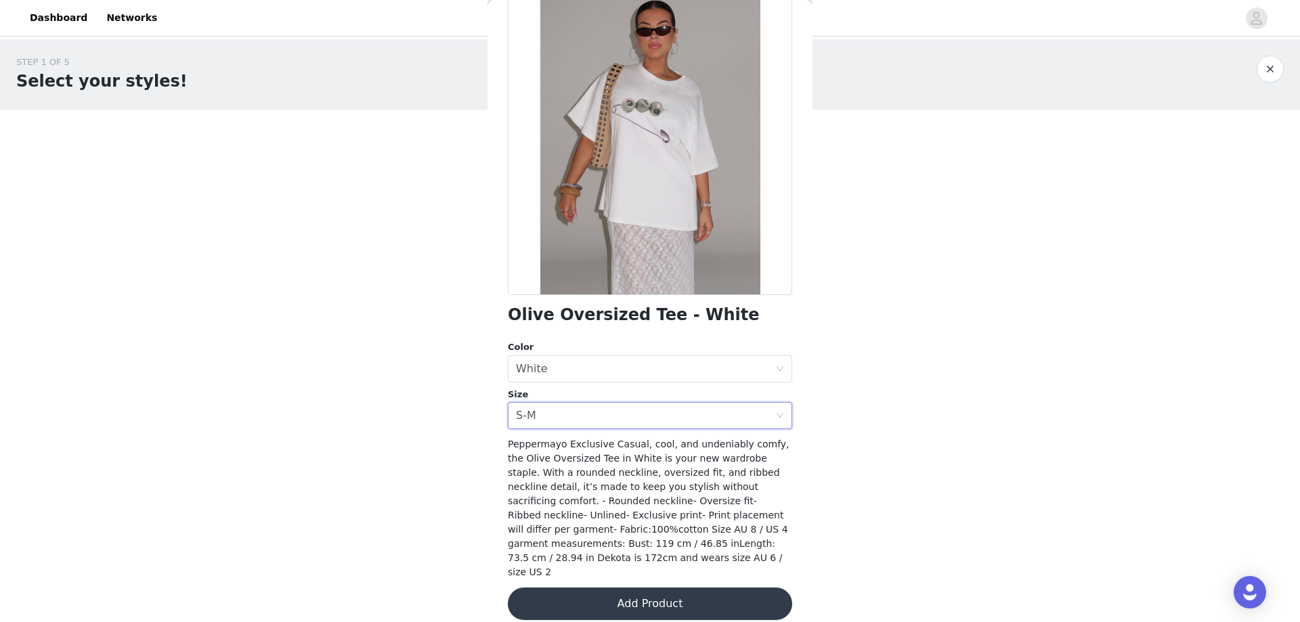
click at [661, 588] on button "Add Product" at bounding box center [650, 604] width 284 height 32
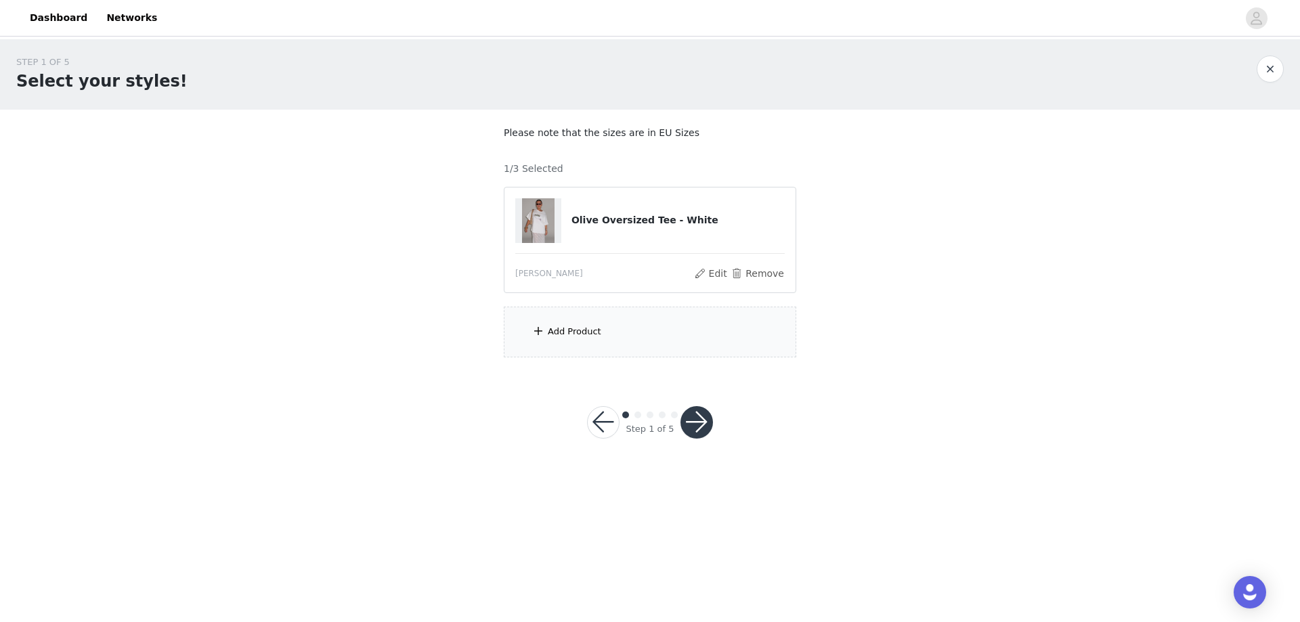
click at [636, 336] on div "Add Product" at bounding box center [650, 332] width 292 height 51
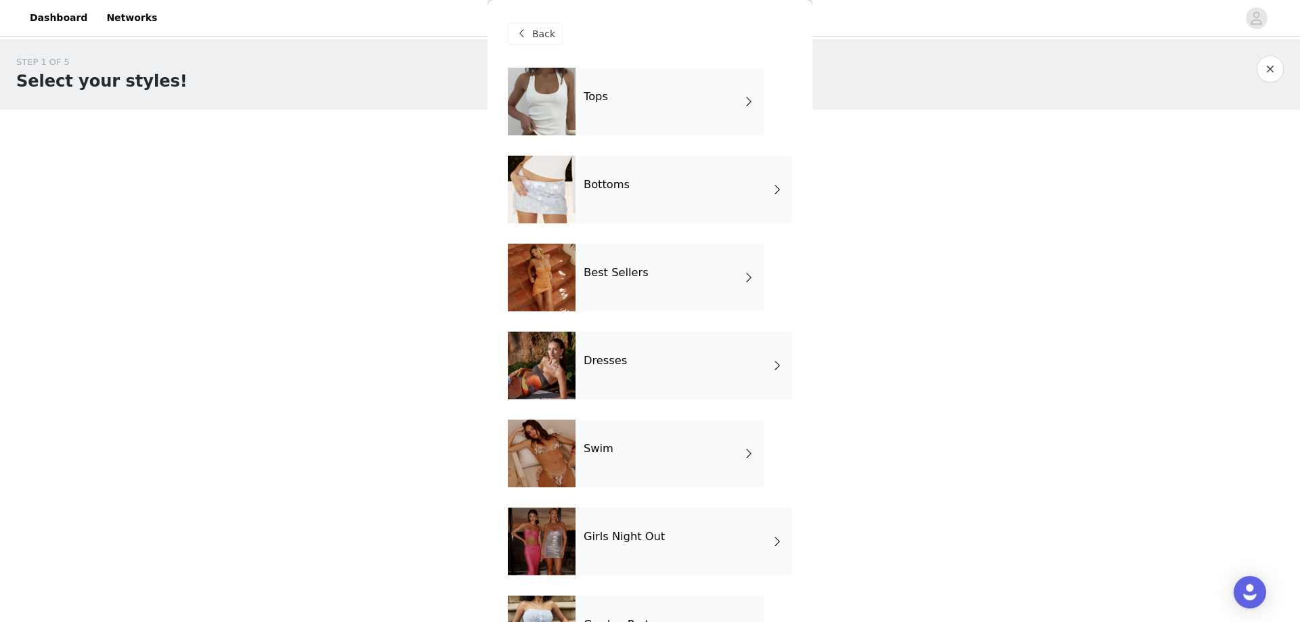
click at [661, 97] on div "Tops" at bounding box center [669, 102] width 188 height 68
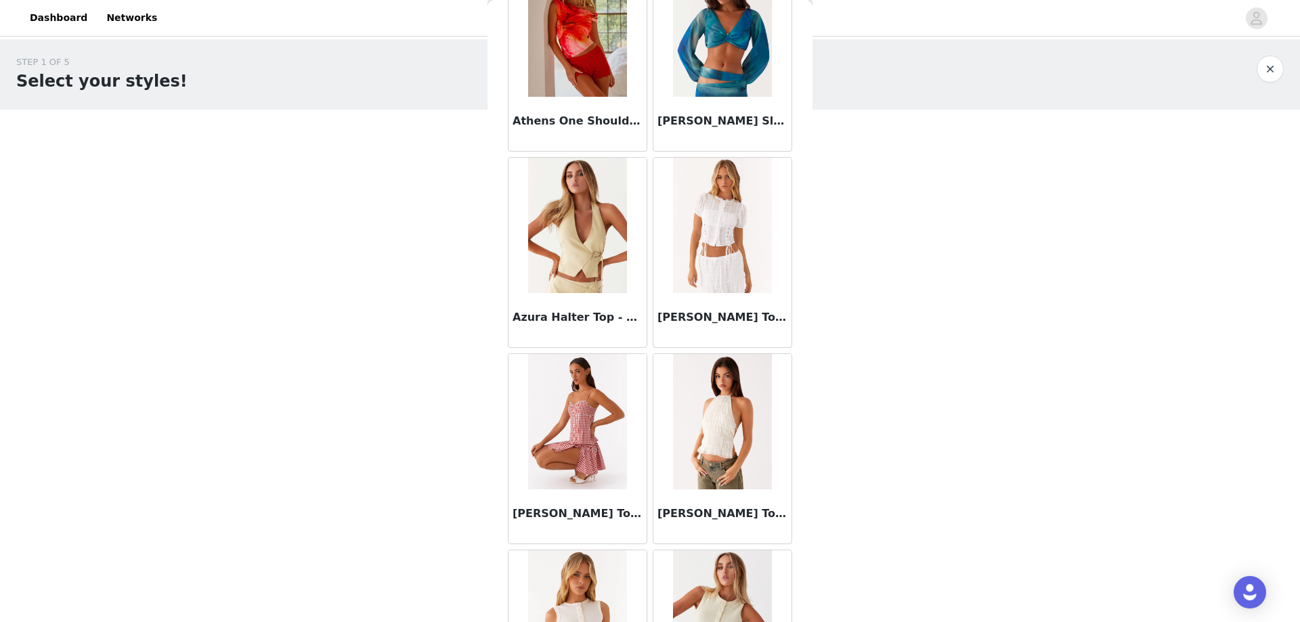
scroll to position [677, 0]
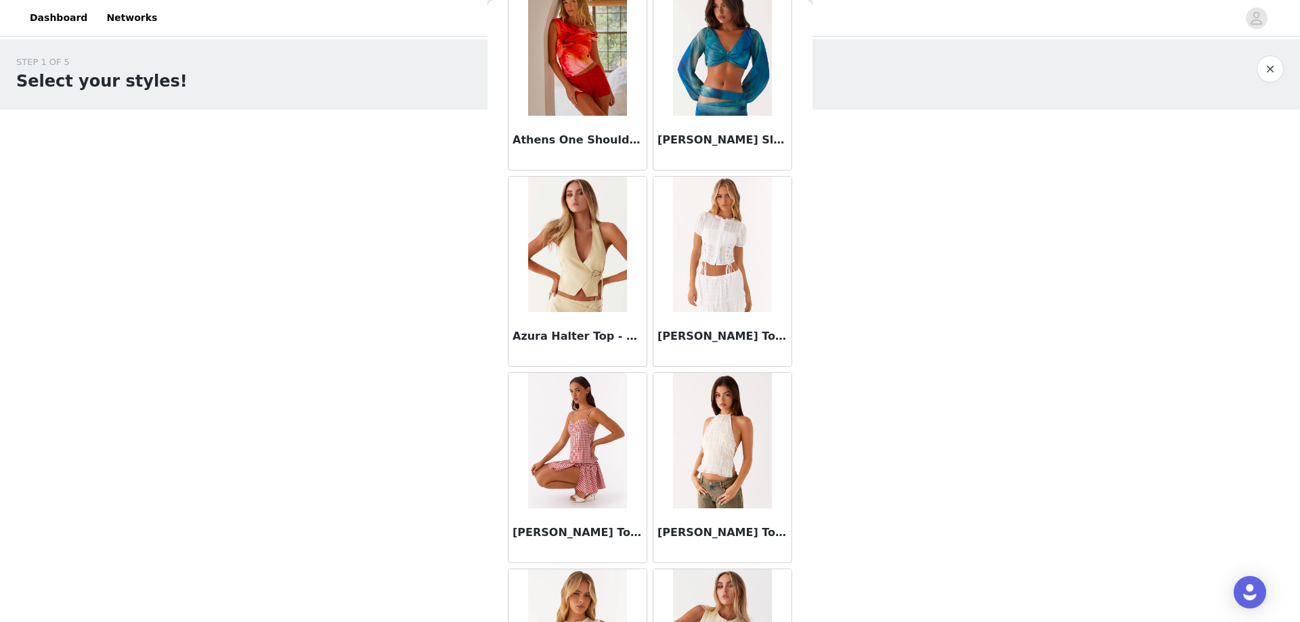
click at [714, 252] on img at bounding box center [722, 244] width 98 height 135
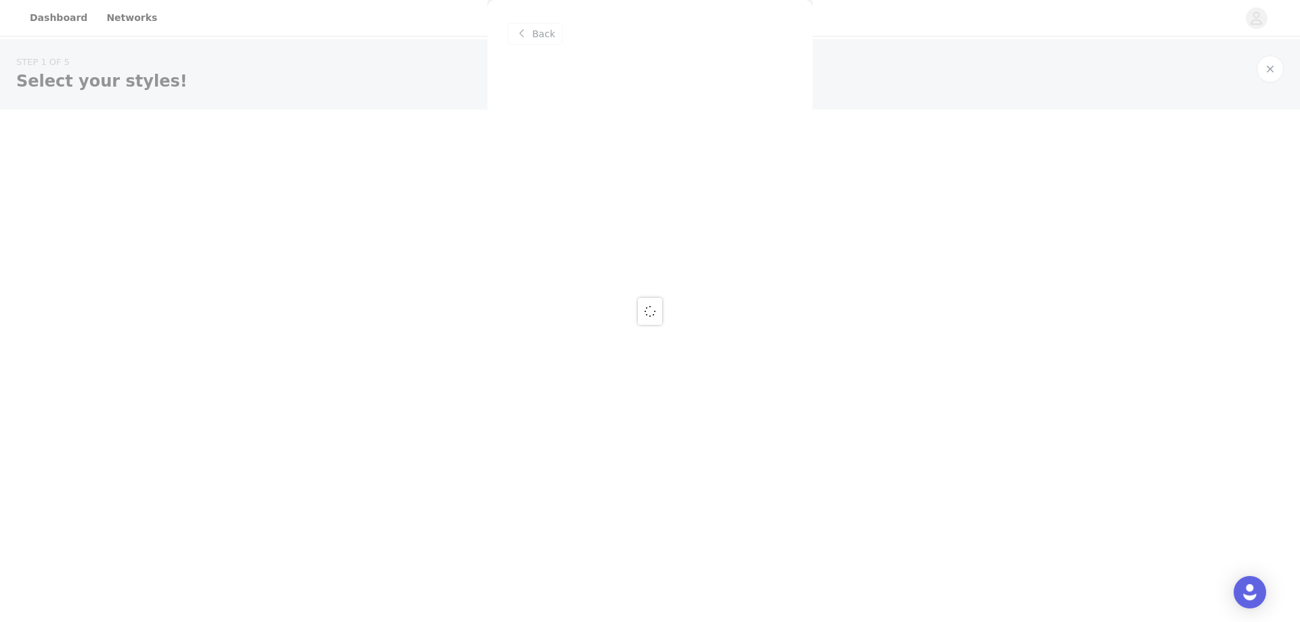
scroll to position [0, 0]
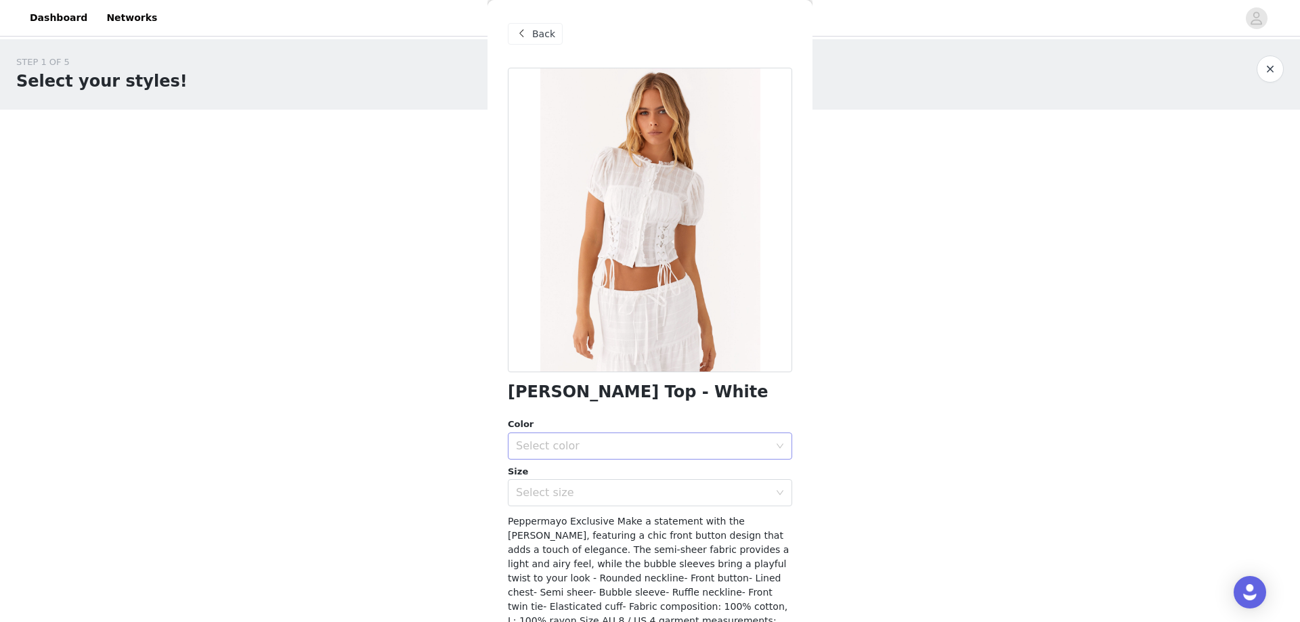
click at [692, 449] on div "Select color" at bounding box center [642, 446] width 253 height 14
click at [687, 485] on li "White" at bounding box center [645, 476] width 274 height 22
click at [688, 498] on div "Select size" at bounding box center [642, 493] width 253 height 14
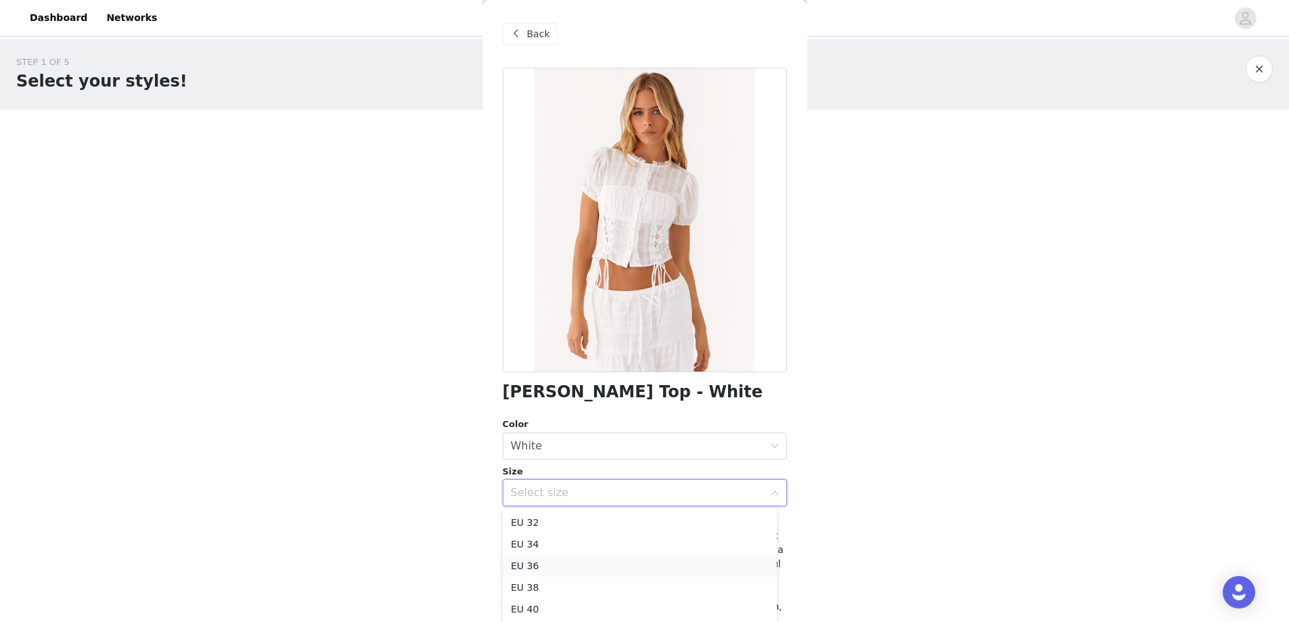
click at [663, 562] on li "EU 36" at bounding box center [640, 566] width 274 height 22
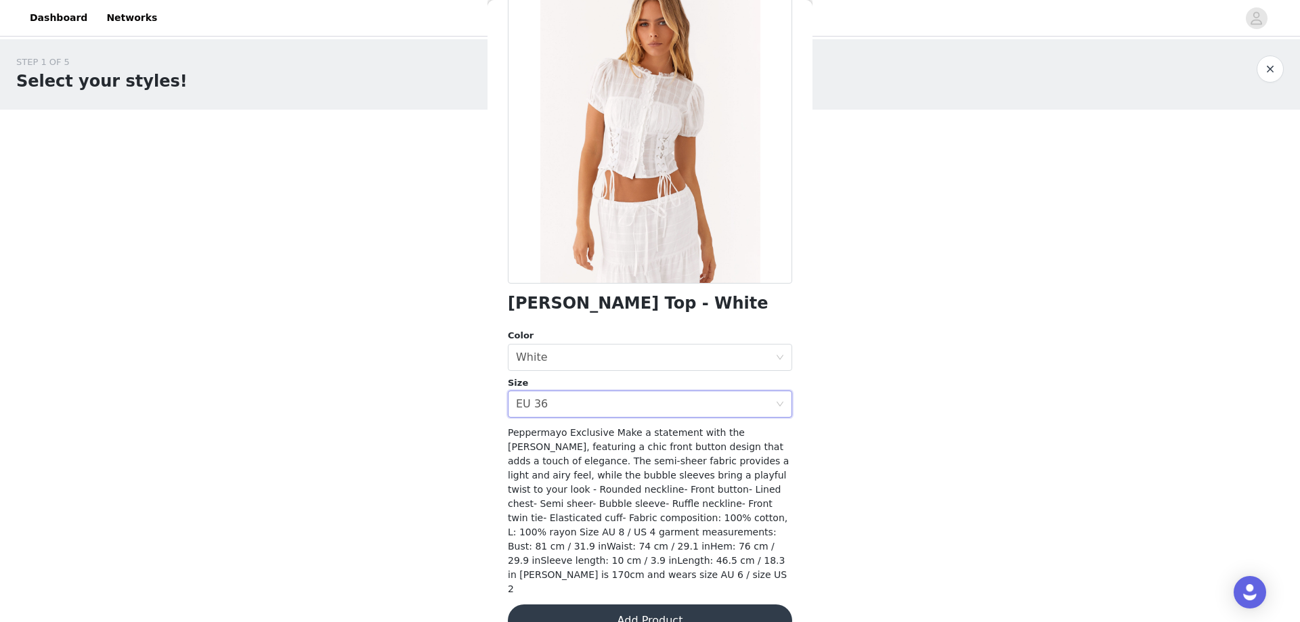
scroll to position [91, 0]
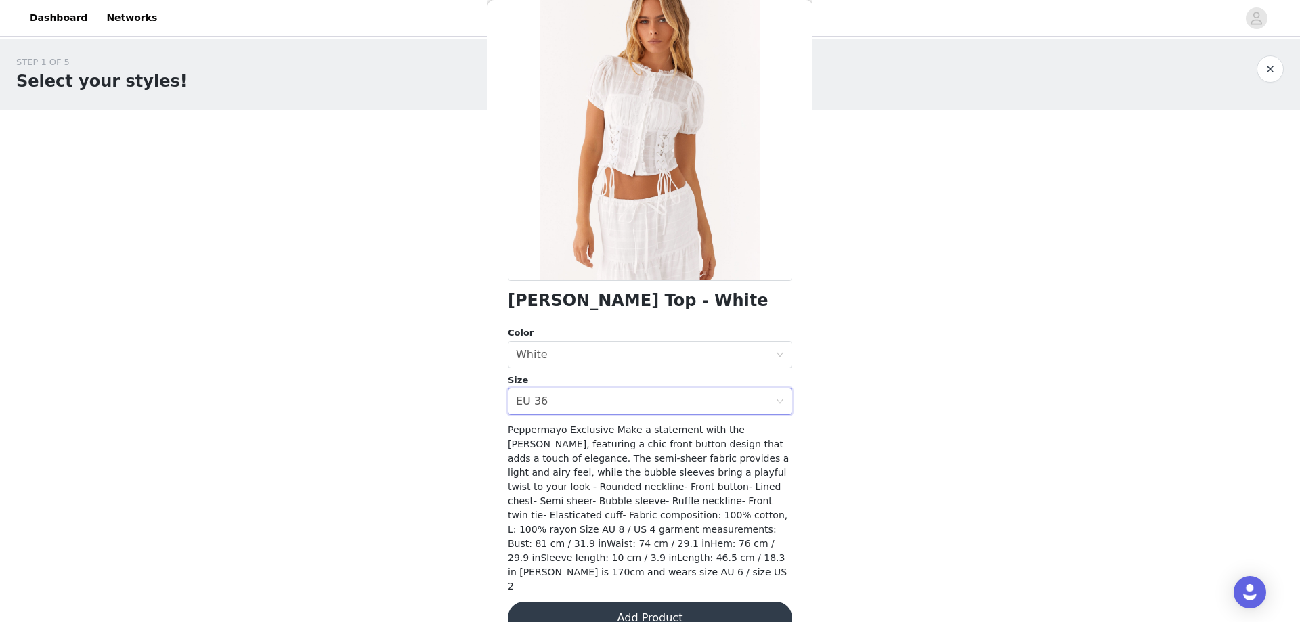
click at [703, 602] on button "Add Product" at bounding box center [650, 618] width 284 height 32
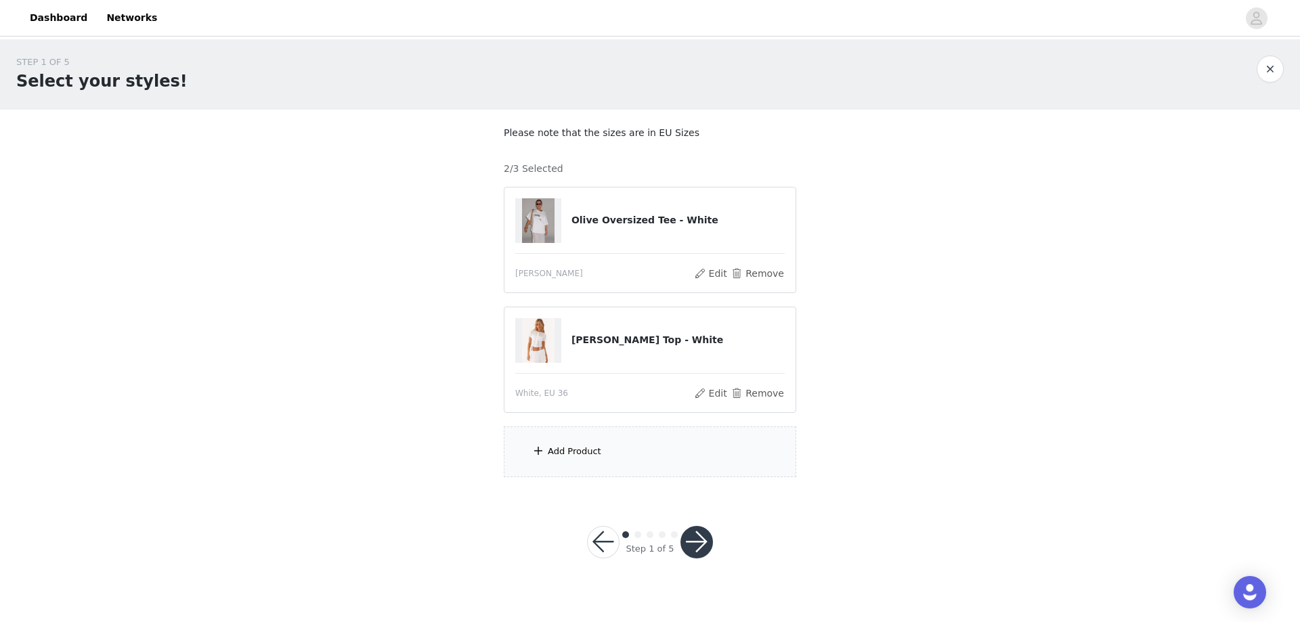
click at [650, 441] on div "Add Product" at bounding box center [650, 451] width 292 height 51
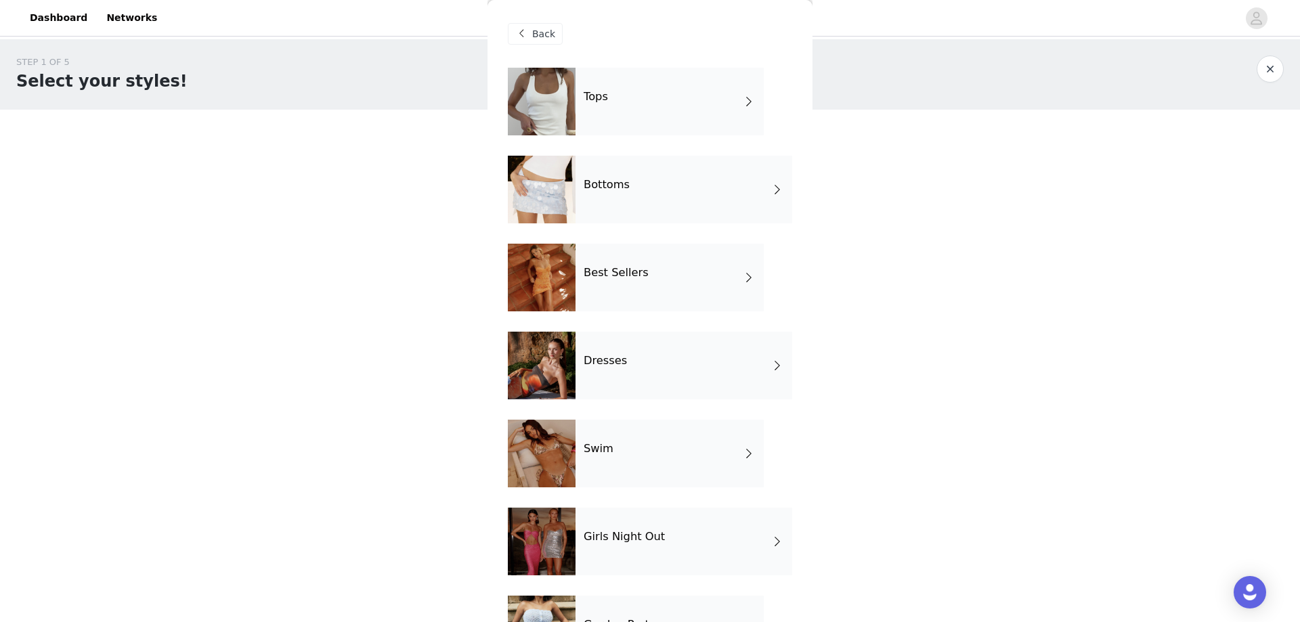
click at [650, 193] on div "Bottoms" at bounding box center [683, 190] width 217 height 68
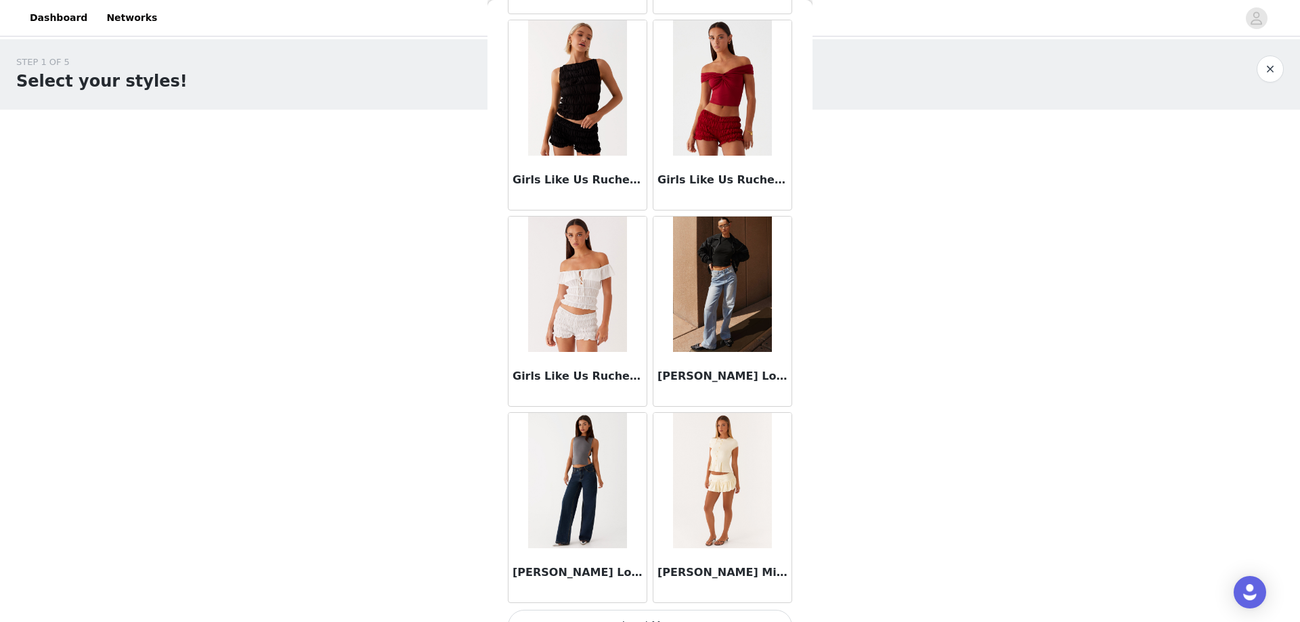
scroll to position [1449, 0]
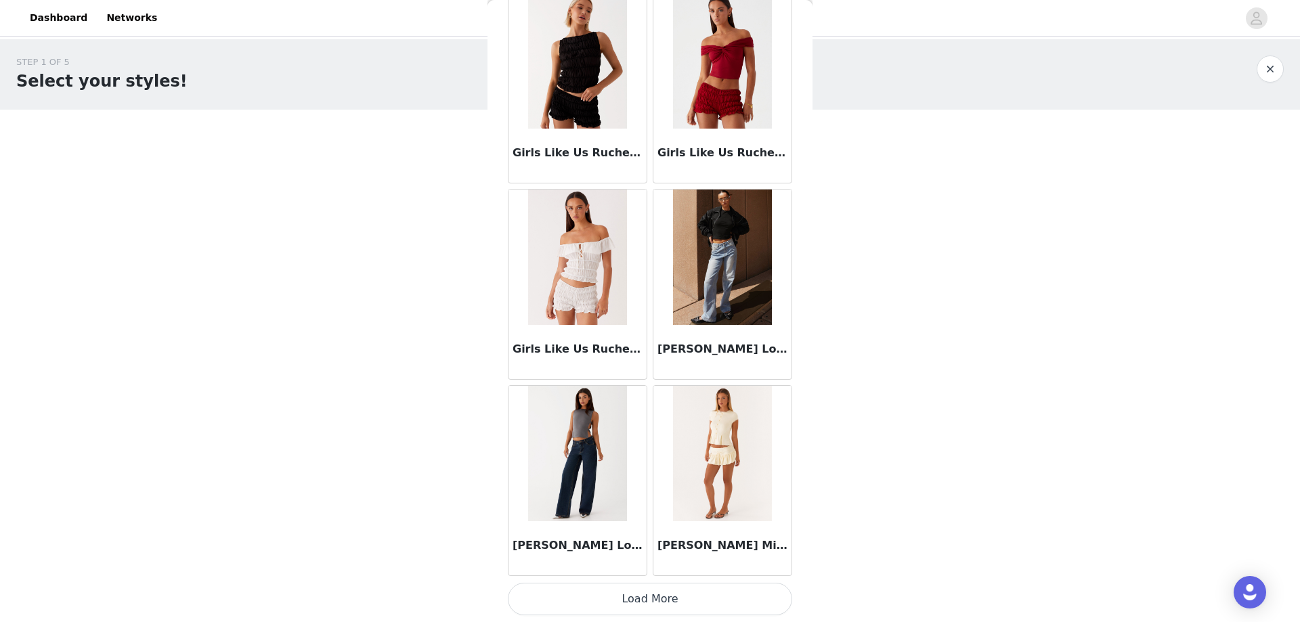
click at [696, 600] on button "Load More" at bounding box center [650, 599] width 284 height 32
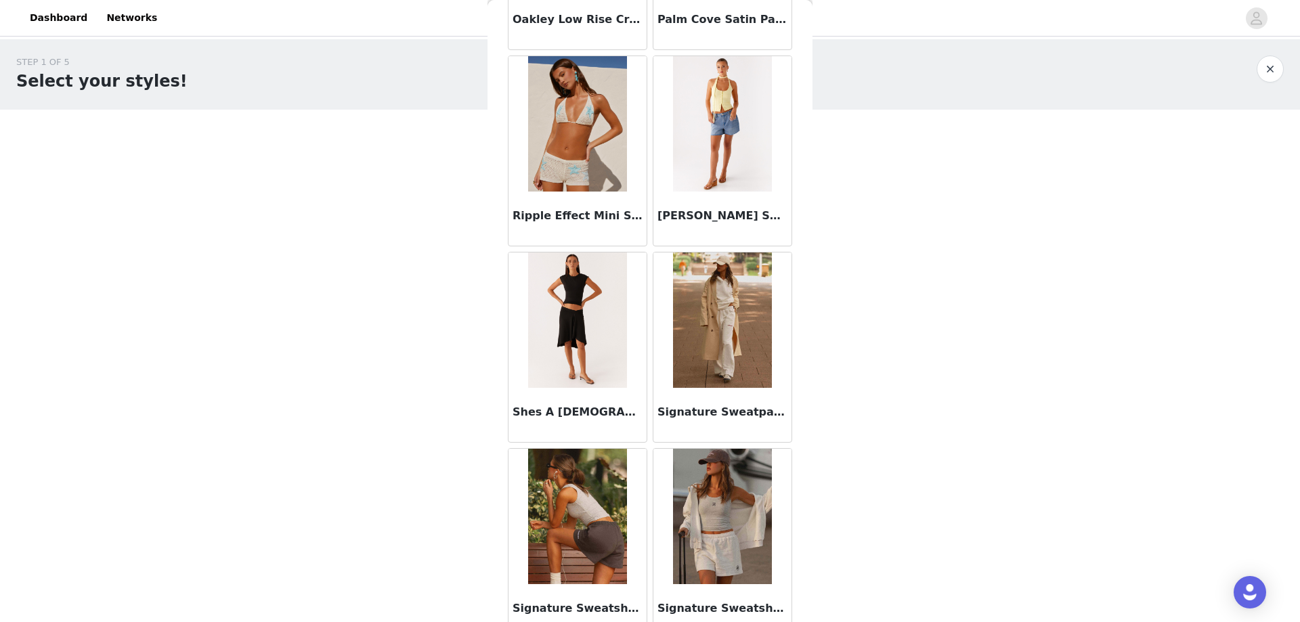
scroll to position [3412, 0]
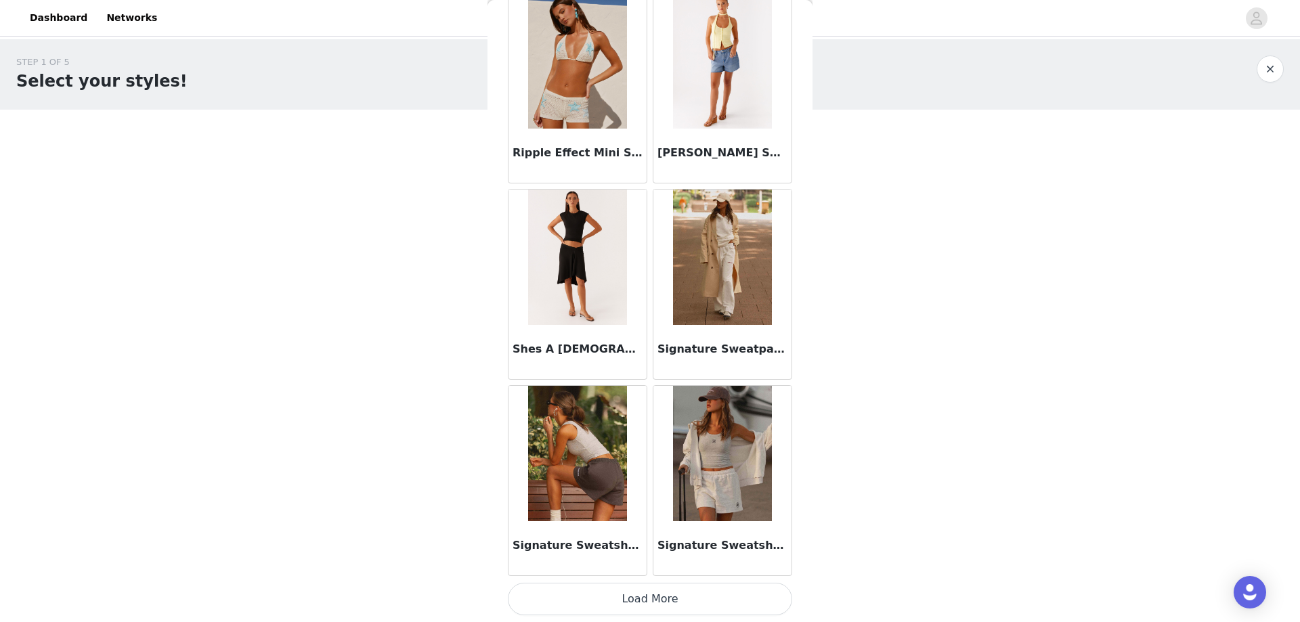
click at [671, 595] on button "Load More" at bounding box center [650, 599] width 284 height 32
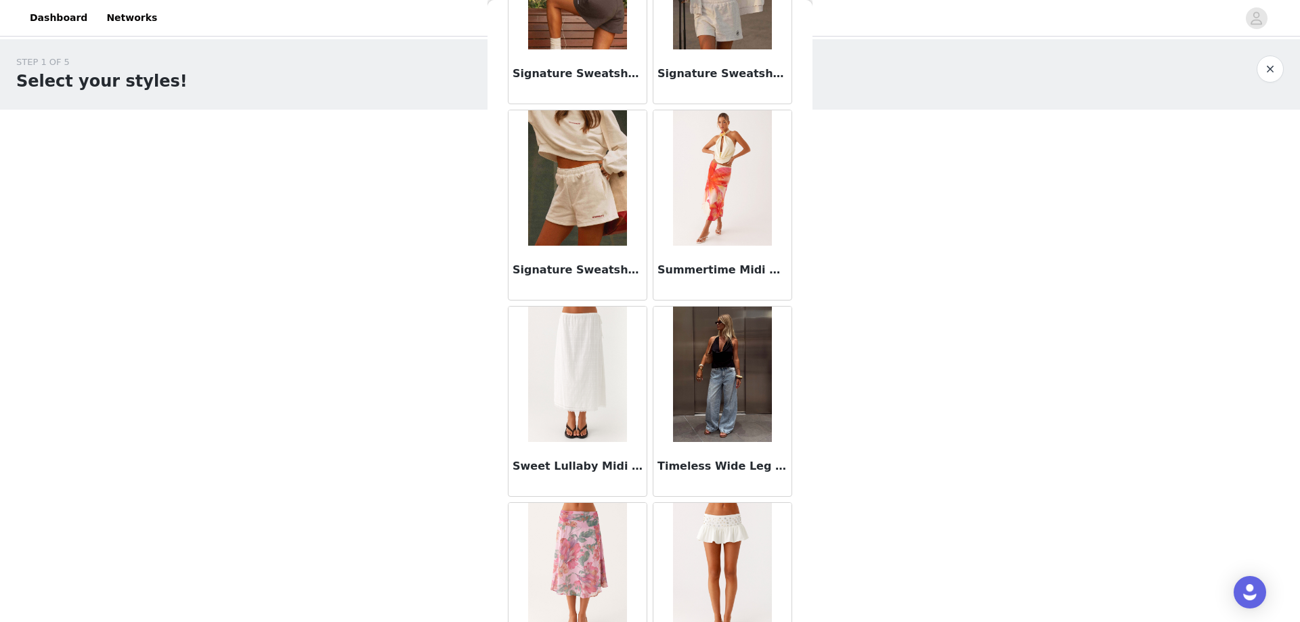
scroll to position [3883, 0]
click at [715, 397] on img at bounding box center [722, 374] width 98 height 135
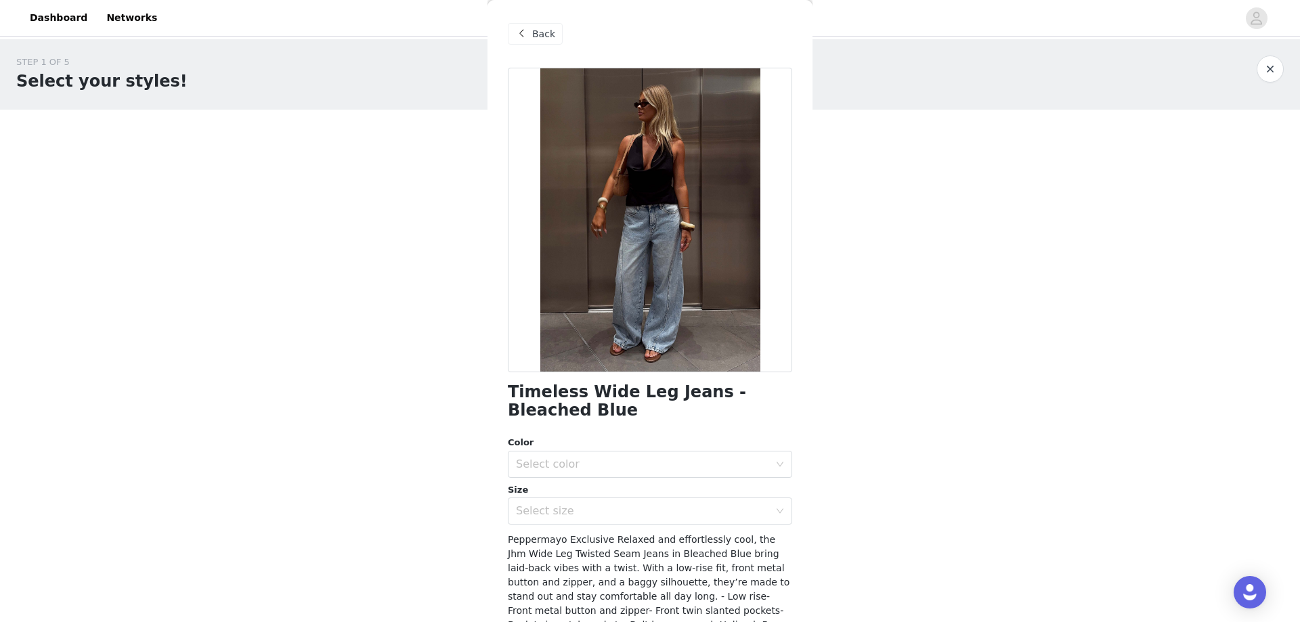
scroll to position [68, 0]
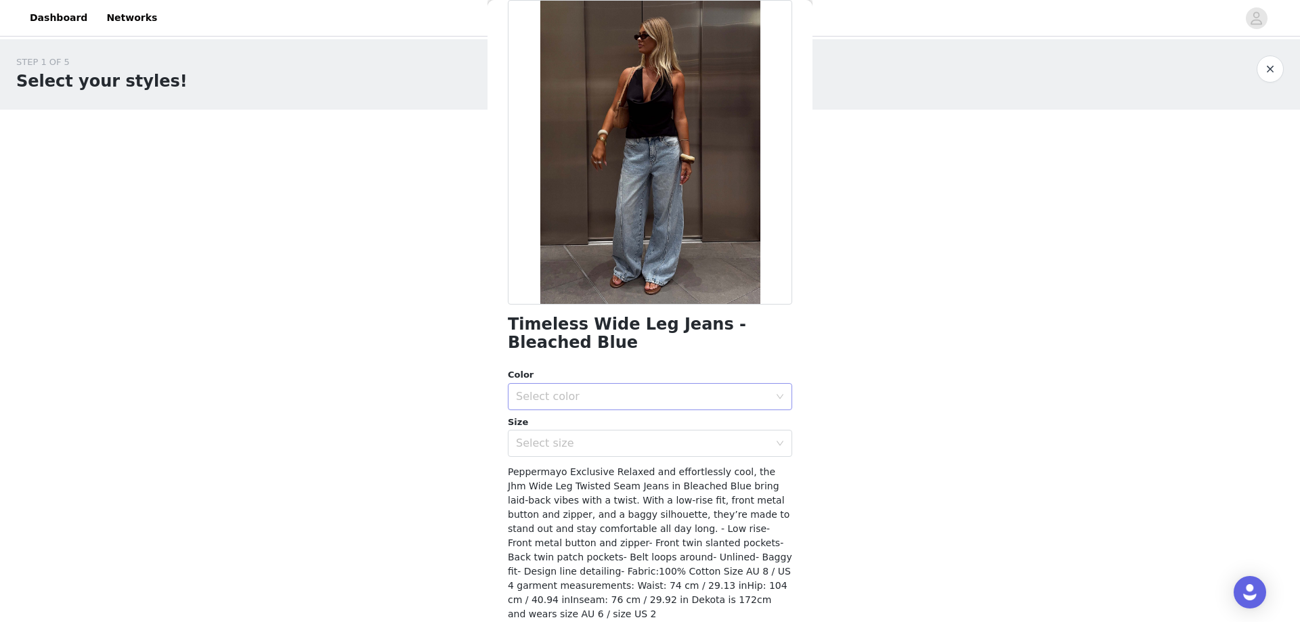
click at [715, 408] on div "Select color" at bounding box center [645, 397] width 259 height 26
click at [707, 429] on li "Bleached Blue" at bounding box center [645, 427] width 274 height 22
click at [707, 446] on div "Select size" at bounding box center [642, 444] width 253 height 14
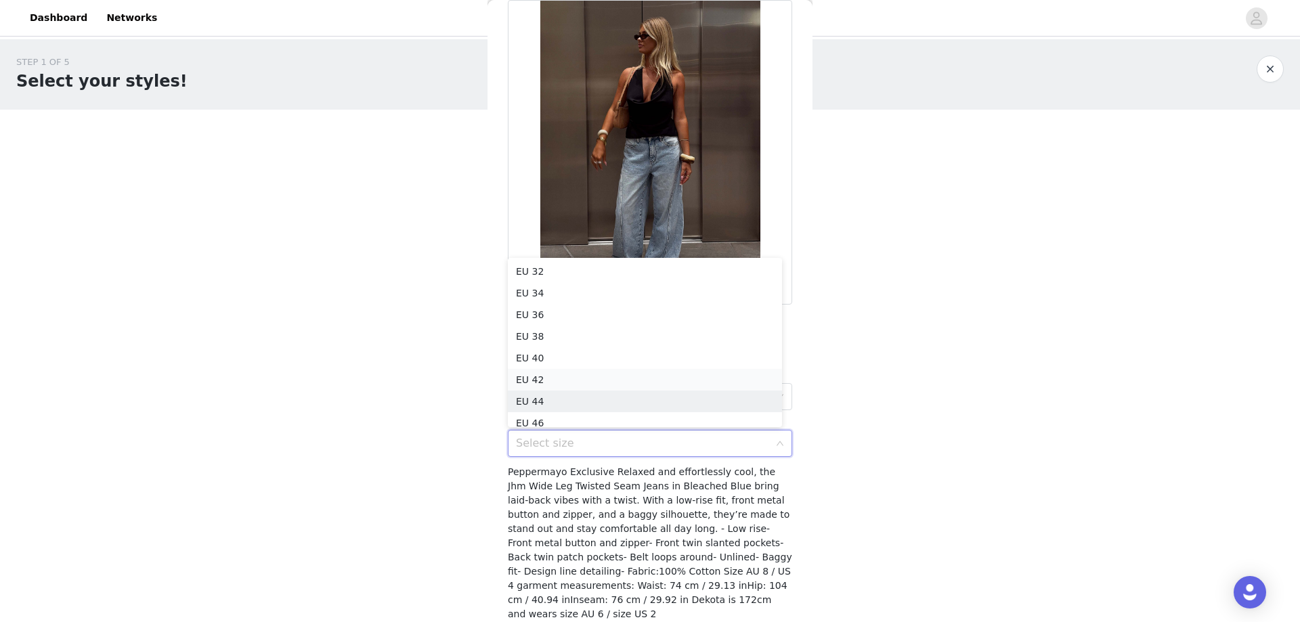
scroll to position [7, 0]
click at [671, 323] on li "EU 38" at bounding box center [645, 330] width 274 height 22
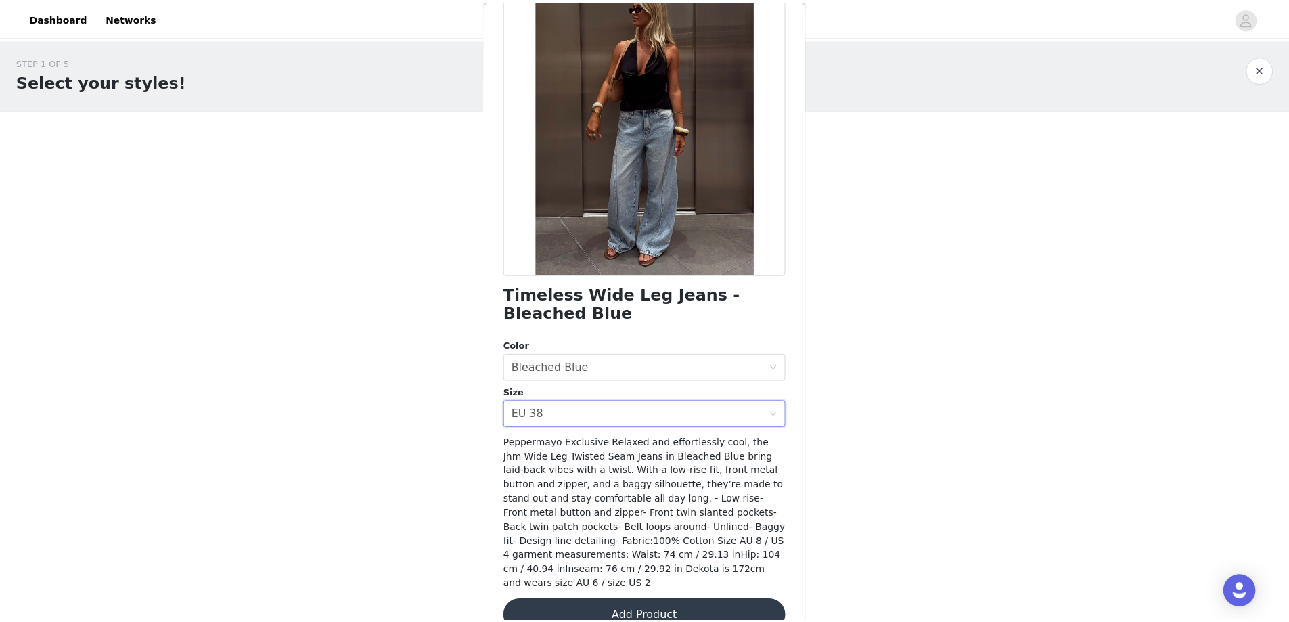
scroll to position [110, 0]
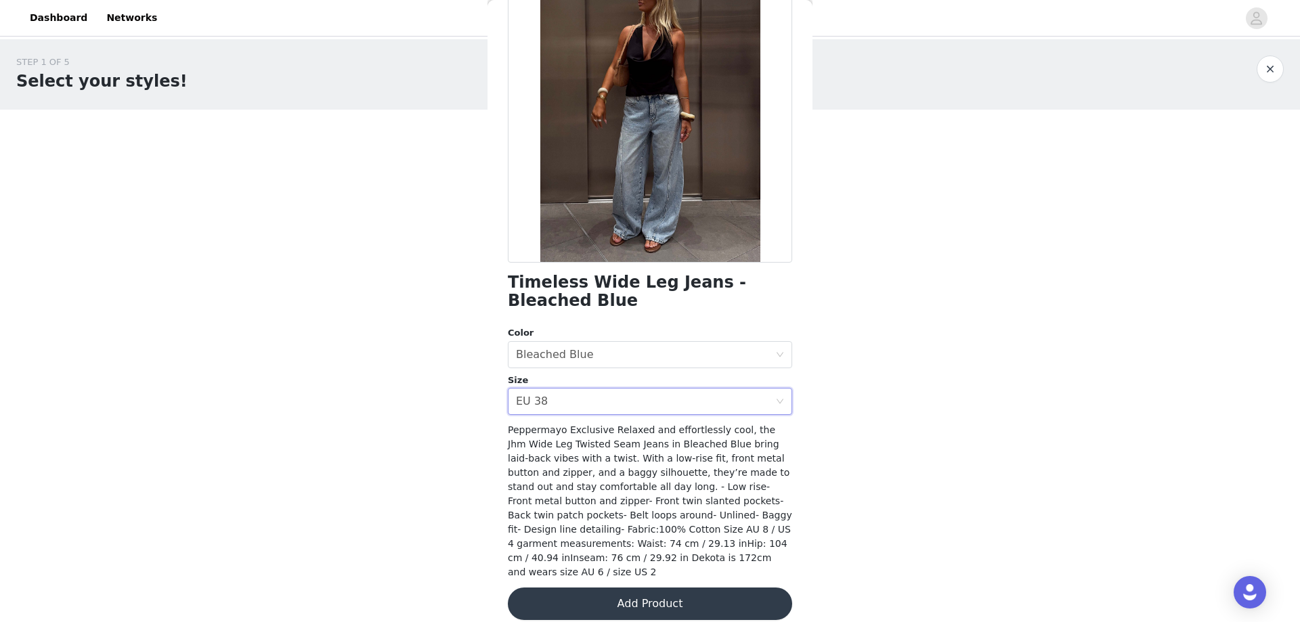
click at [691, 588] on button "Add Product" at bounding box center [650, 604] width 284 height 32
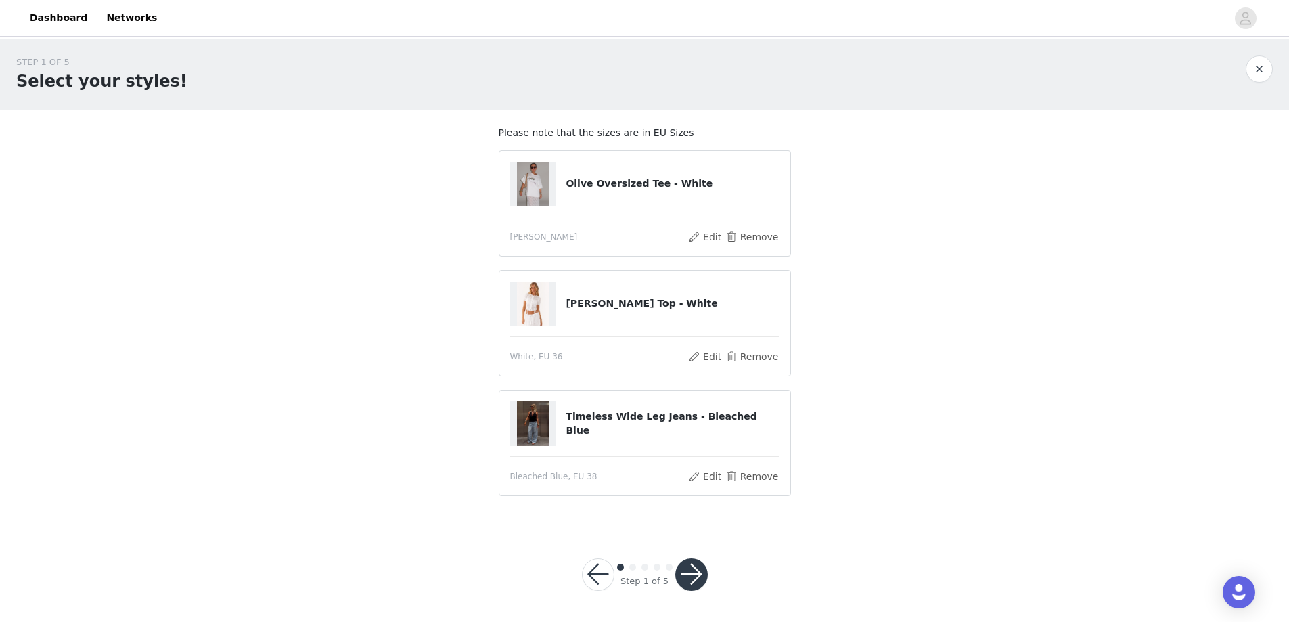
click at [695, 579] on button "button" at bounding box center [692, 574] width 32 height 32
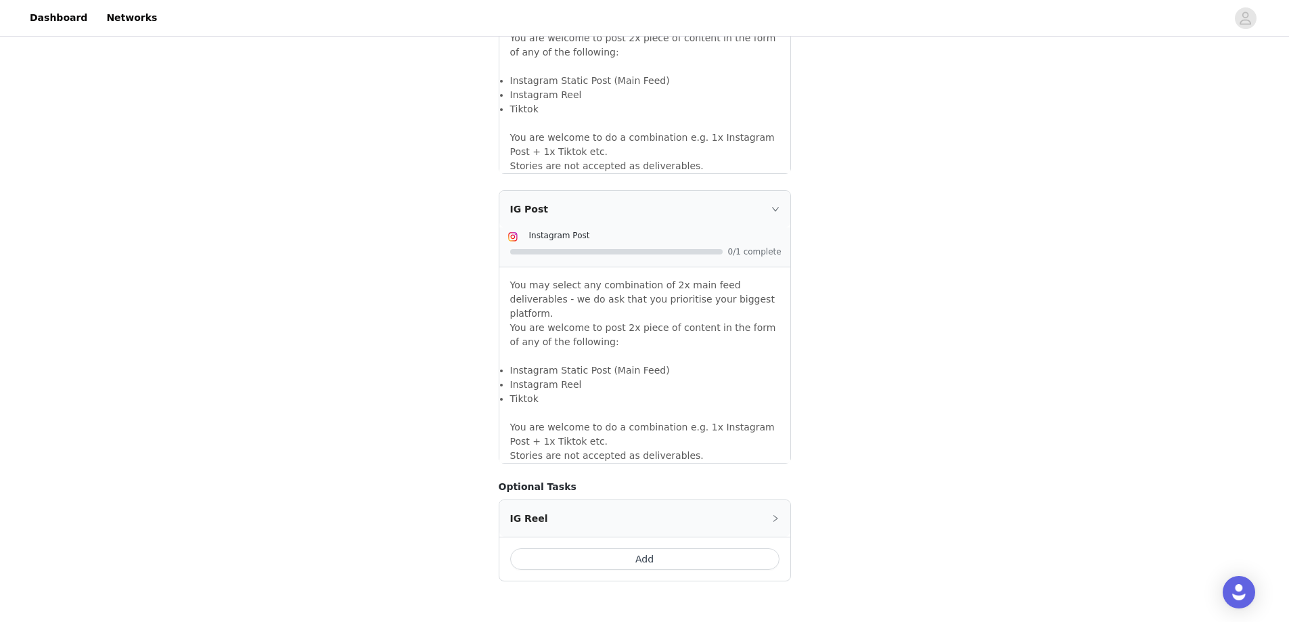
scroll to position [1082, 0]
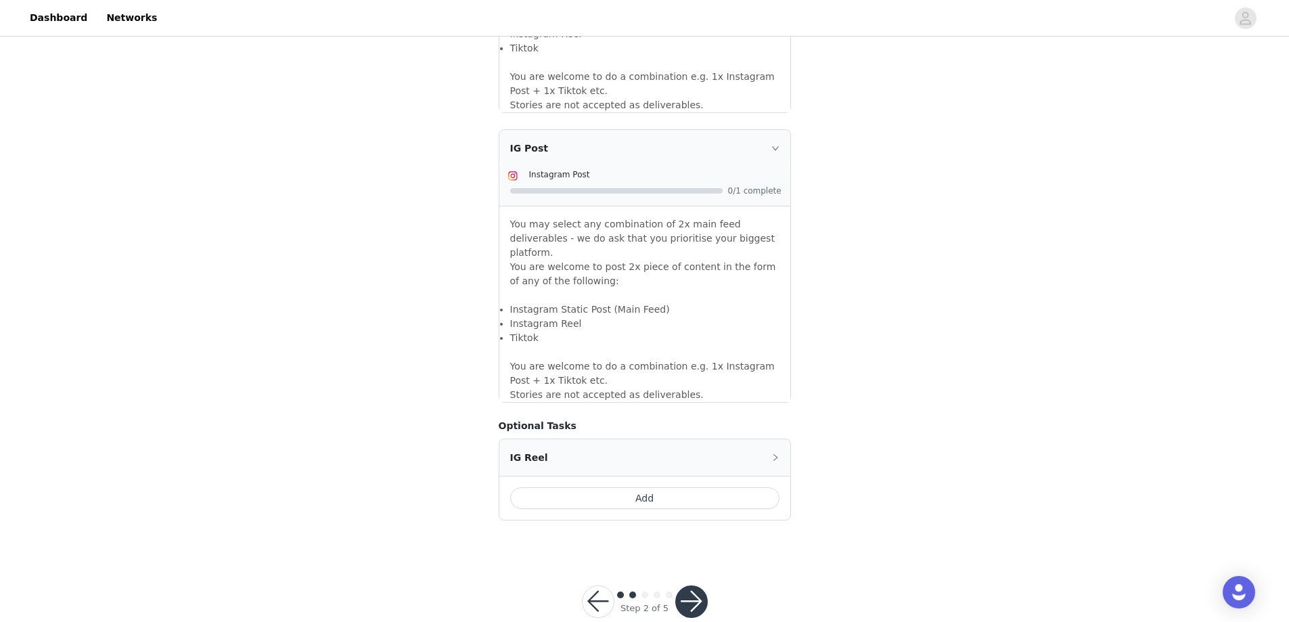
click at [690, 487] on button "Add" at bounding box center [644, 498] width 269 height 22
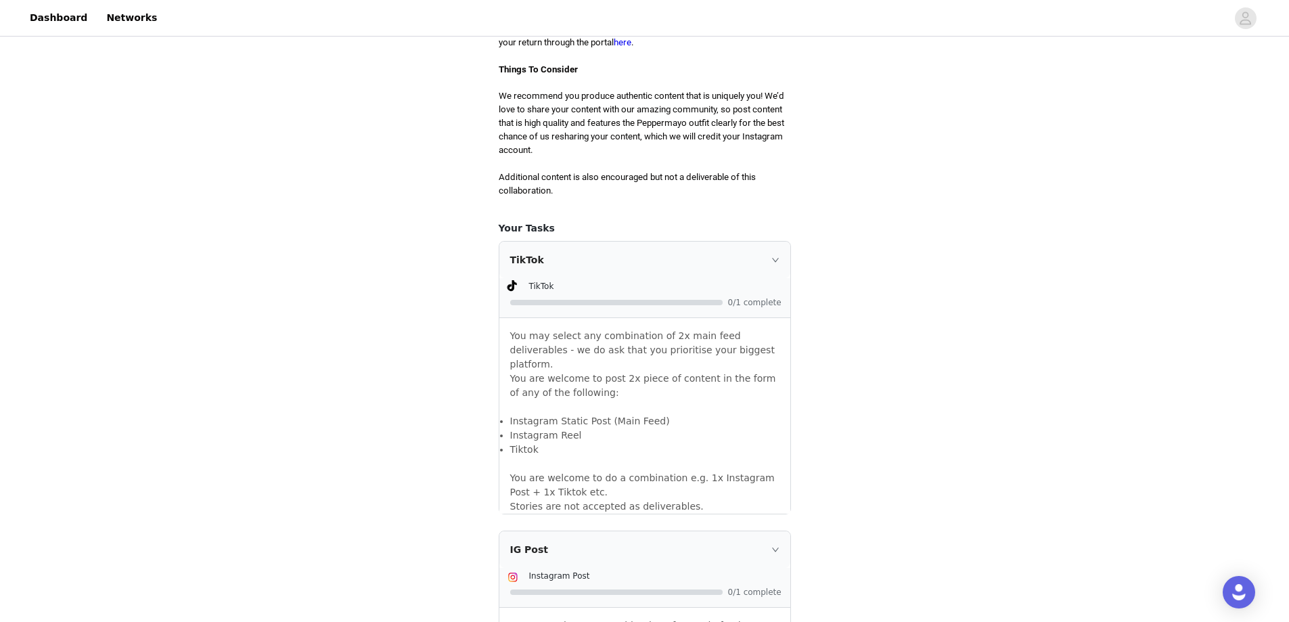
scroll to position [608, 0]
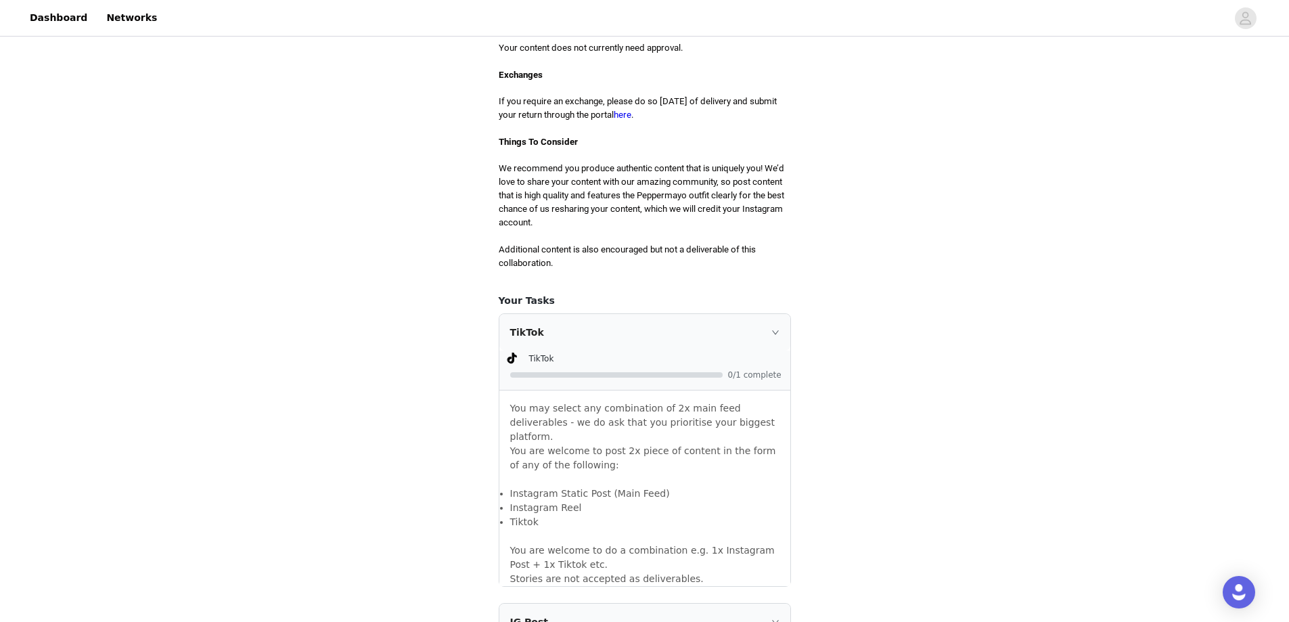
click at [780, 324] on div "TikTok" at bounding box center [645, 332] width 291 height 37
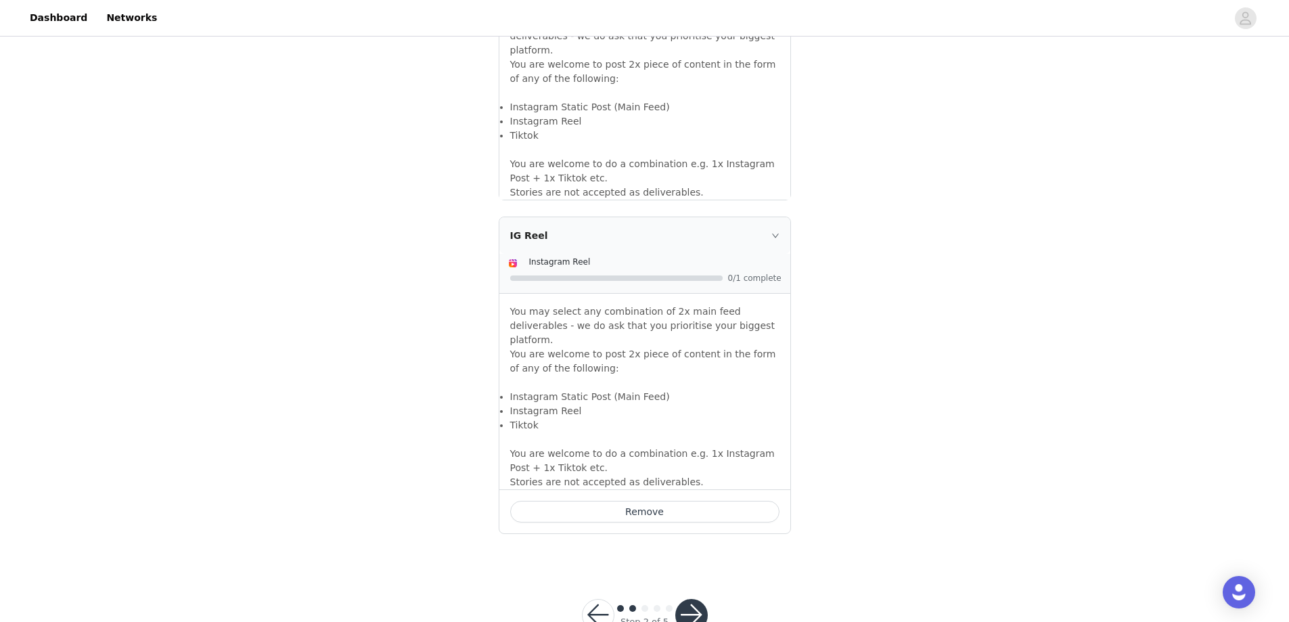
scroll to position [1062, 0]
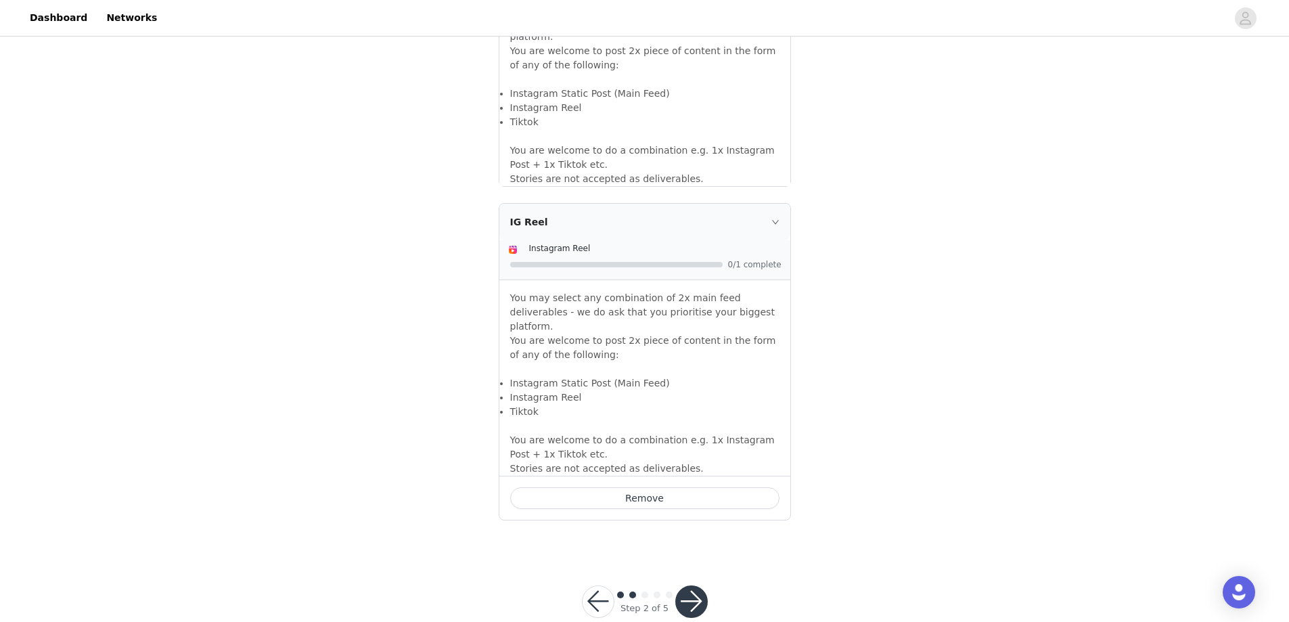
click at [703, 585] on button "button" at bounding box center [692, 601] width 32 height 32
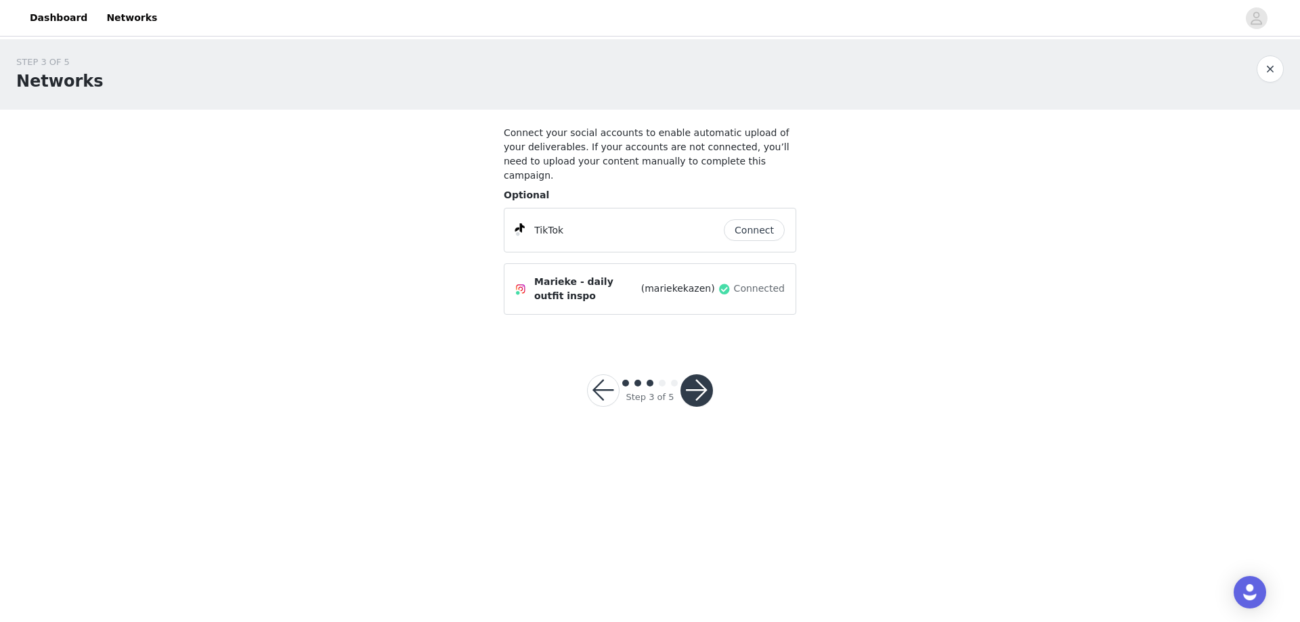
click at [703, 378] on button "button" at bounding box center [696, 390] width 32 height 32
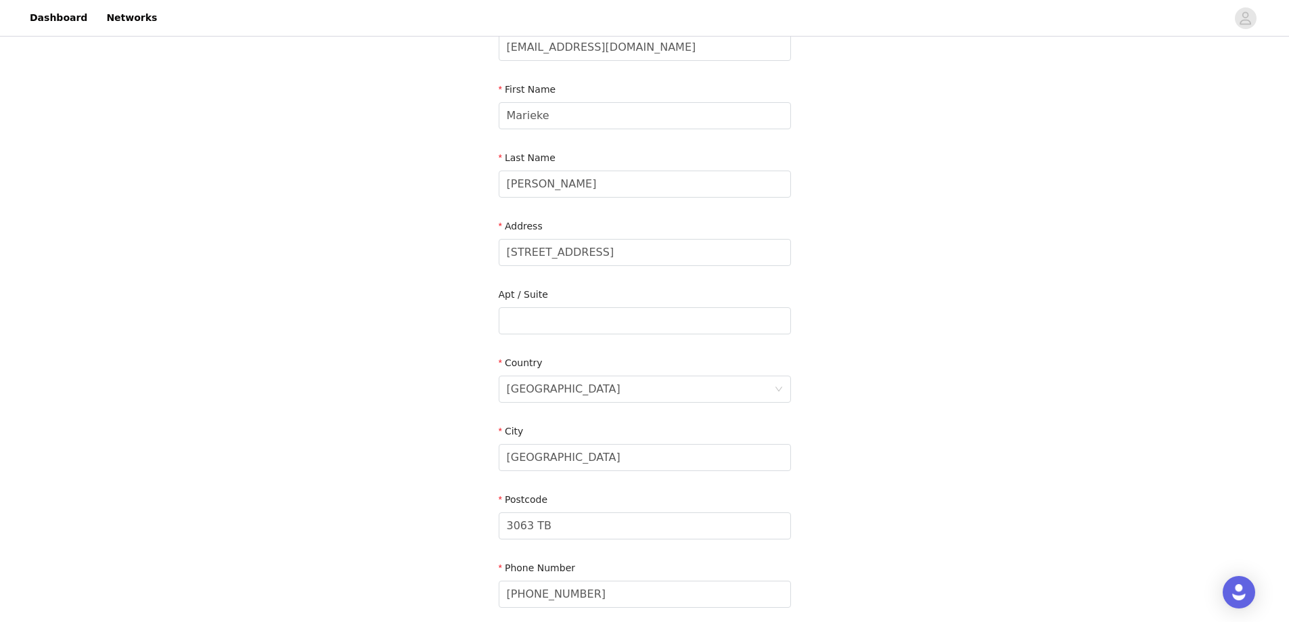
scroll to position [261, 0]
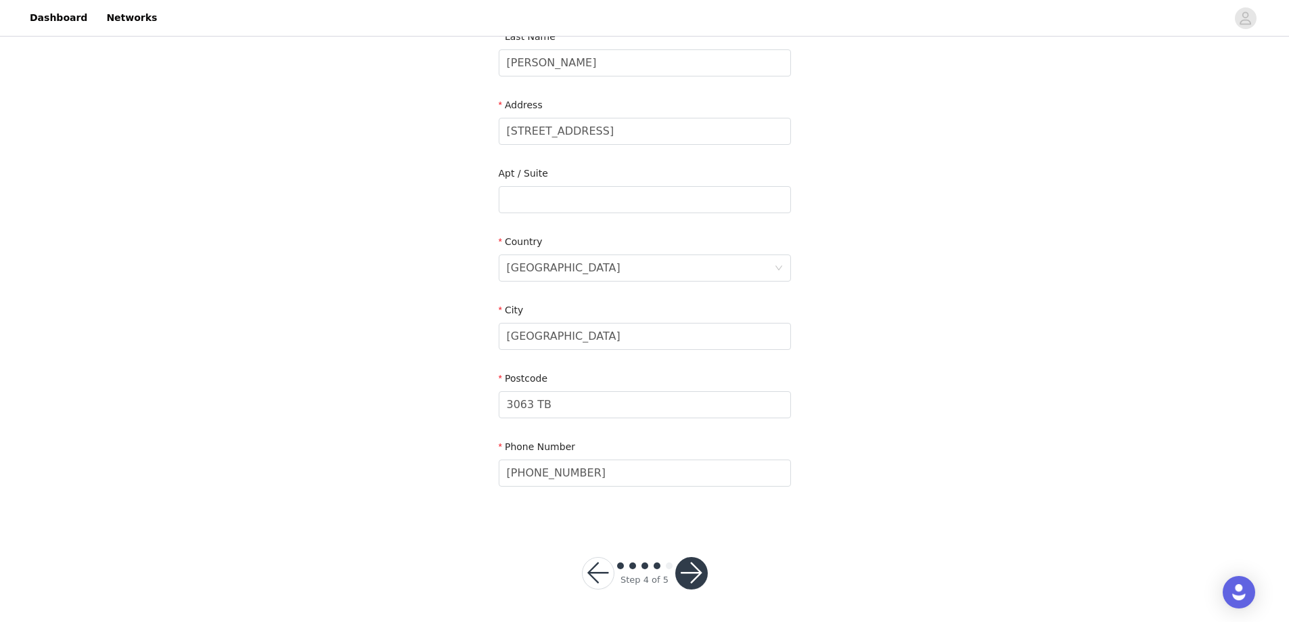
click at [684, 568] on button "button" at bounding box center [692, 573] width 32 height 32
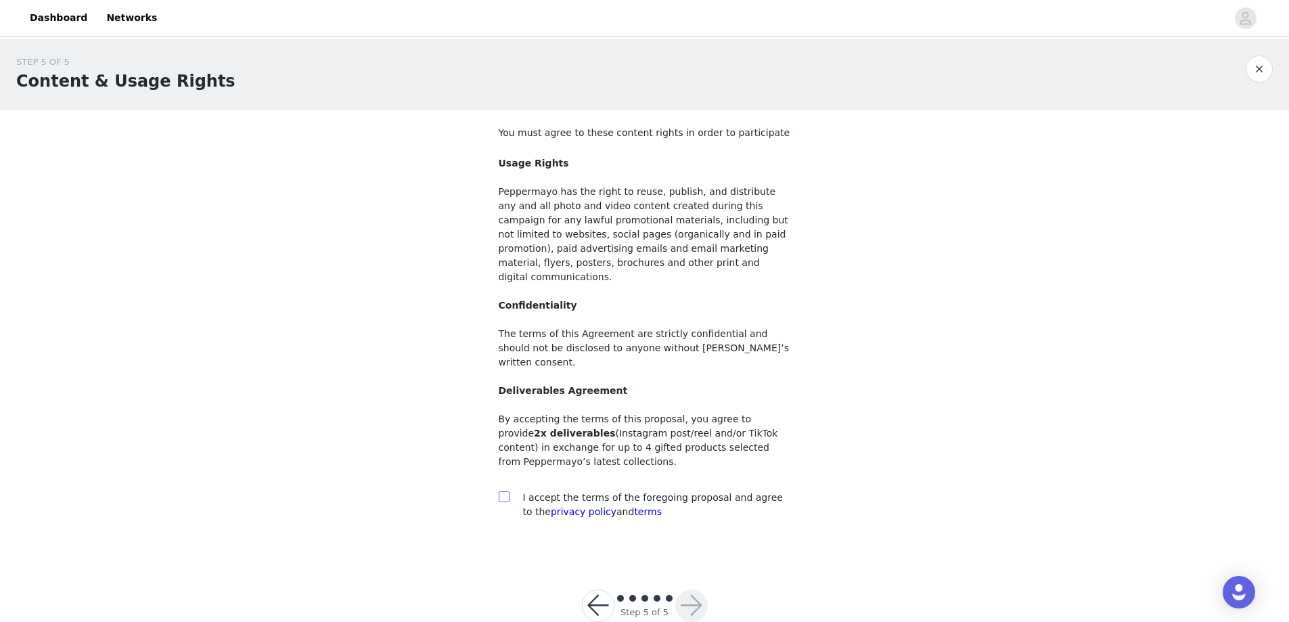
click at [506, 491] on input "checkbox" at bounding box center [503, 495] width 9 height 9
checkbox input "true"
click at [680, 590] on button "button" at bounding box center [692, 606] width 32 height 32
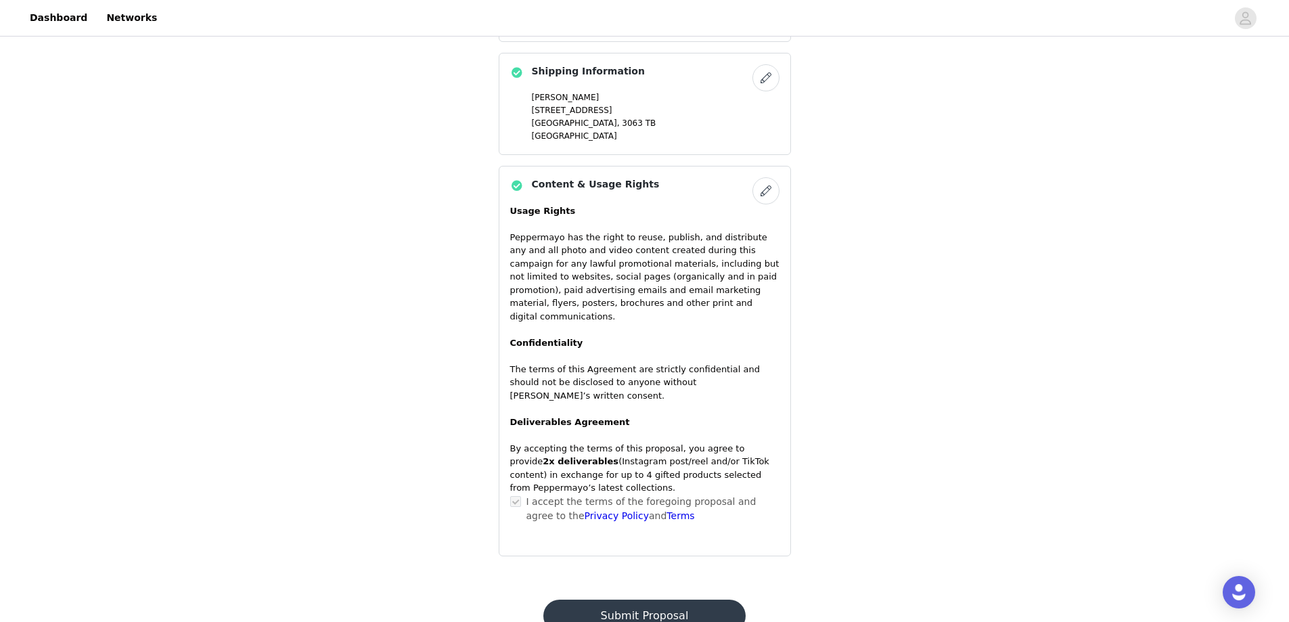
scroll to position [859, 0]
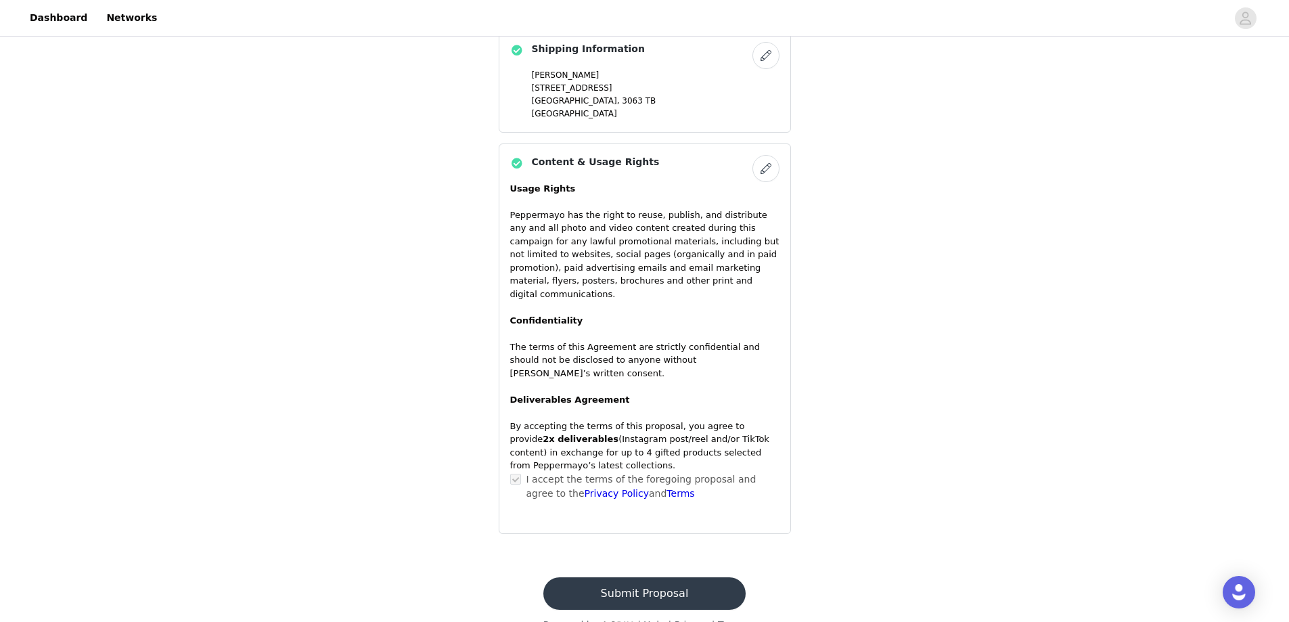
click at [674, 577] on button "Submit Proposal" at bounding box center [645, 593] width 202 height 32
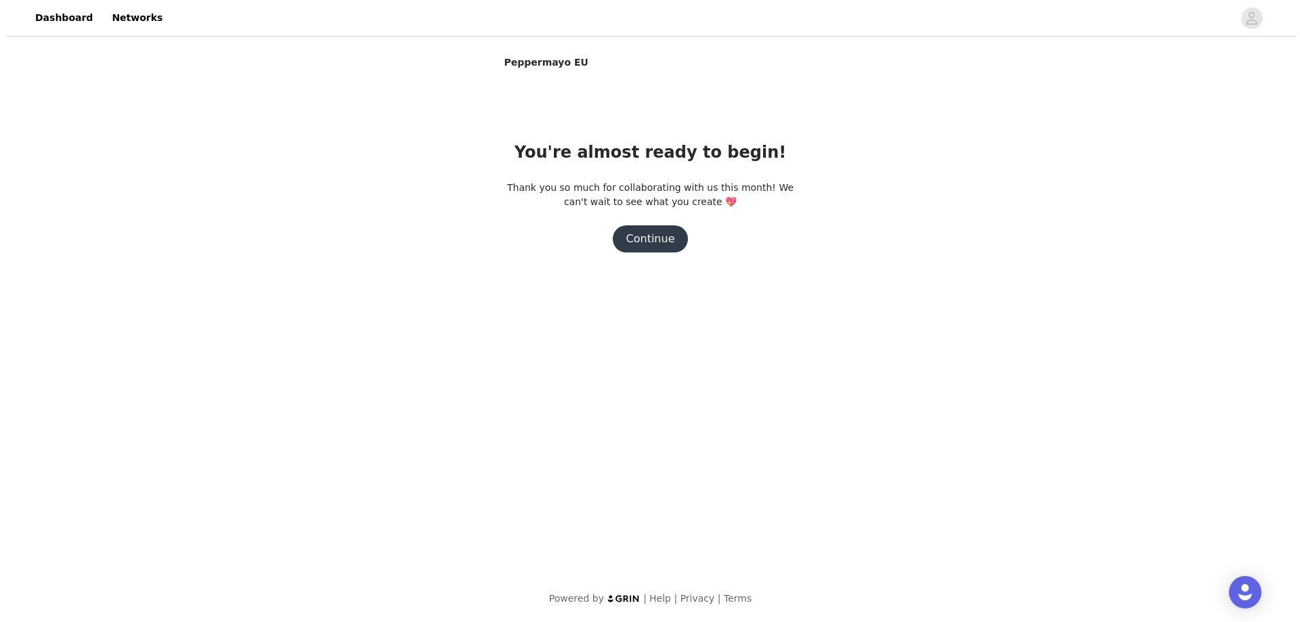
scroll to position [0, 0]
click at [657, 244] on button "Continue" at bounding box center [650, 238] width 76 height 27
